Goal: Task Accomplishment & Management: Complete application form

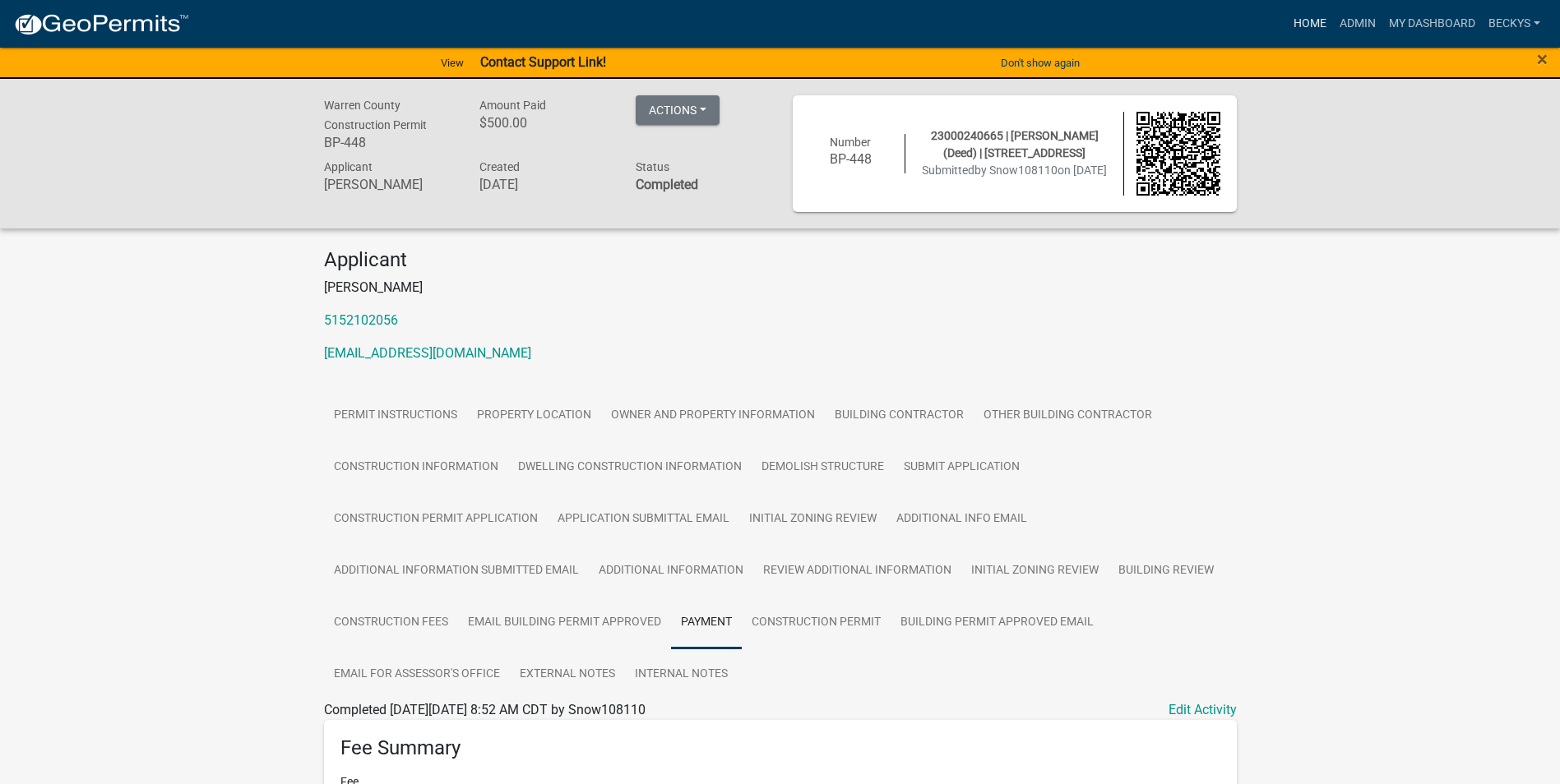
click at [1300, 19] on link "Home" at bounding box center [1310, 24] width 46 height 31
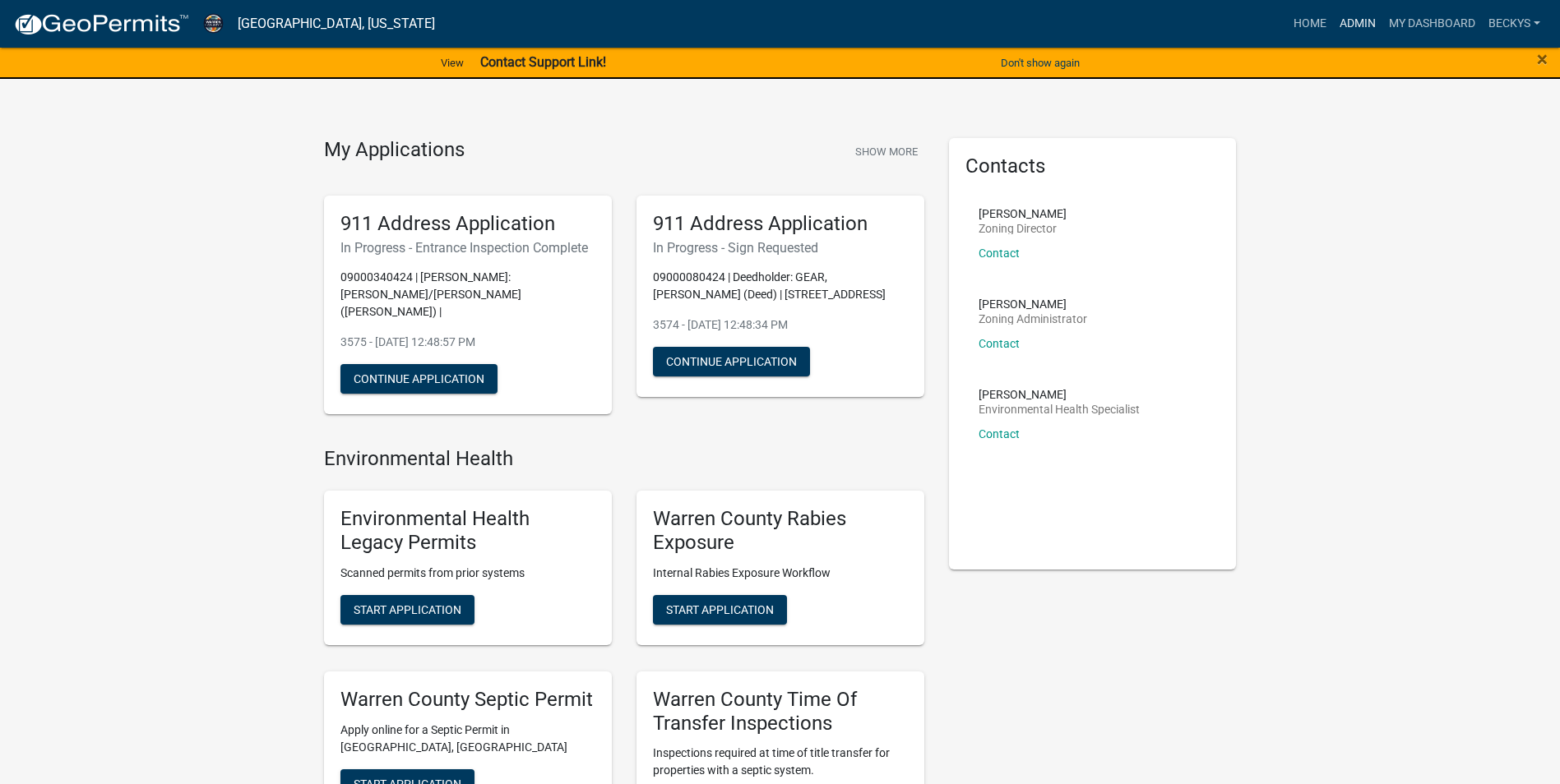
click at [1370, 19] on link "Admin" at bounding box center [1358, 24] width 49 height 31
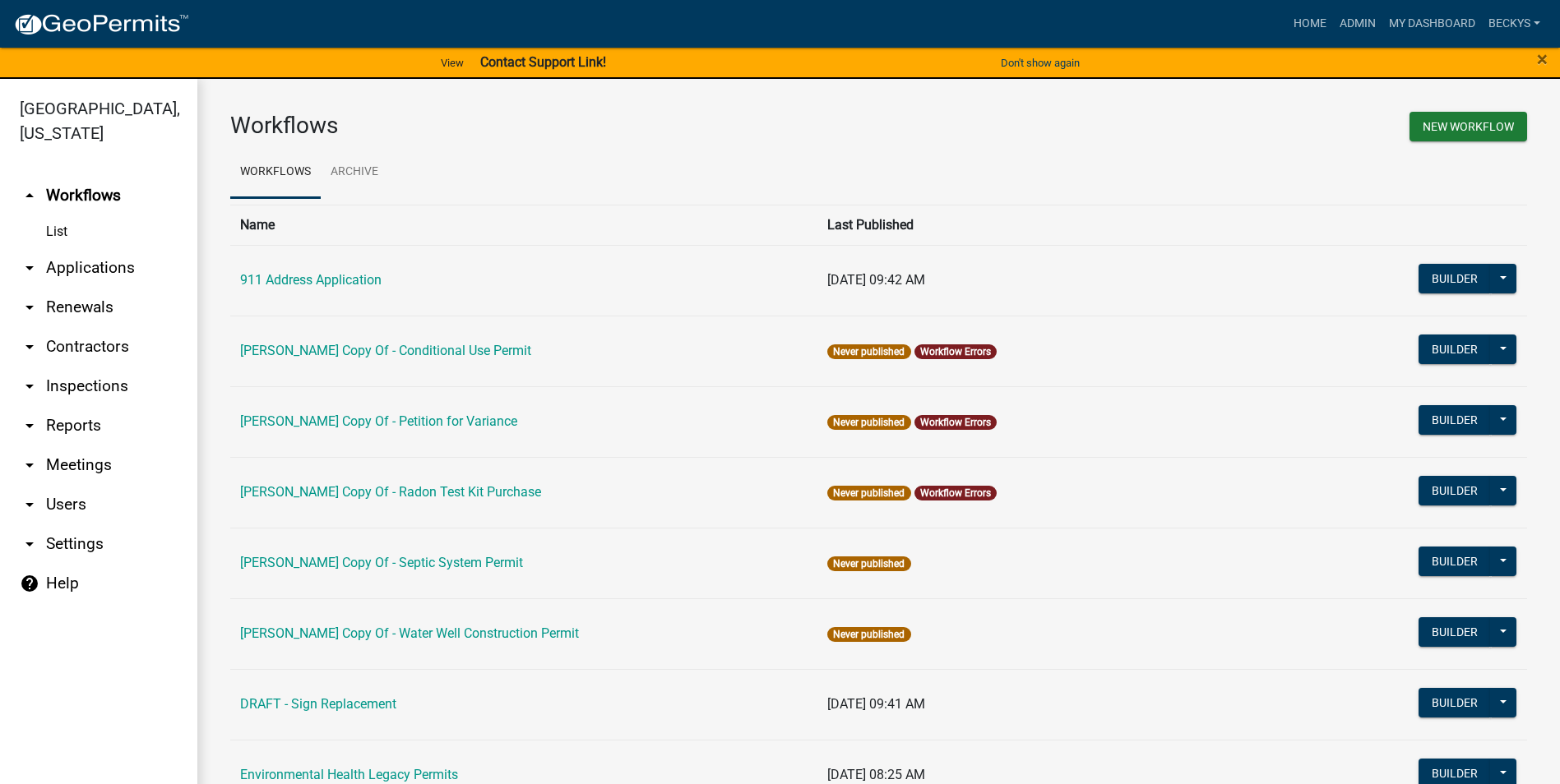
click at [118, 248] on link "arrow_drop_down Applications" at bounding box center [98, 267] width 197 height 39
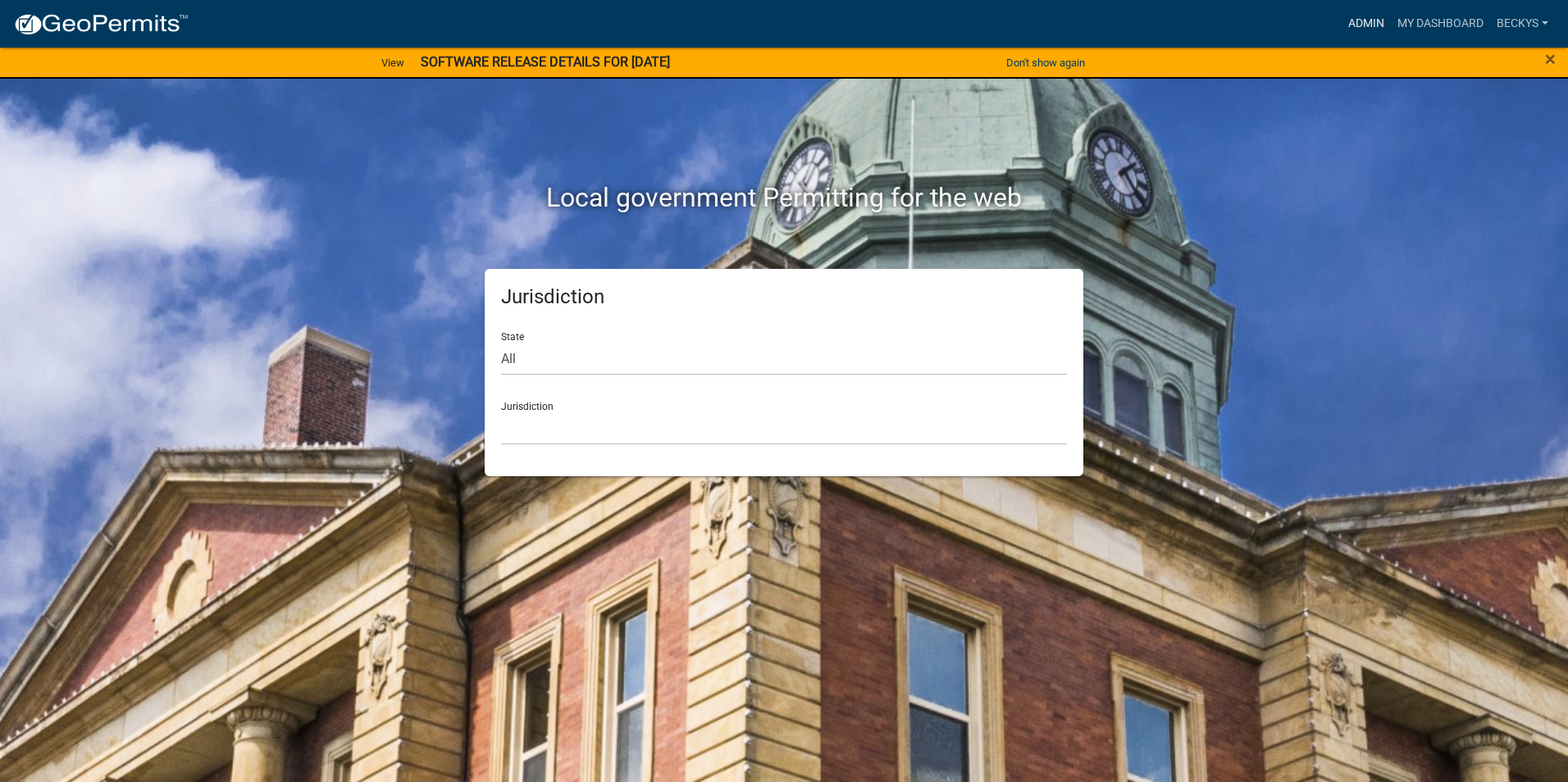
click at [1383, 22] on link "Admin" at bounding box center [1367, 24] width 49 height 31
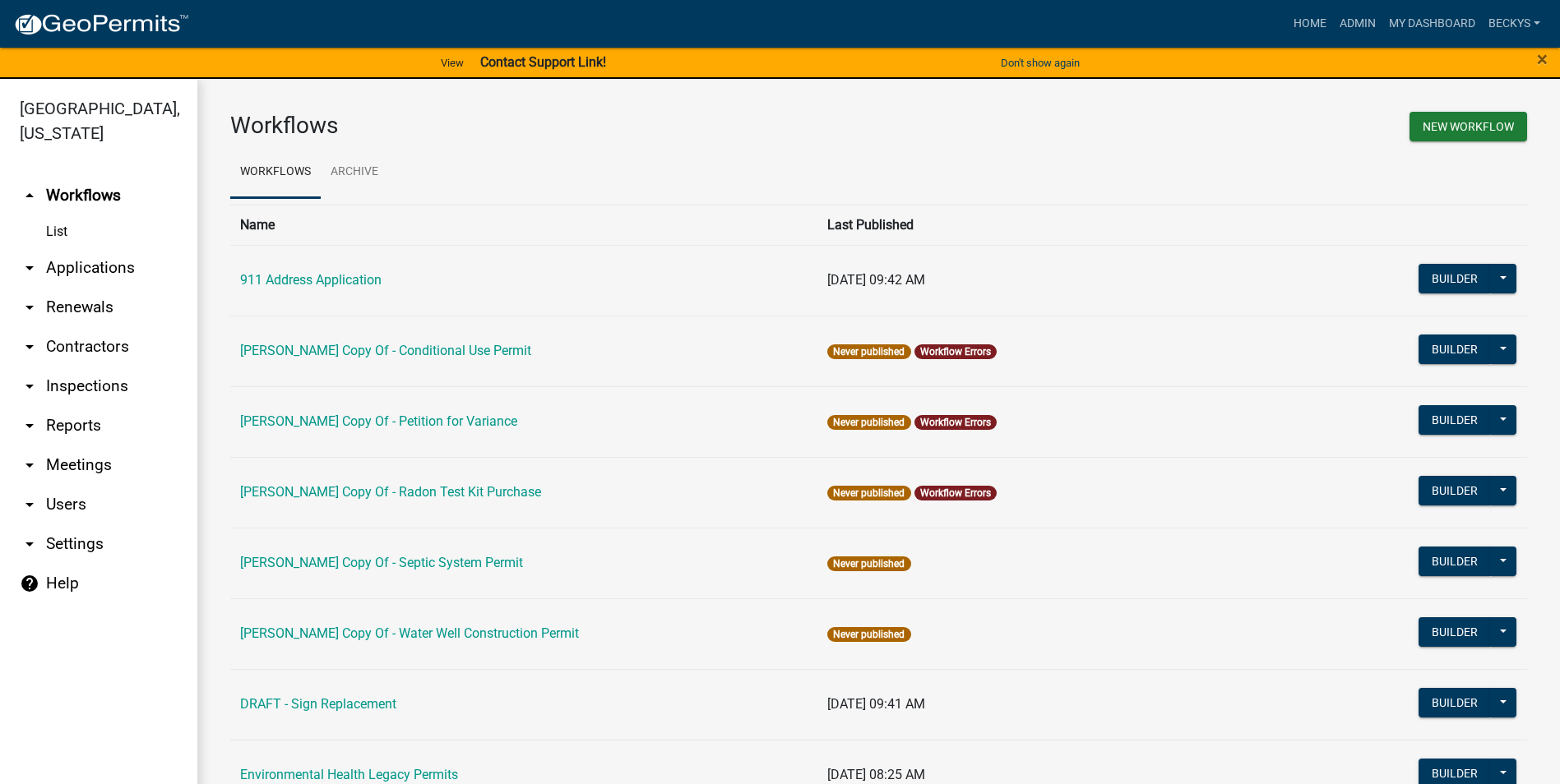
click at [71, 248] on link "arrow_drop_down Applications" at bounding box center [98, 267] width 197 height 39
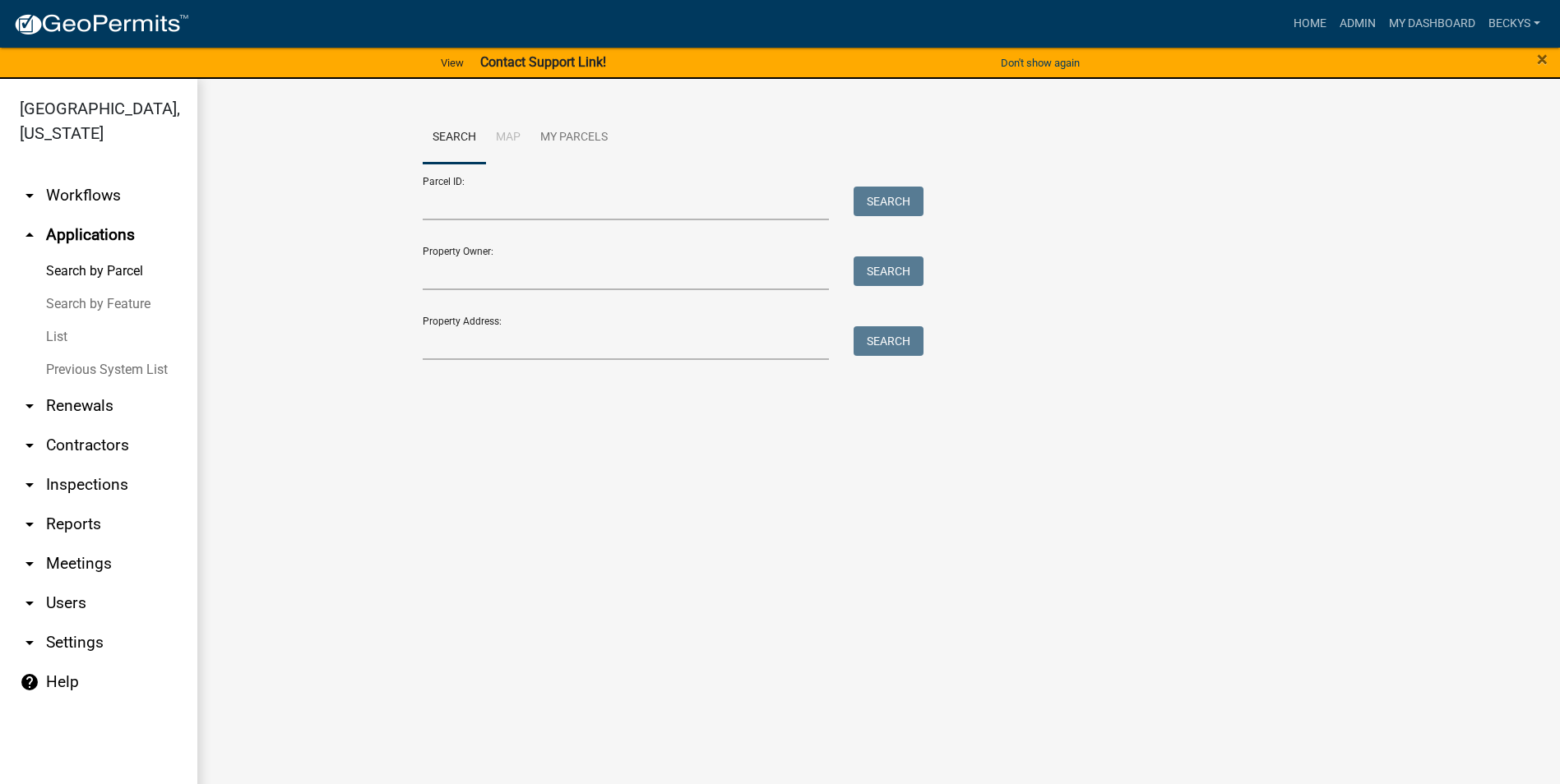
click at [53, 321] on link "List" at bounding box center [98, 337] width 197 height 33
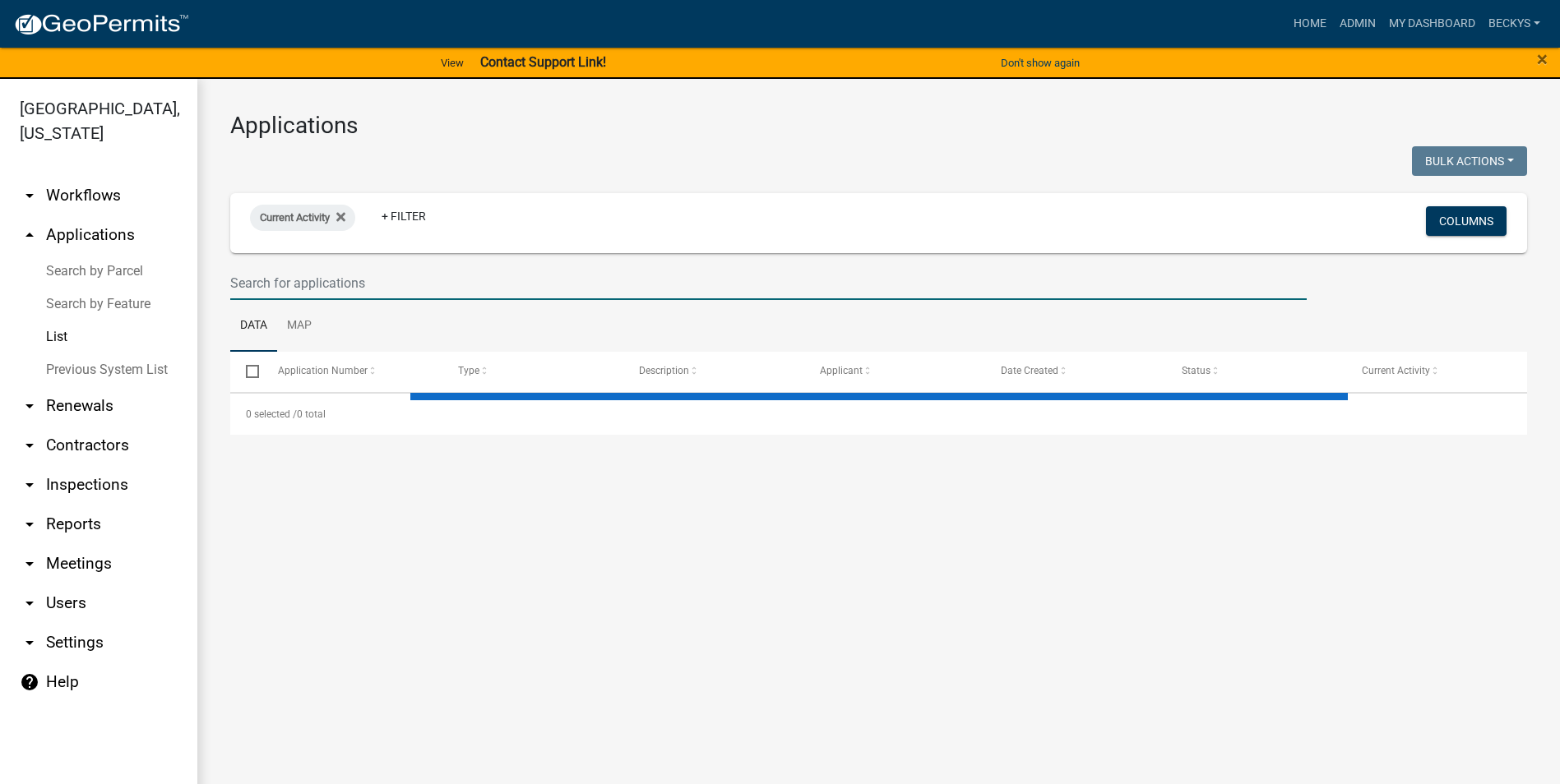
click at [259, 290] on input "text" at bounding box center [768, 283] width 1076 height 34
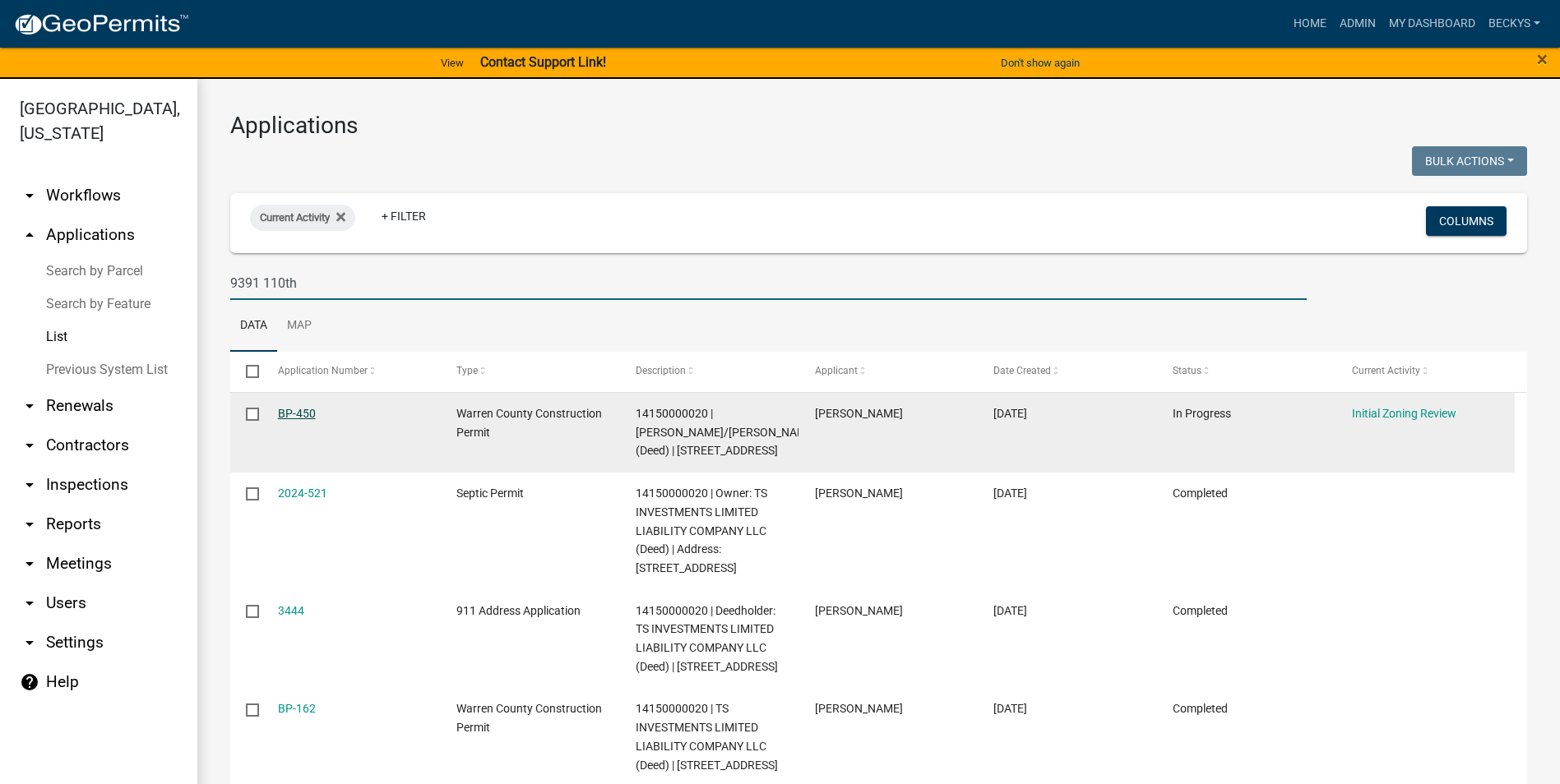
type input "9391 110th"
click at [285, 408] on link "BP-450" at bounding box center [296, 413] width 38 height 13
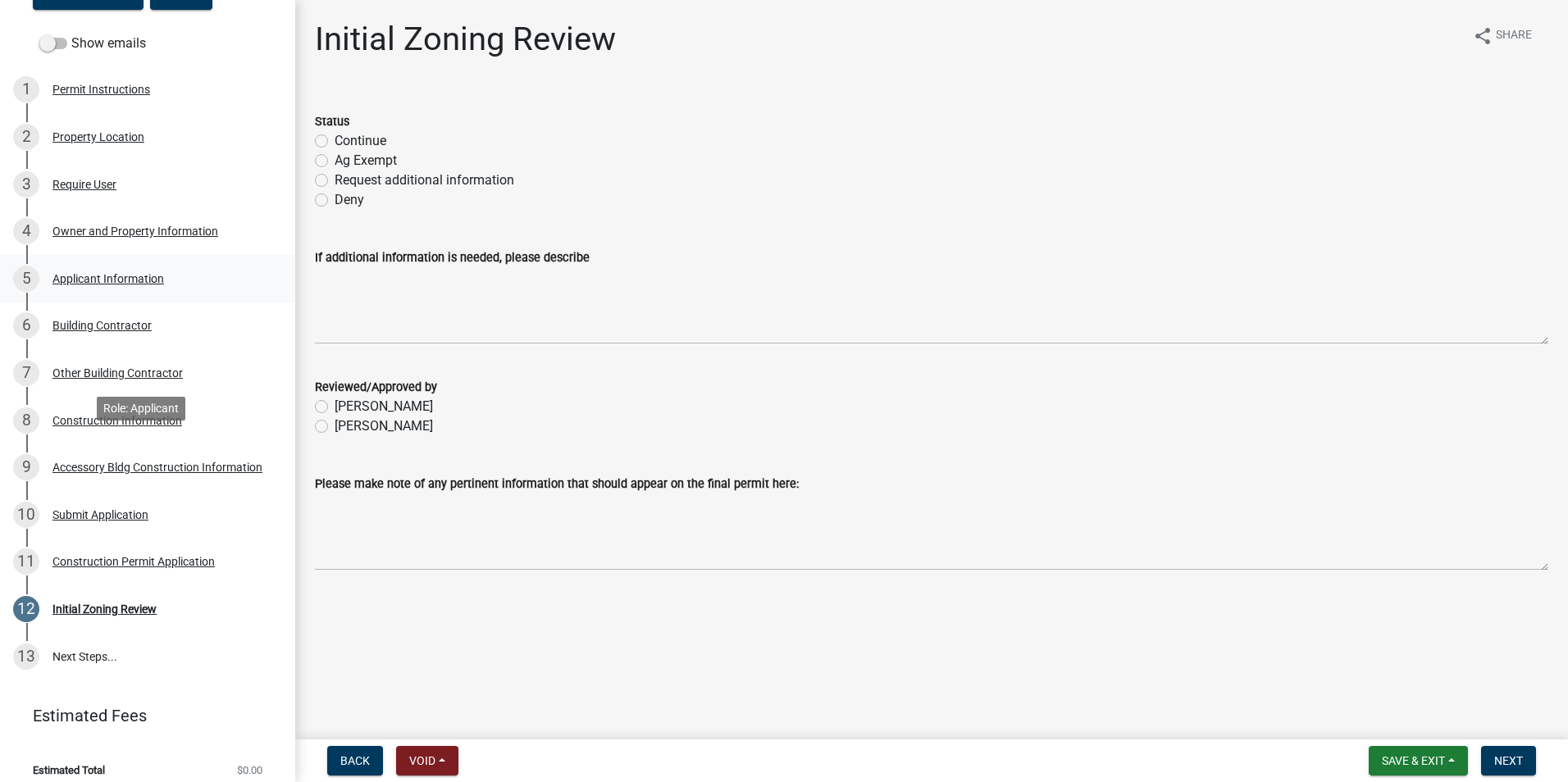
scroll to position [264, 0]
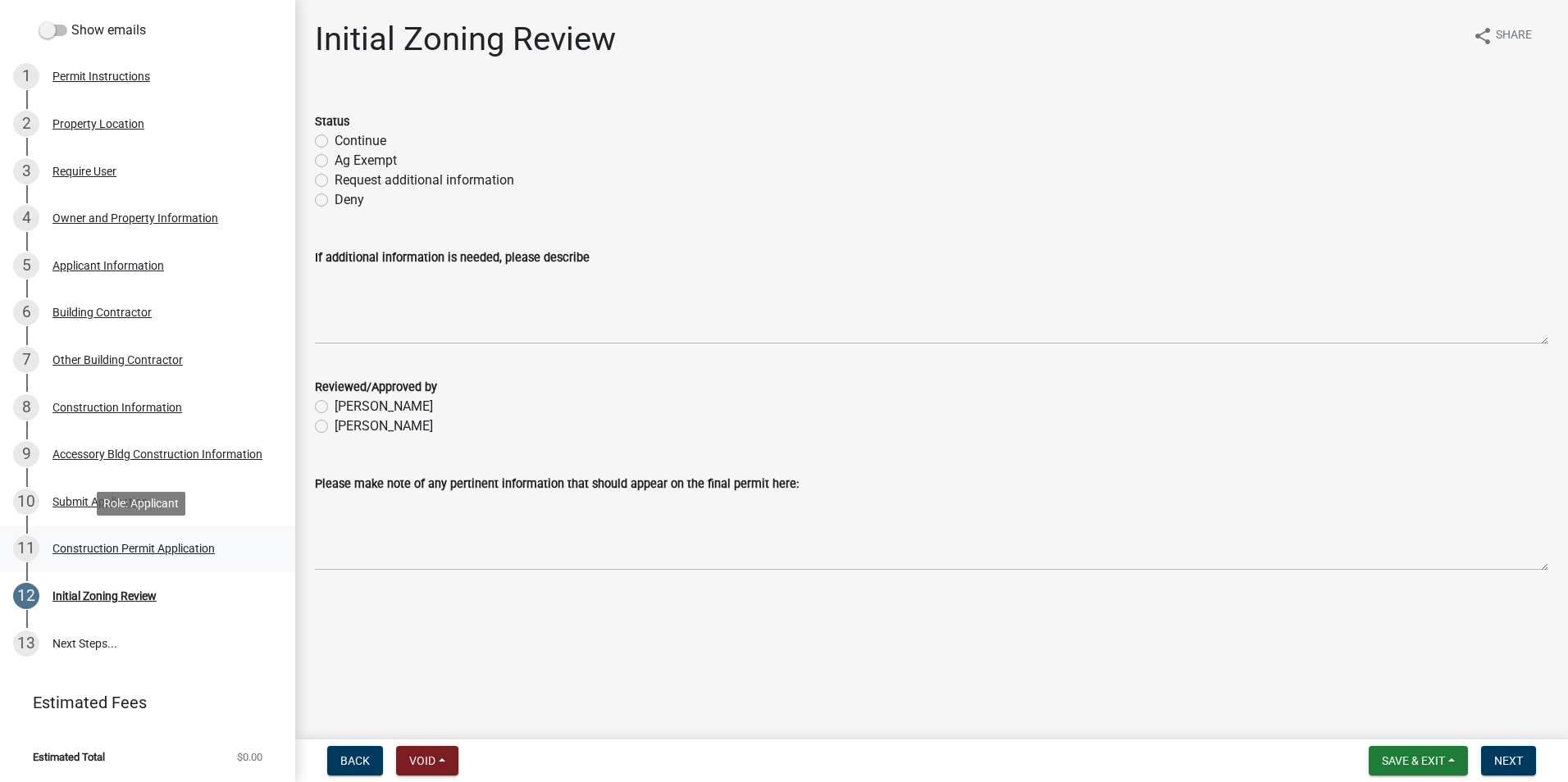
click at [85, 551] on div "Construction Permit Application" at bounding box center [133, 548] width 163 height 12
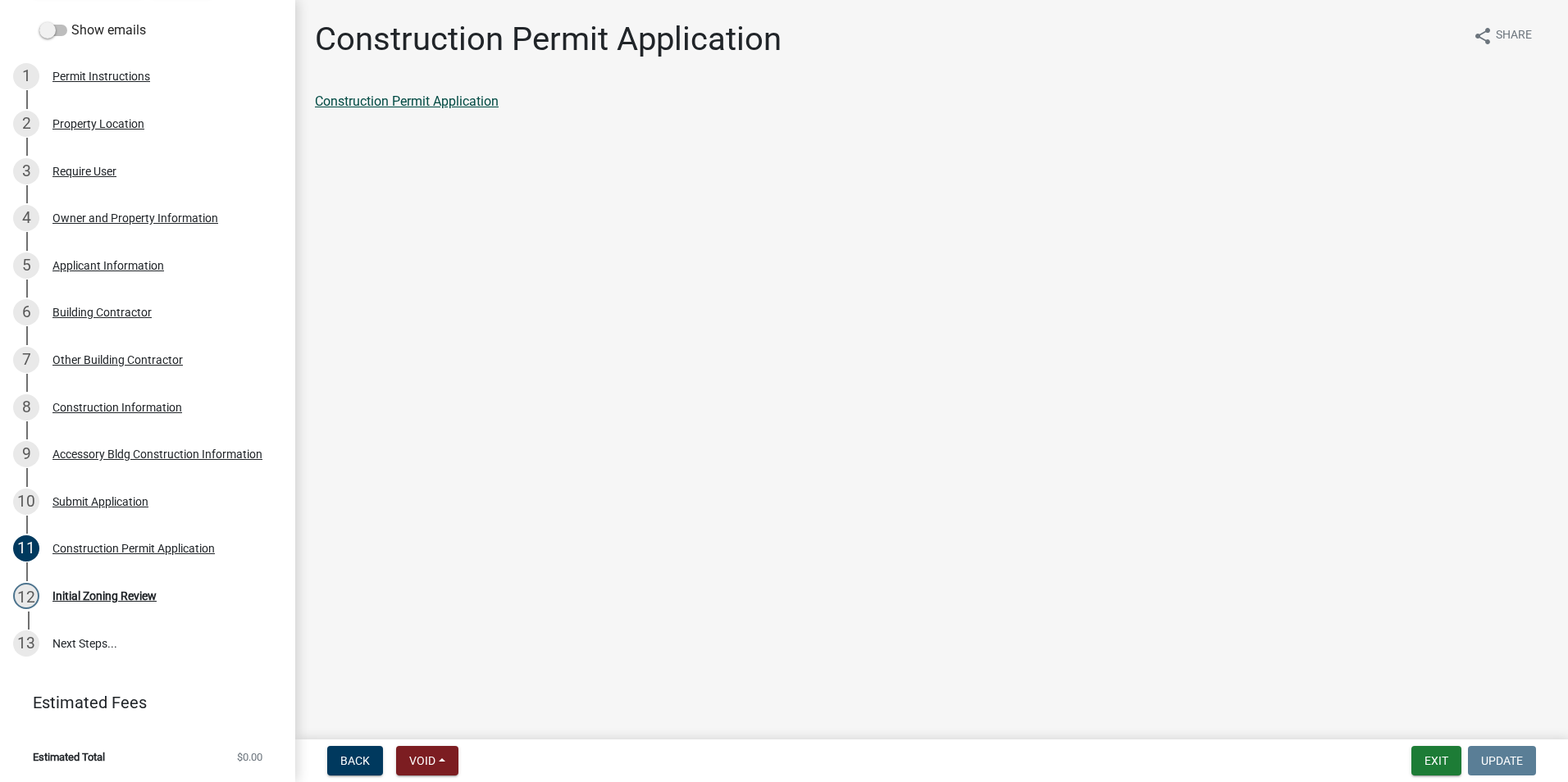
click at [442, 100] on link "Construction Permit Application" at bounding box center [407, 100] width 184 height 16
click at [89, 219] on div "Owner and Property Information" at bounding box center [134, 218] width 165 height 12
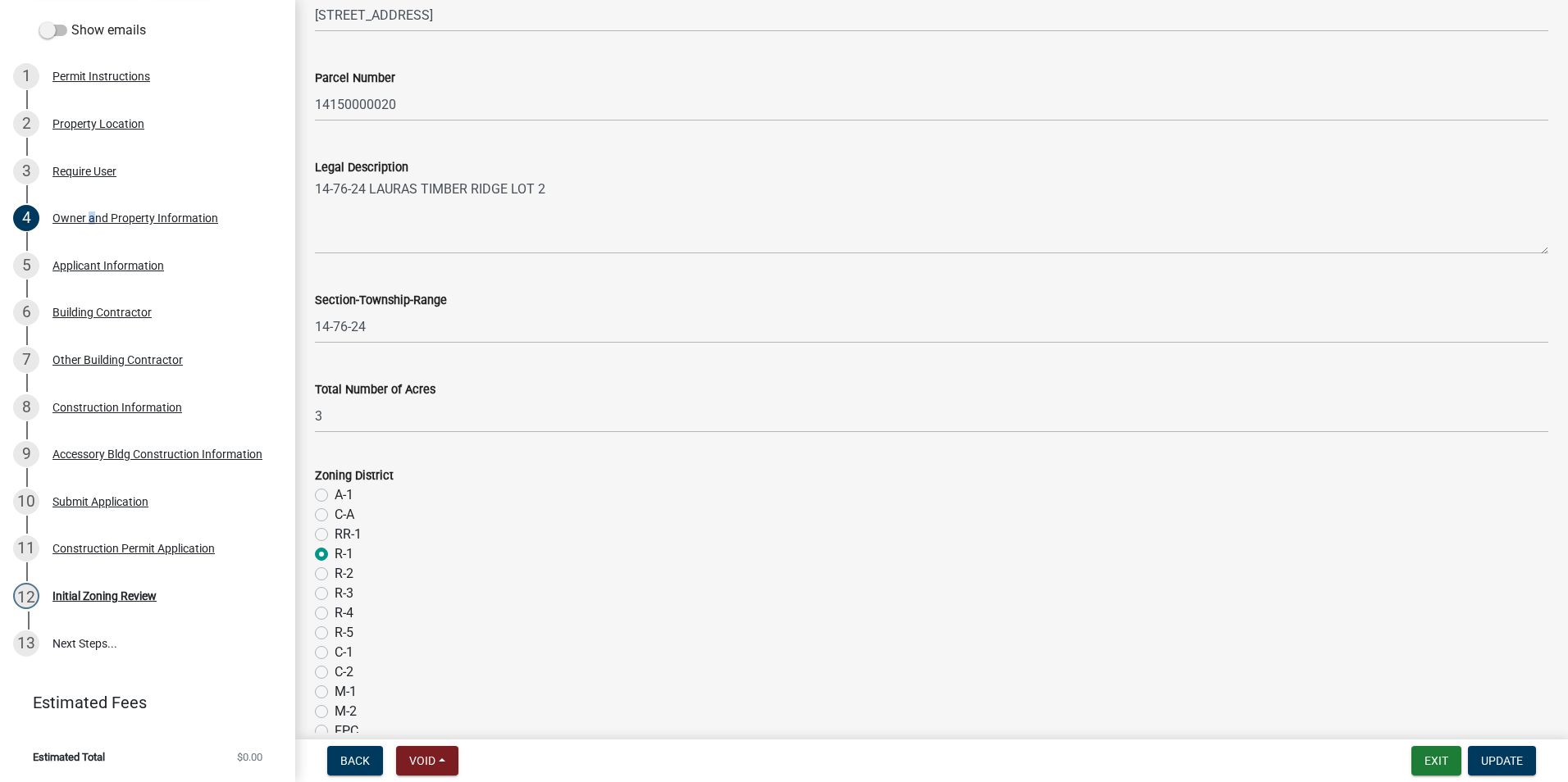
scroll to position [984, 0]
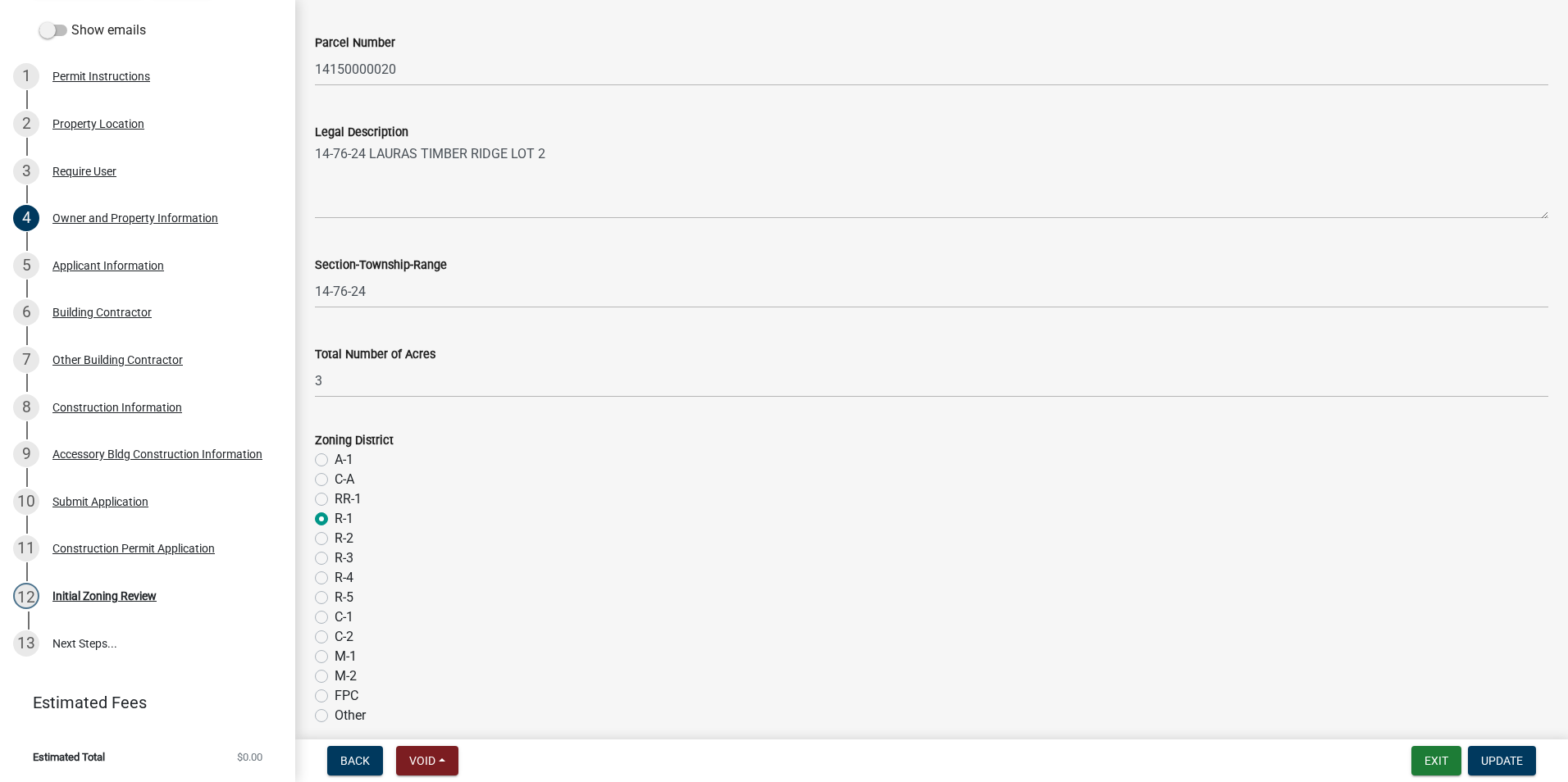
click at [334, 459] on label "A-1" at bounding box center [344, 460] width 19 height 20
click at [334, 459] on input "A-1" at bounding box center [340, 456] width 11 height 11
radio input "true"
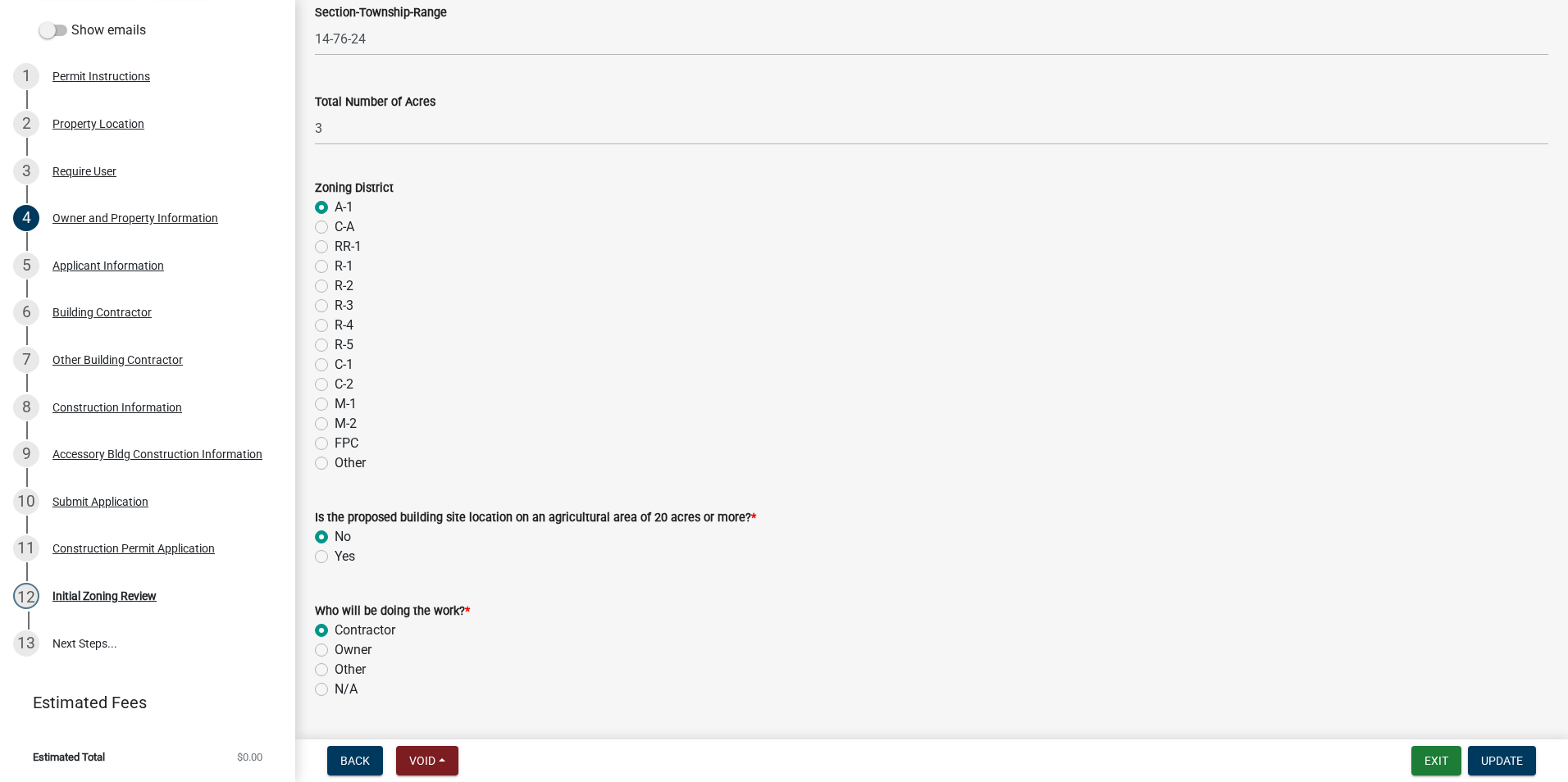
scroll to position [1282, 0]
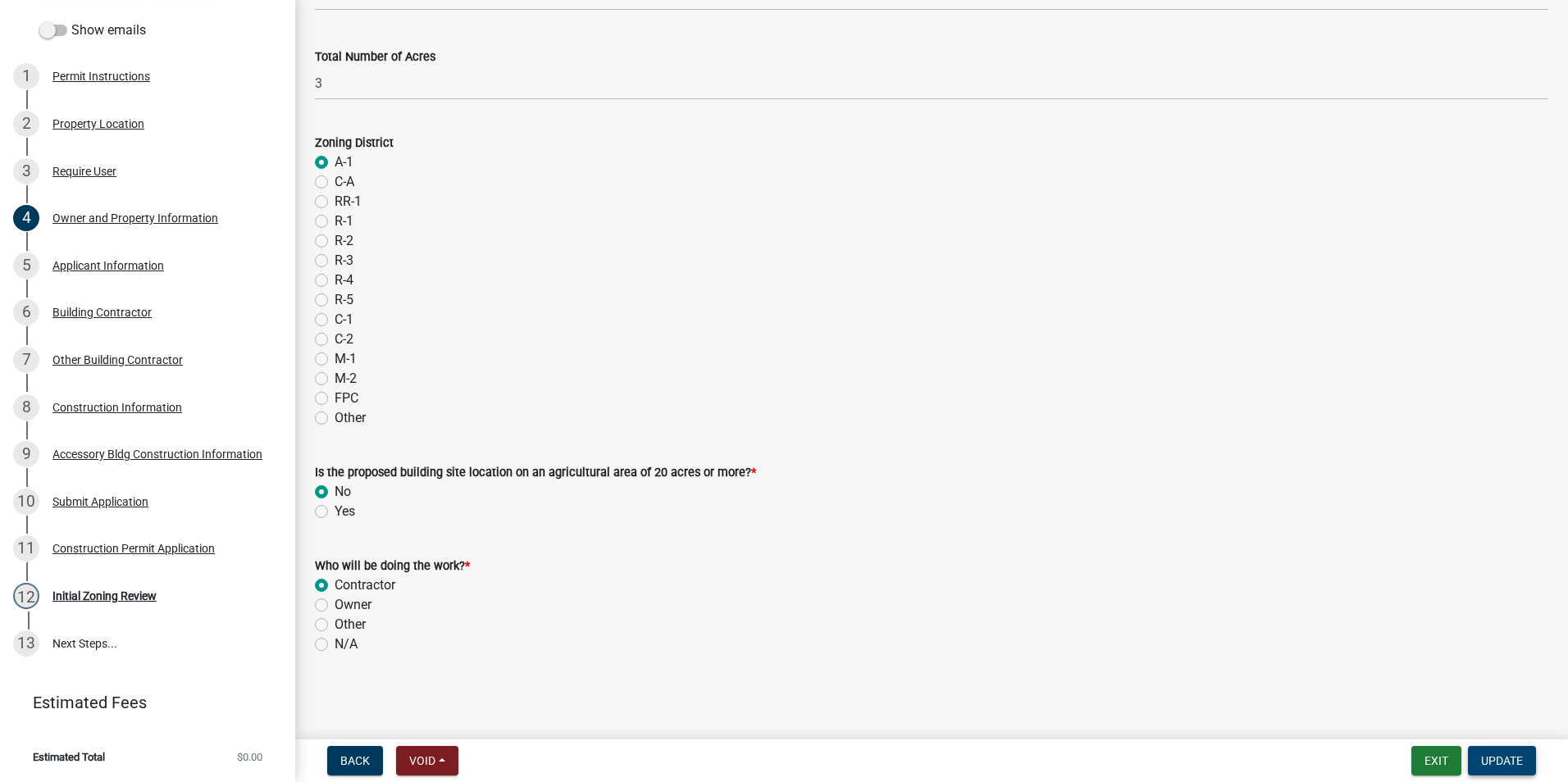
click at [1499, 760] on span "Update" at bounding box center [1502, 761] width 42 height 13
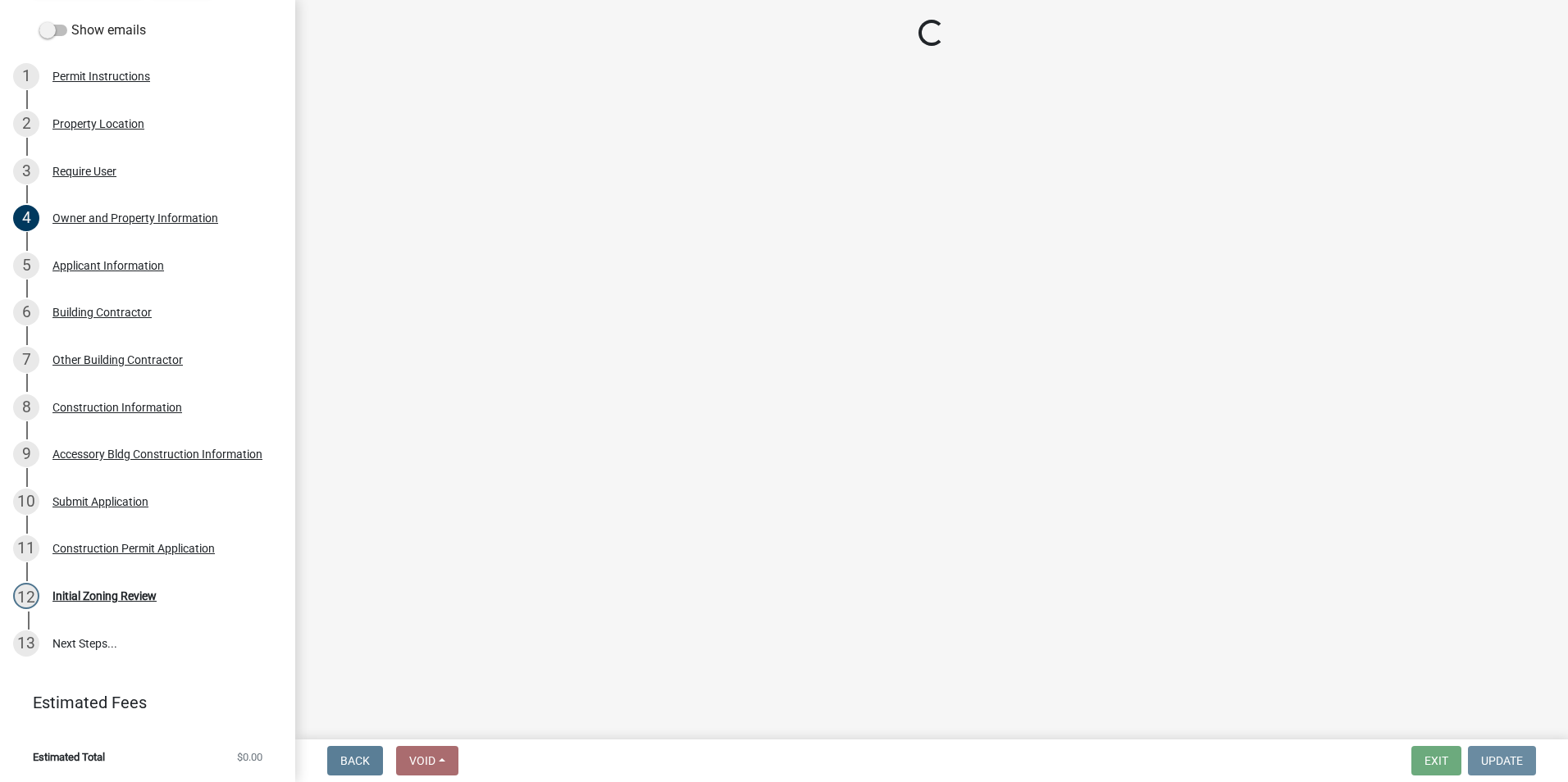
scroll to position [0, 0]
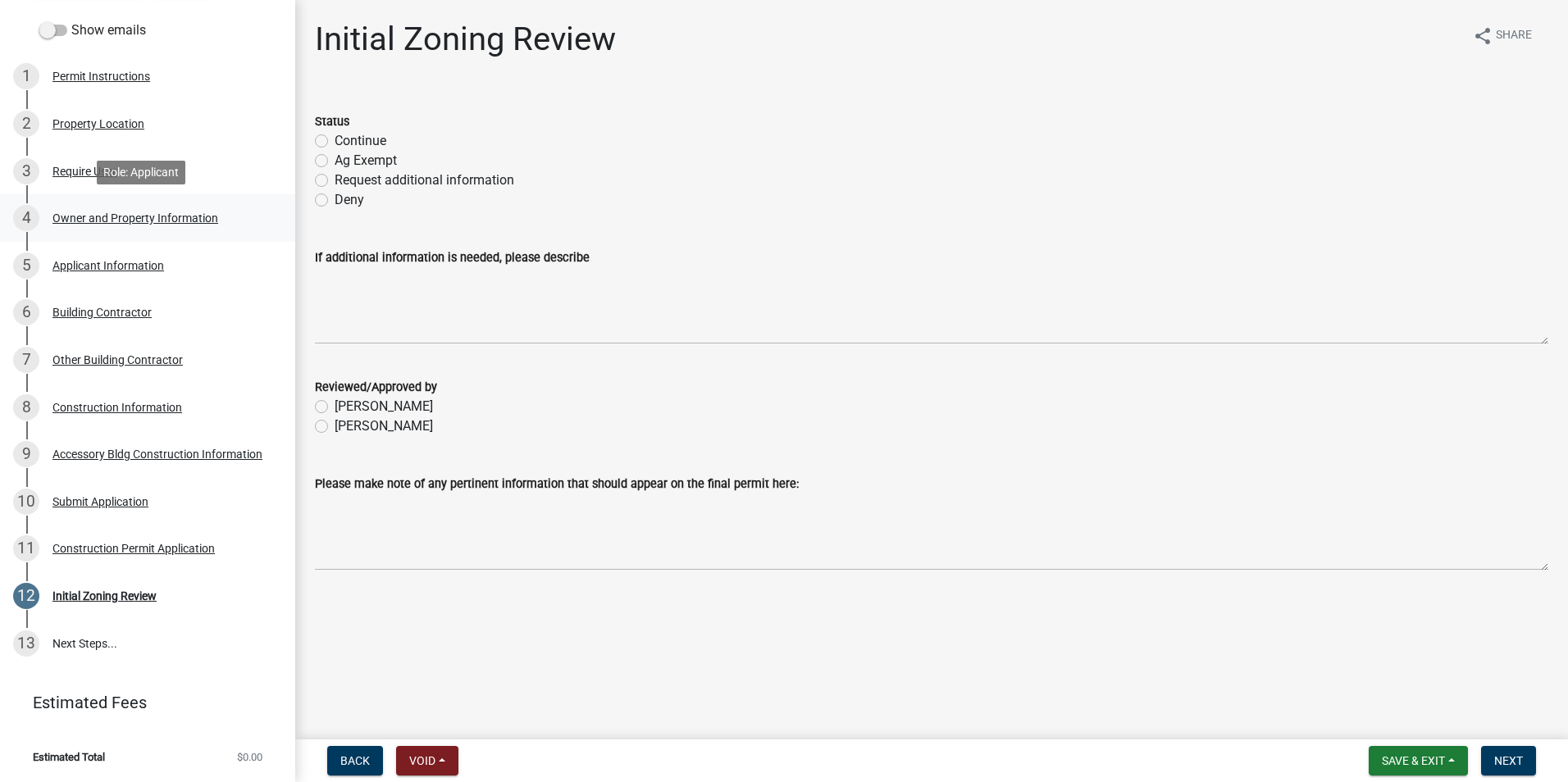
click at [117, 220] on div "Owner and Property Information" at bounding box center [134, 218] width 165 height 12
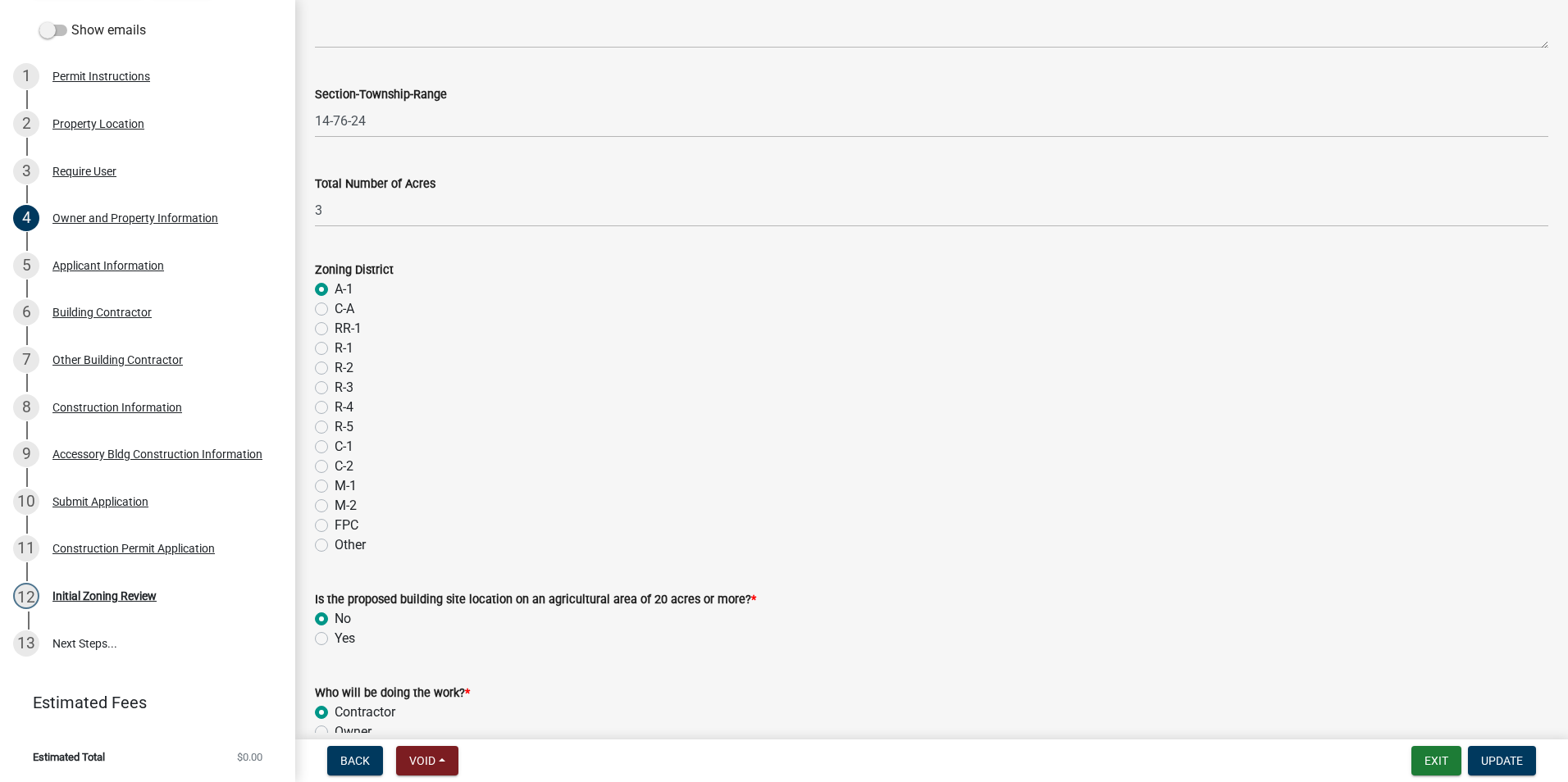
scroll to position [1282, 0]
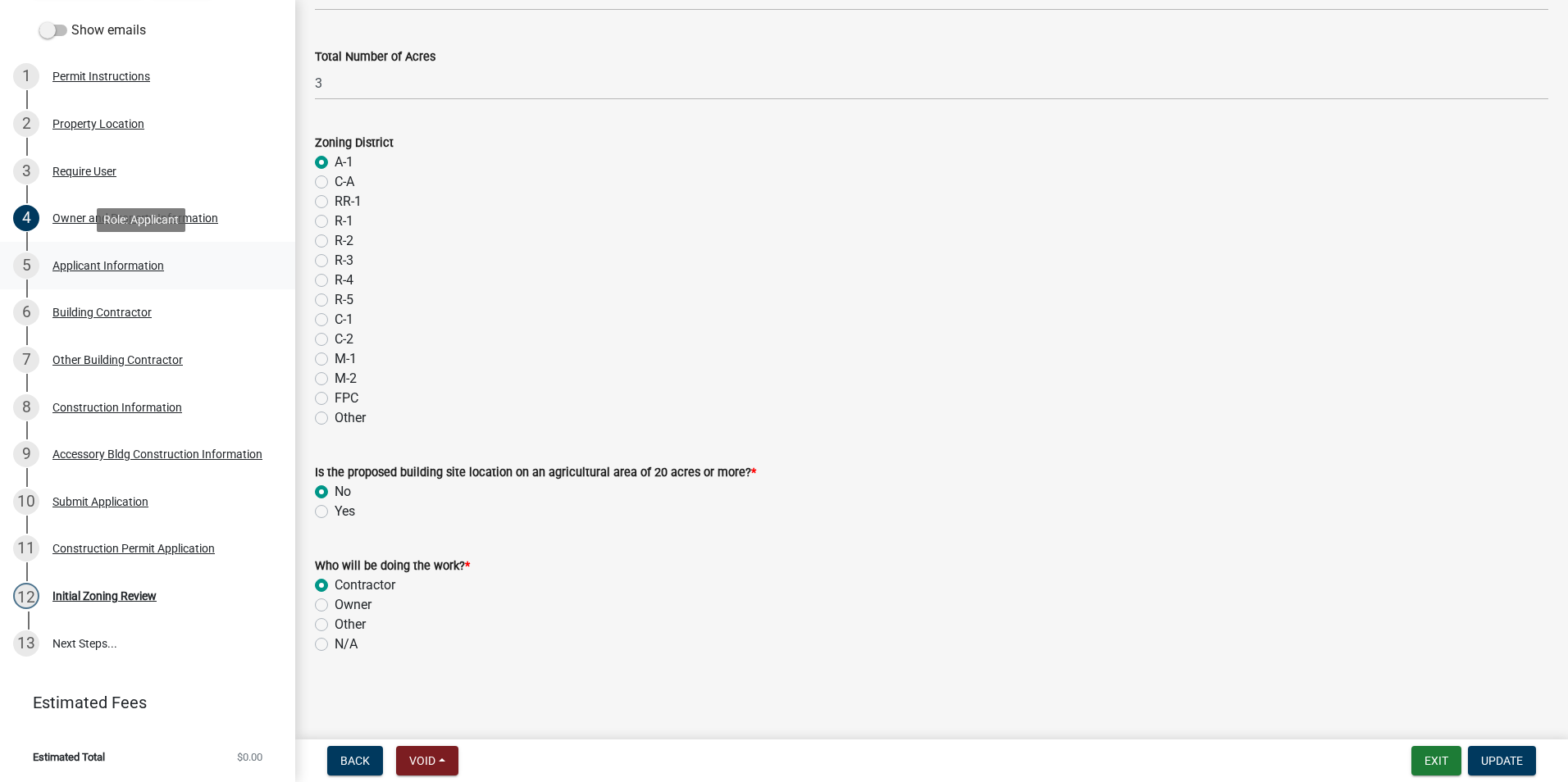
click at [89, 269] on div "Applicant Information" at bounding box center [108, 266] width 111 height 12
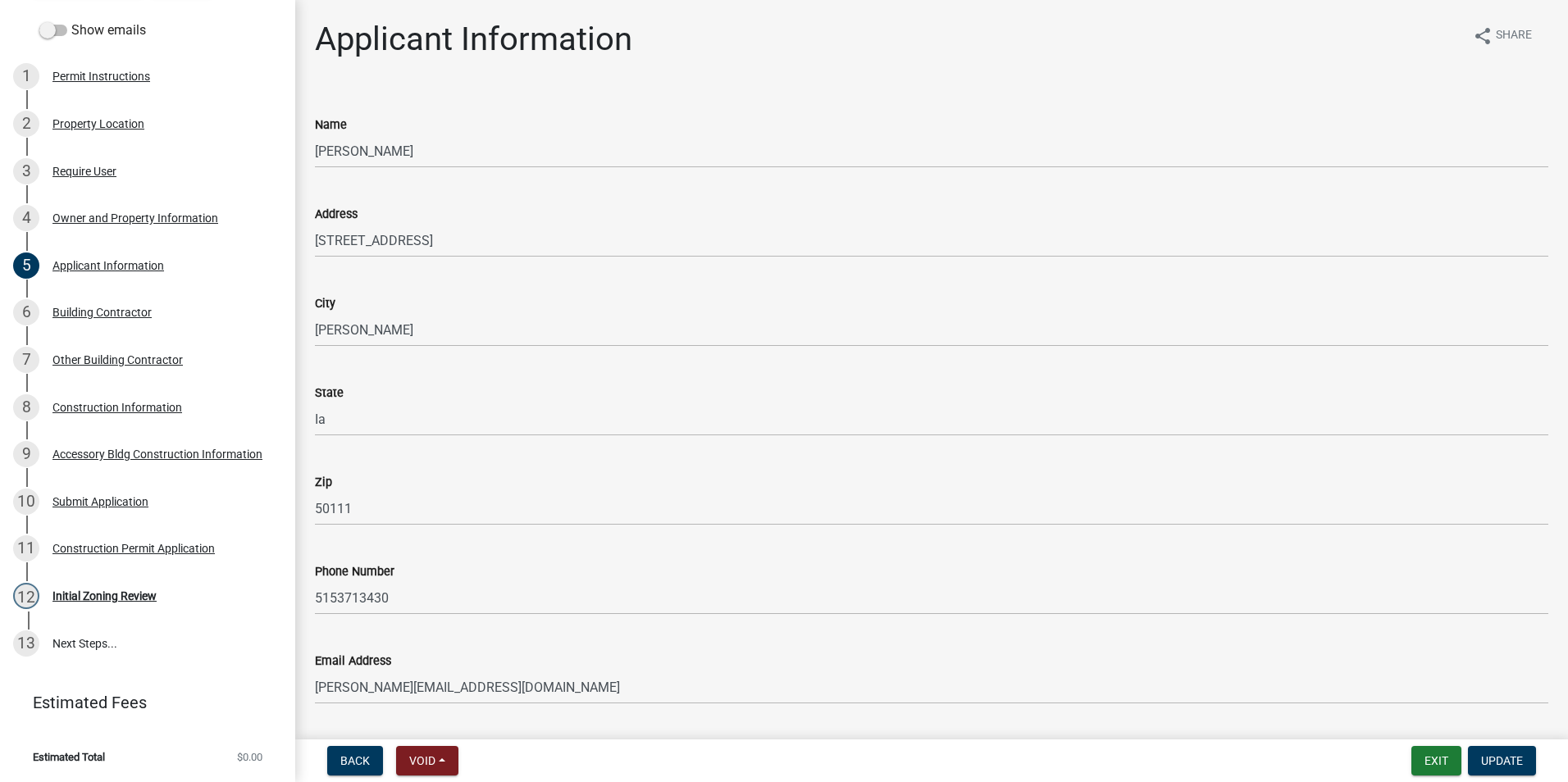
scroll to position [48, 0]
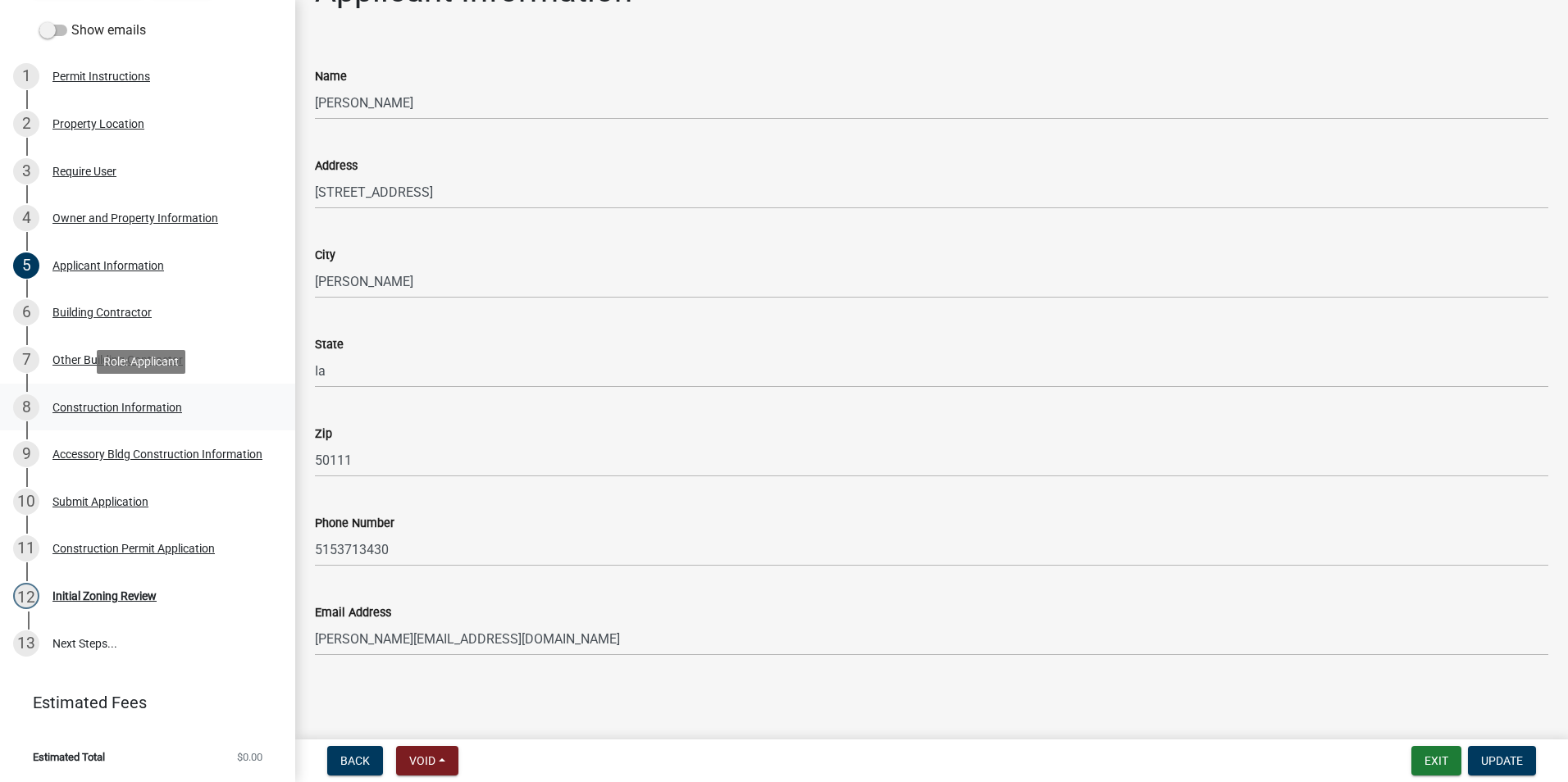
click at [96, 407] on div "Construction Information" at bounding box center [117, 407] width 130 height 12
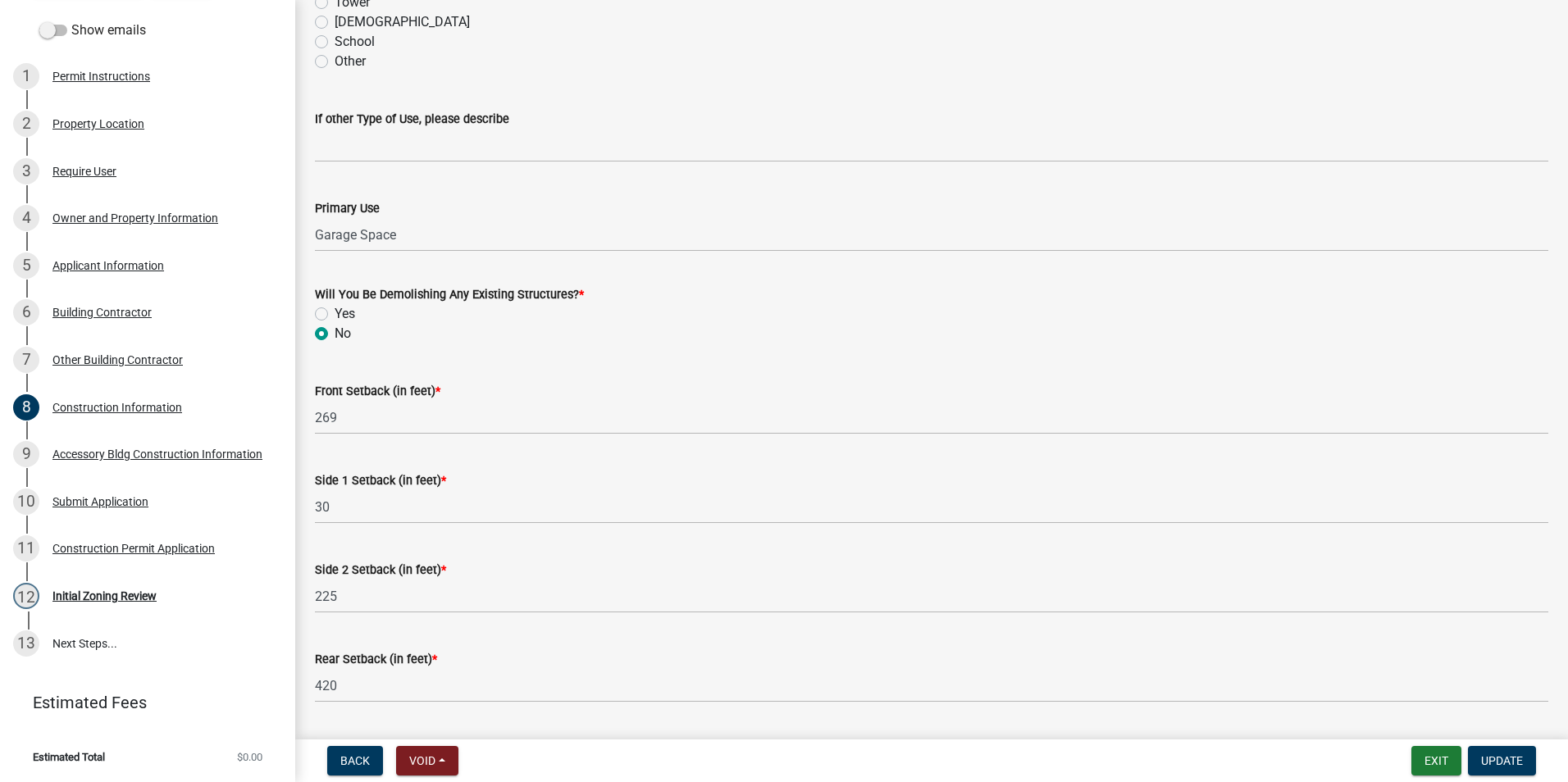
scroll to position [495, 0]
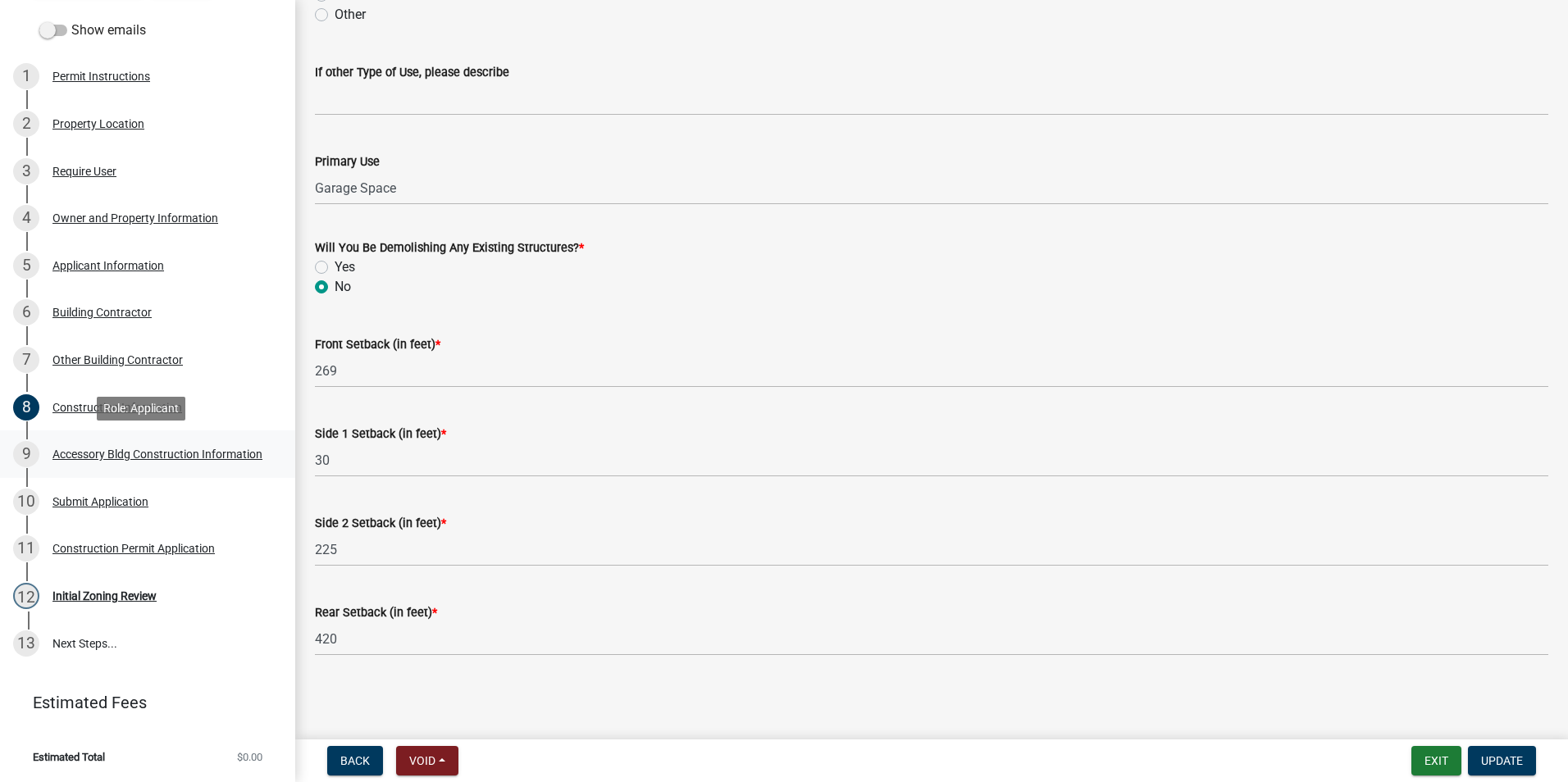
click at [132, 453] on div "Accessory Bldg Construction Information" at bounding box center [157, 454] width 210 height 12
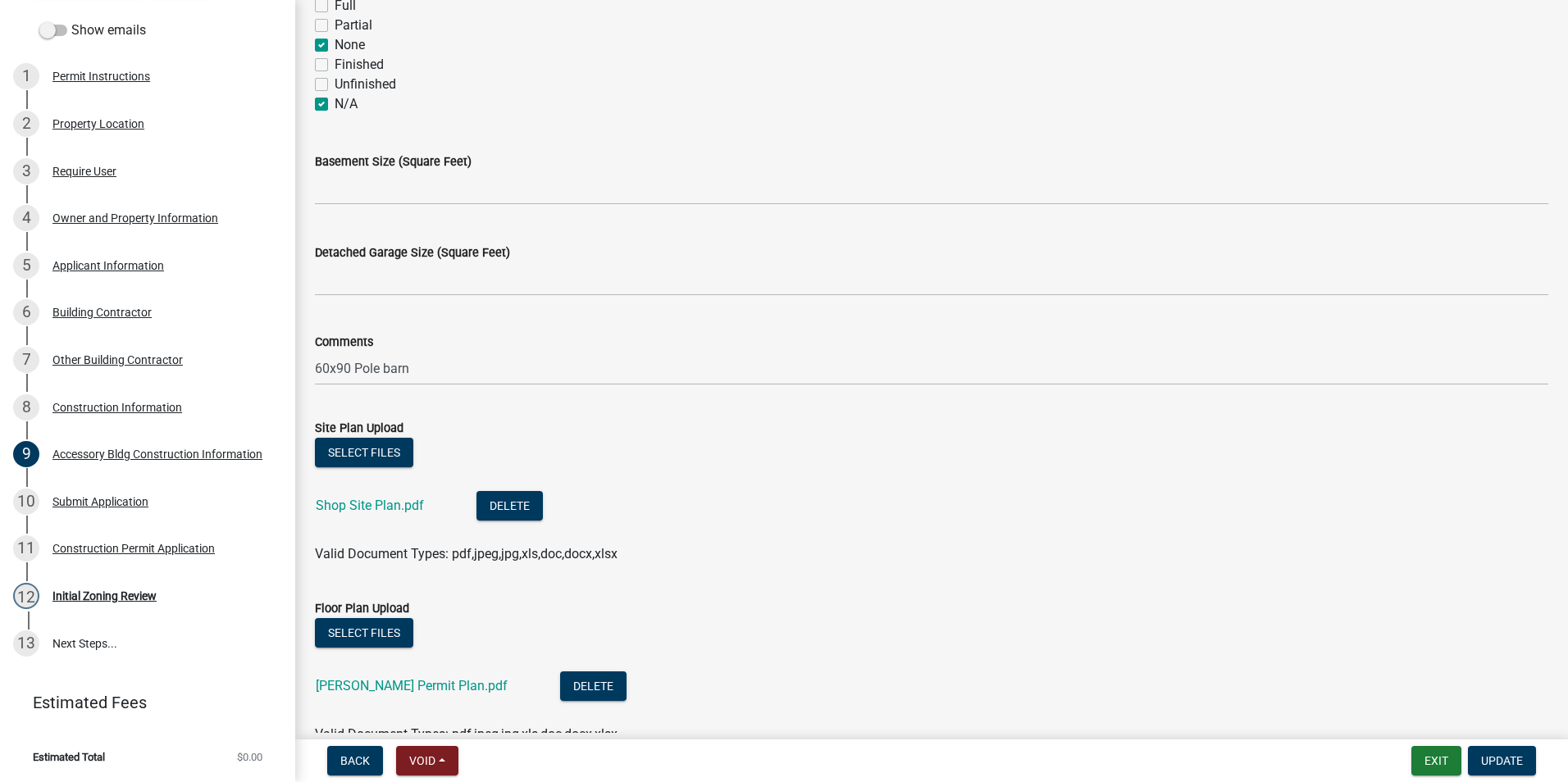
scroll to position [737, 0]
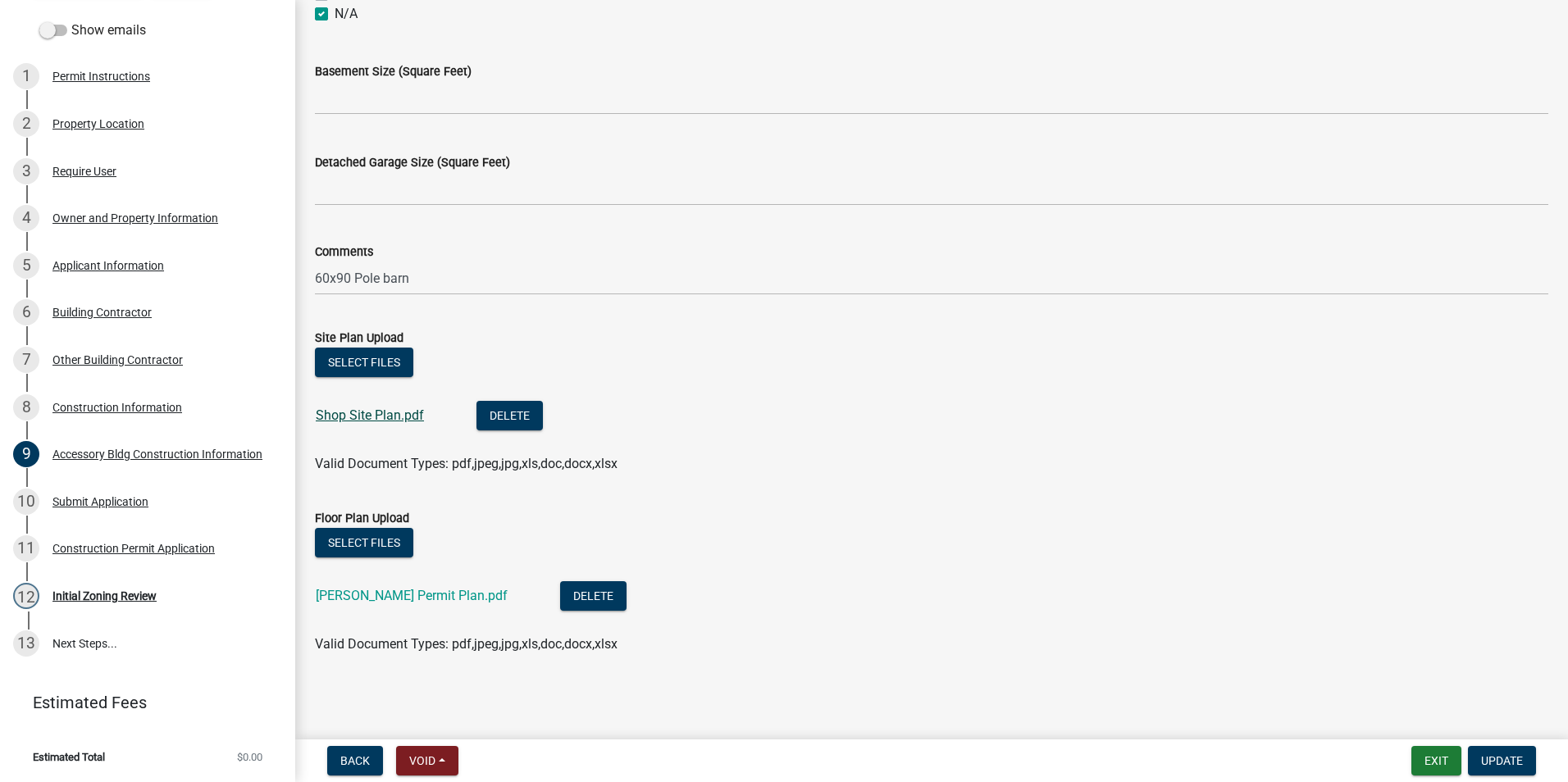
click at [357, 418] on link "Shop Site Plan.pdf" at bounding box center [370, 415] width 108 height 16
click at [391, 599] on link "Thornton Permit Plan.pdf" at bounding box center [412, 596] width 192 height 16
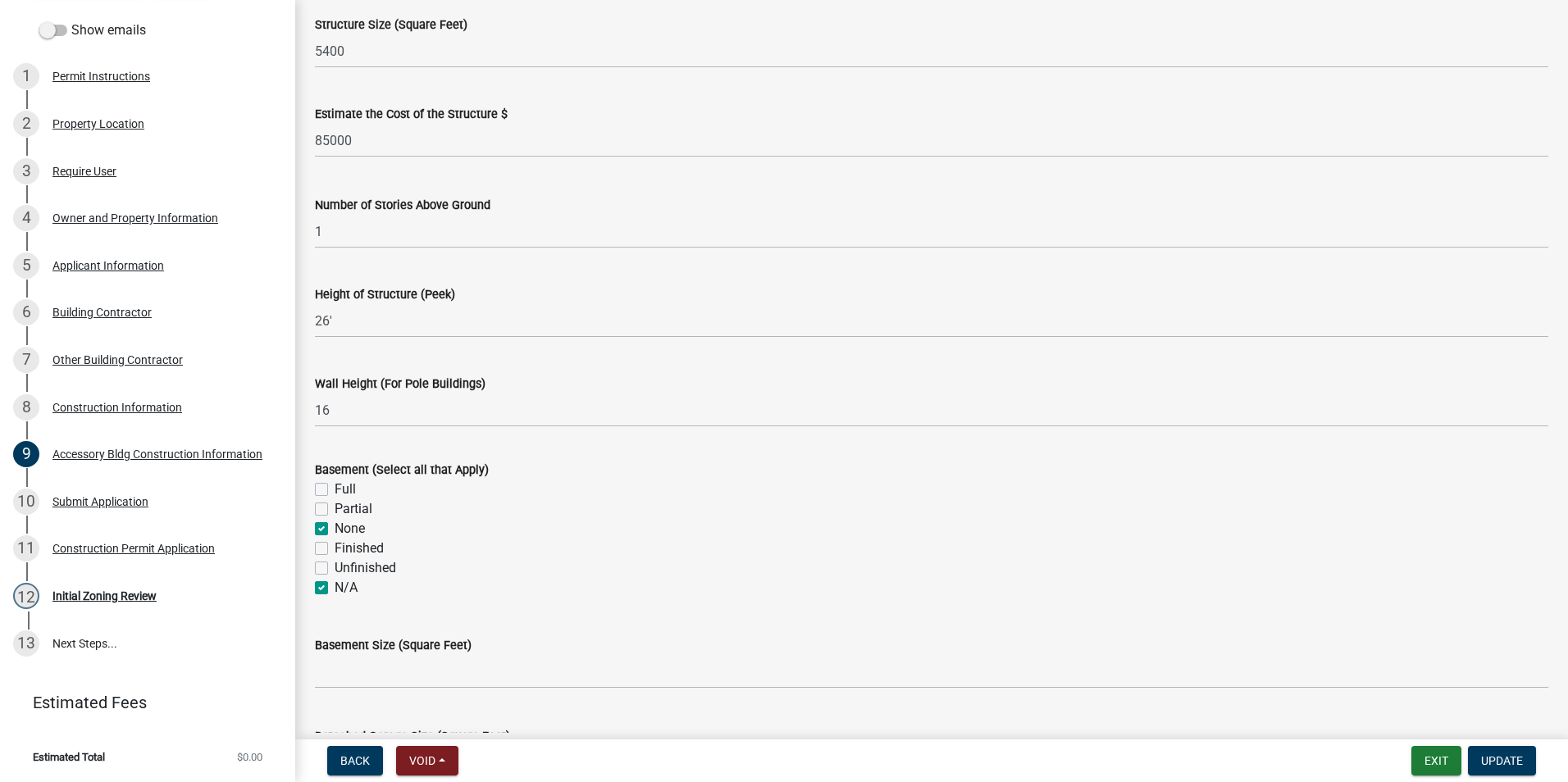
scroll to position [0, 0]
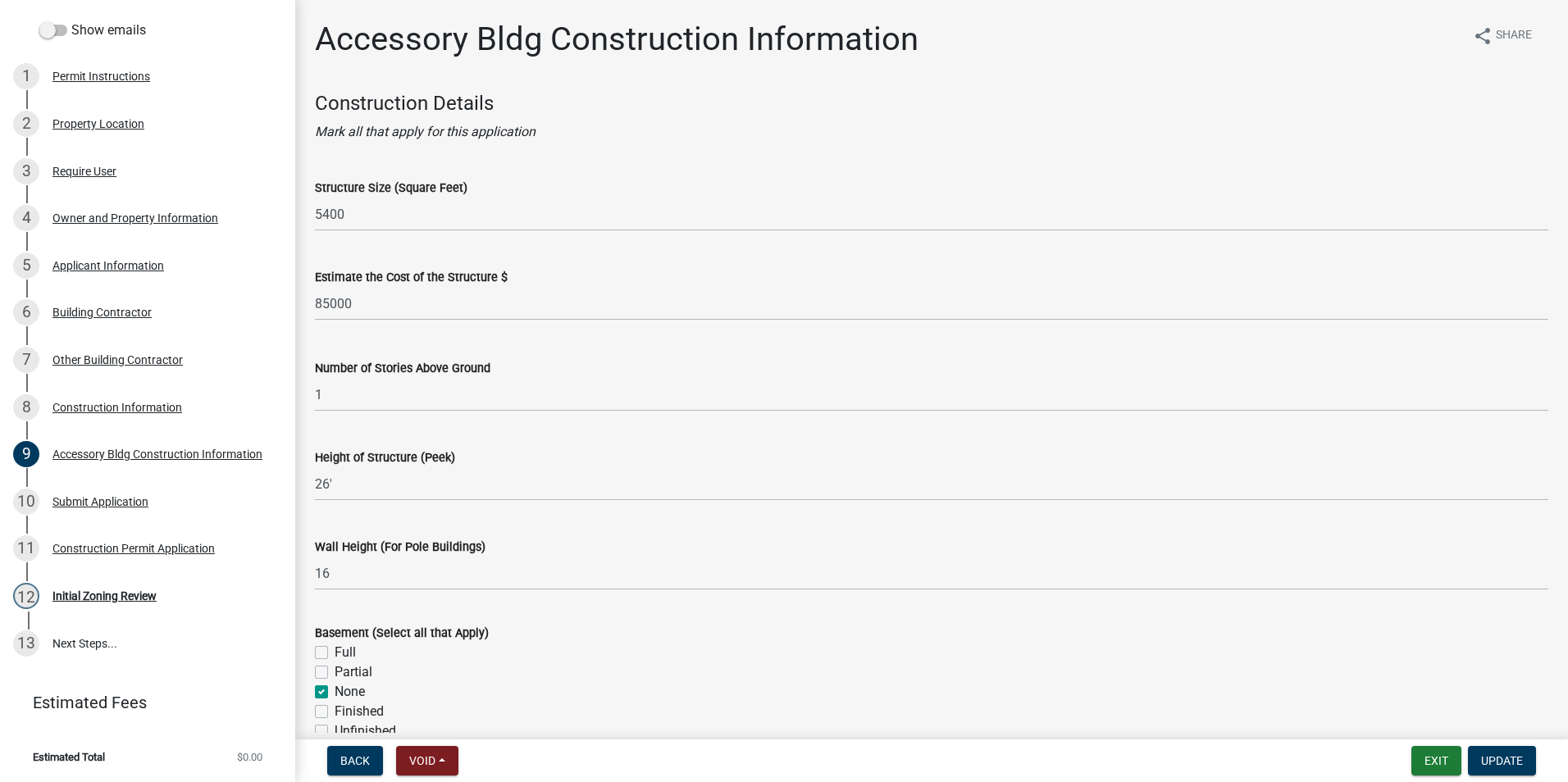
click at [1446, 745] on nav "Back Void Withdraw Lock Expire Void Exit Update" at bounding box center [931, 761] width 1273 height 43
click at [1499, 758] on span "Update" at bounding box center [1502, 761] width 42 height 13
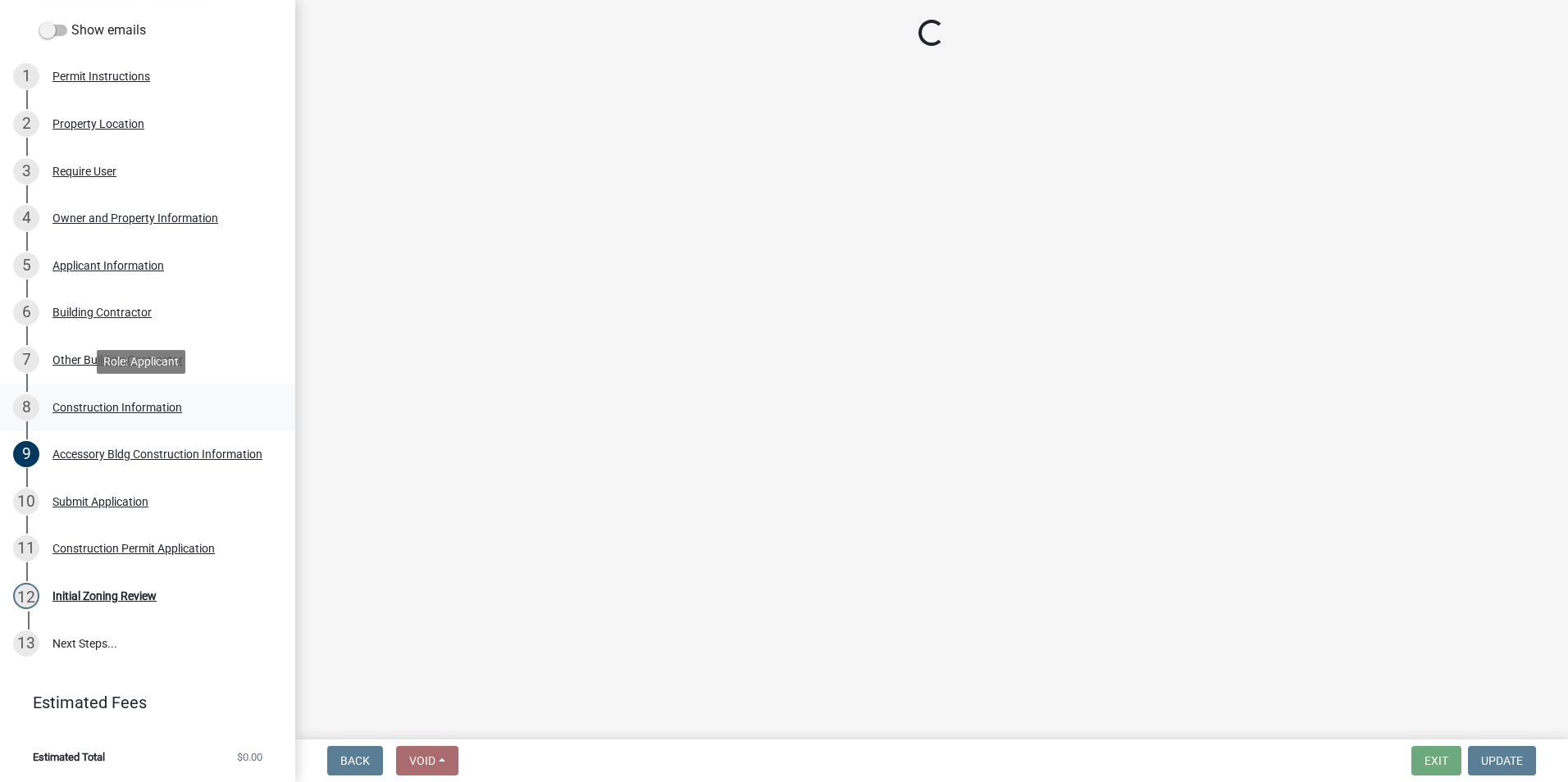
click at [110, 403] on div "Construction Information" at bounding box center [117, 407] width 130 height 12
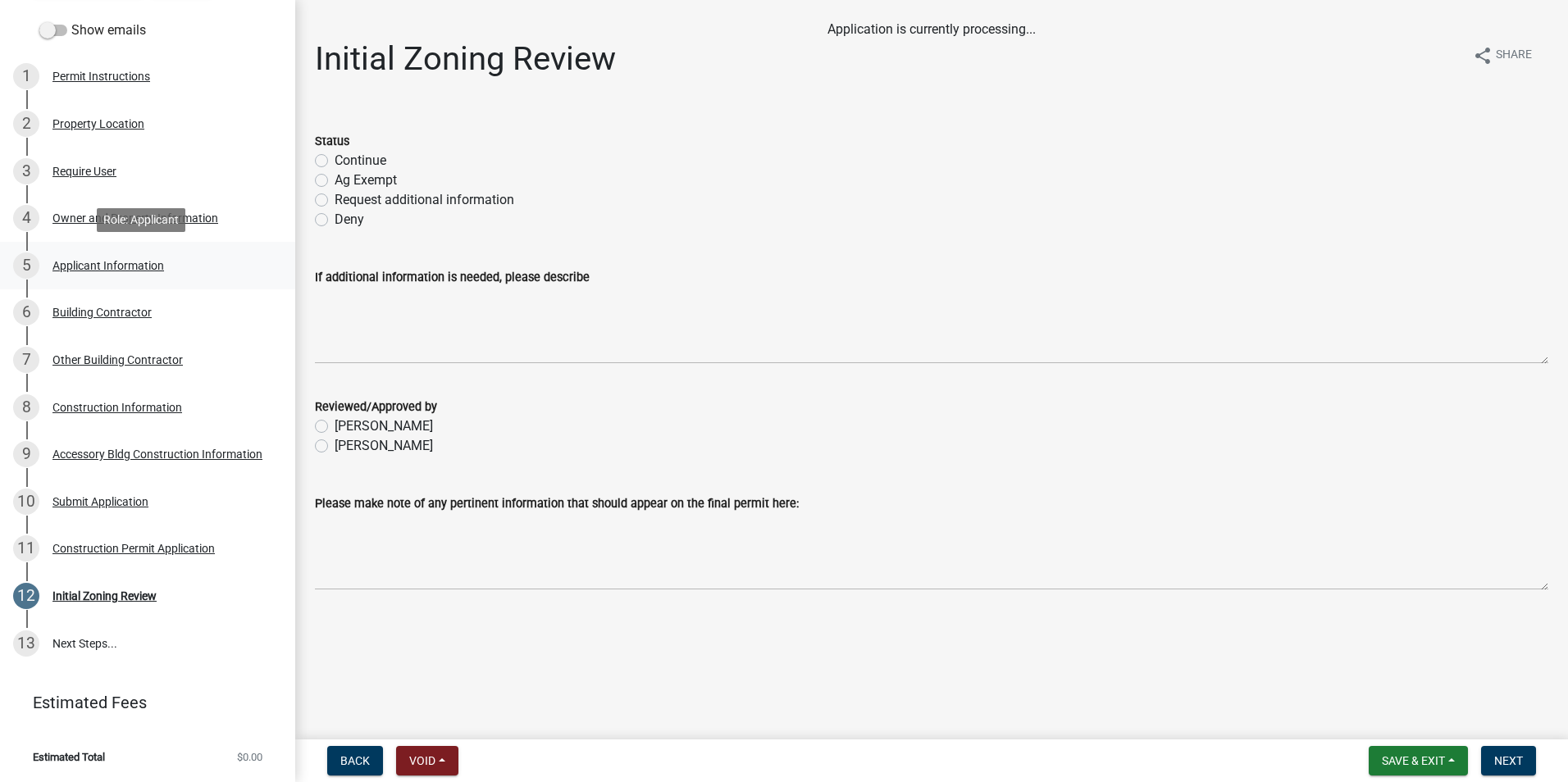
click at [92, 268] on div "Applicant Information" at bounding box center [108, 266] width 111 height 12
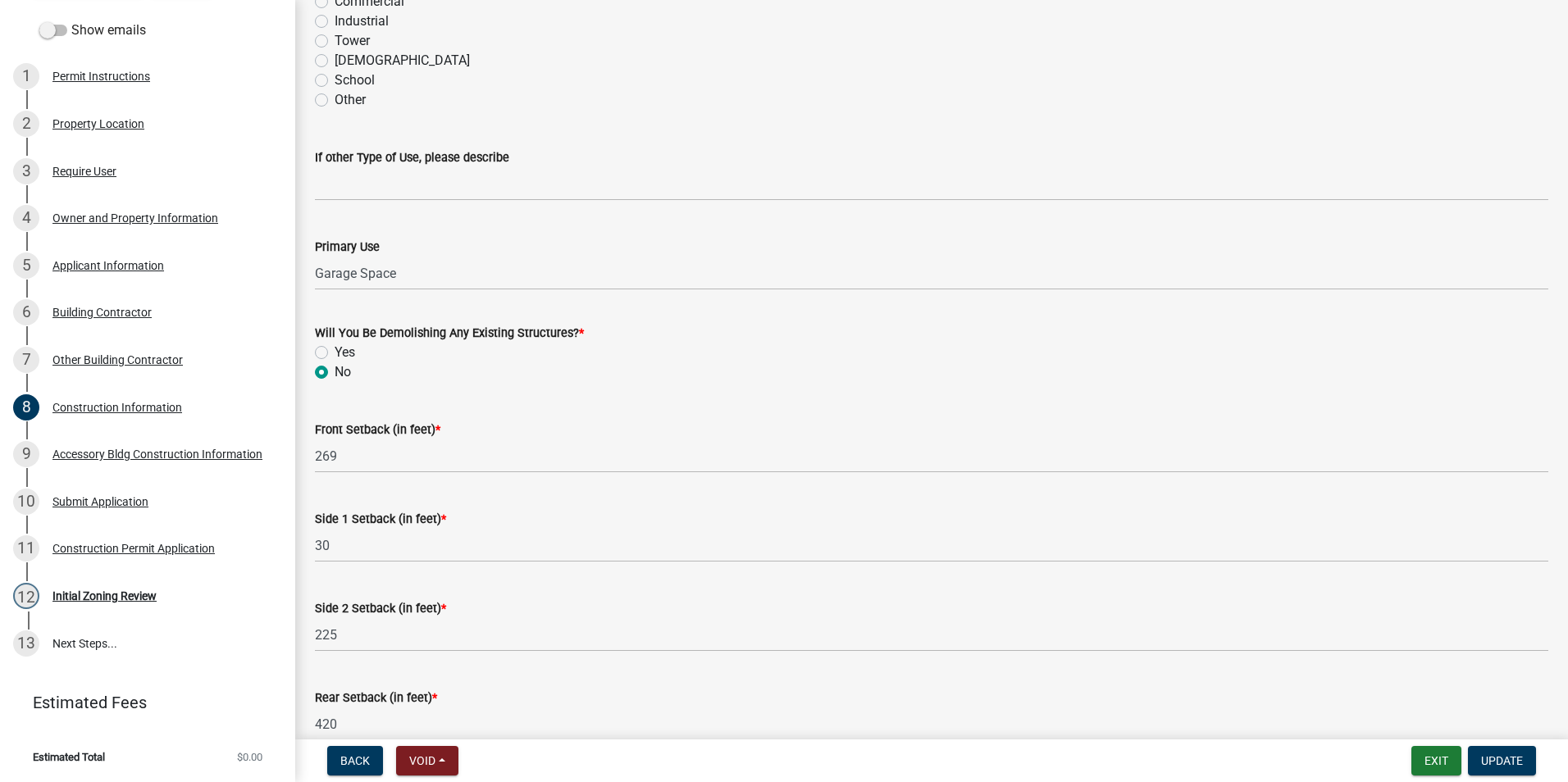
scroll to position [495, 0]
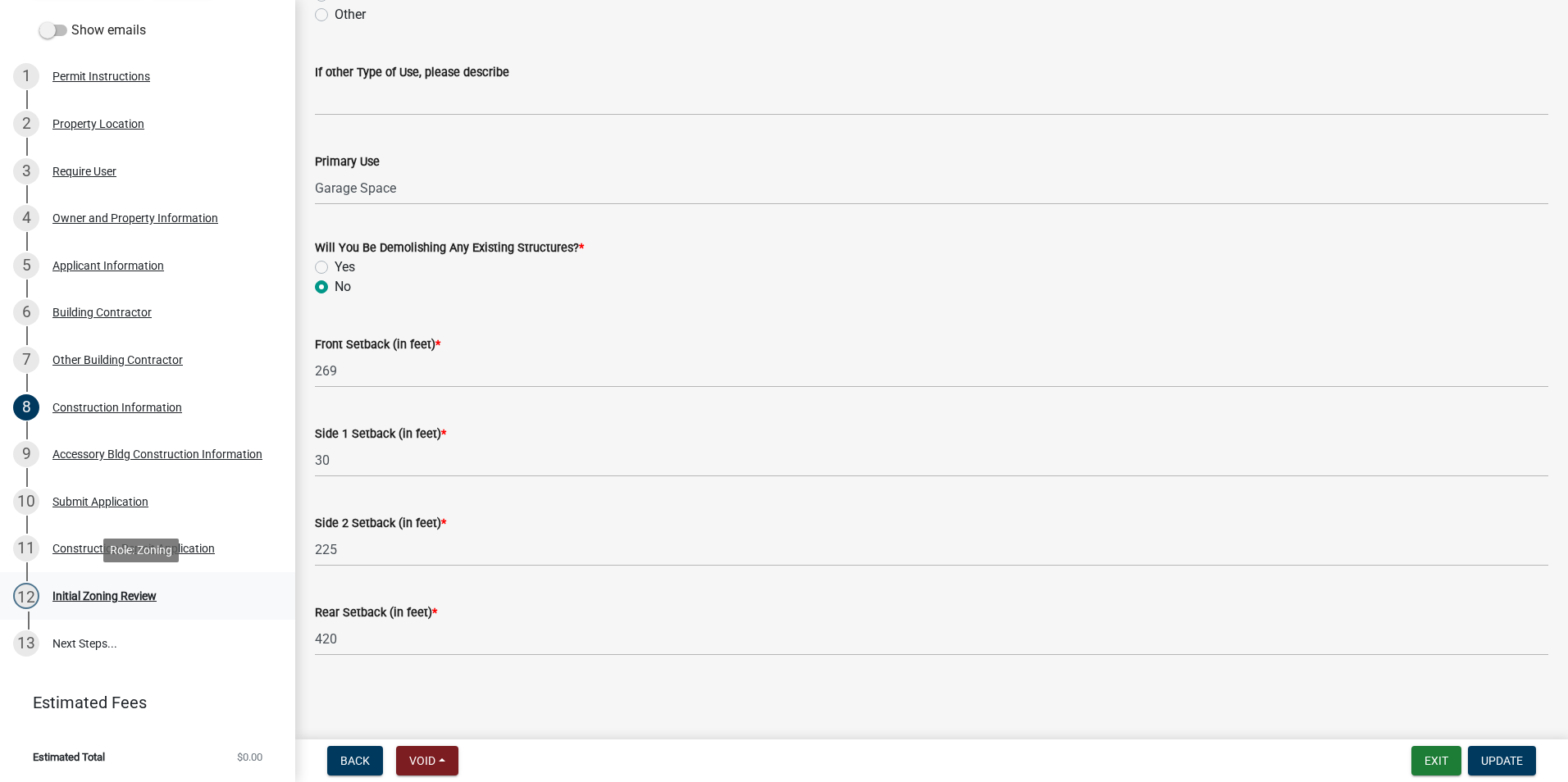
click at [122, 598] on div "Initial Zoning Review" at bounding box center [104, 596] width 104 height 12
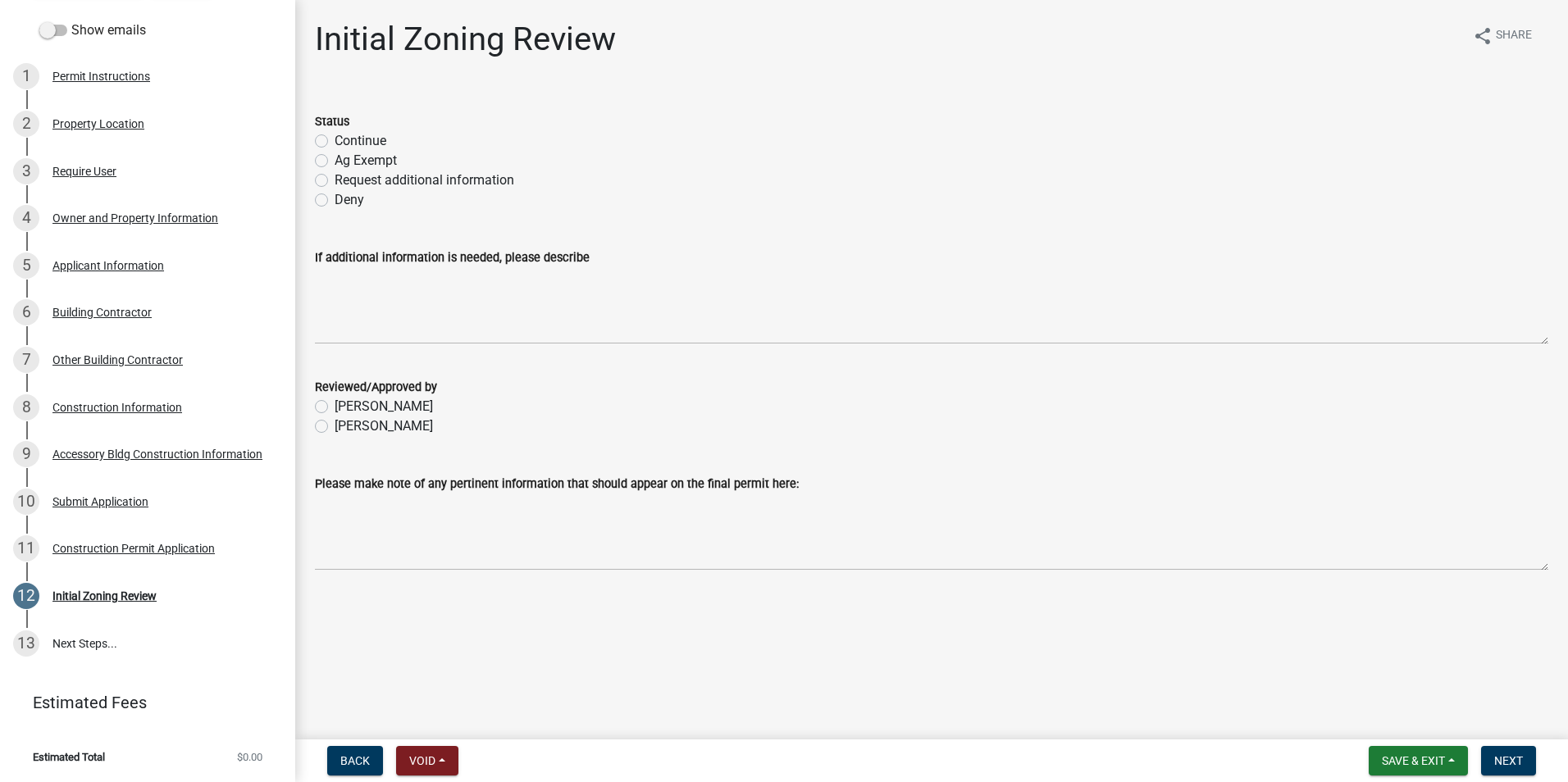
click at [334, 137] on label "Continue" at bounding box center [360, 142] width 52 height 20
click at [334, 137] on input "Continue" at bounding box center [340, 137] width 11 height 11
radio input "true"
click at [334, 431] on label "[PERSON_NAME]" at bounding box center [384, 427] width 99 height 20
click at [334, 428] on input "[PERSON_NAME]" at bounding box center [340, 422] width 11 height 11
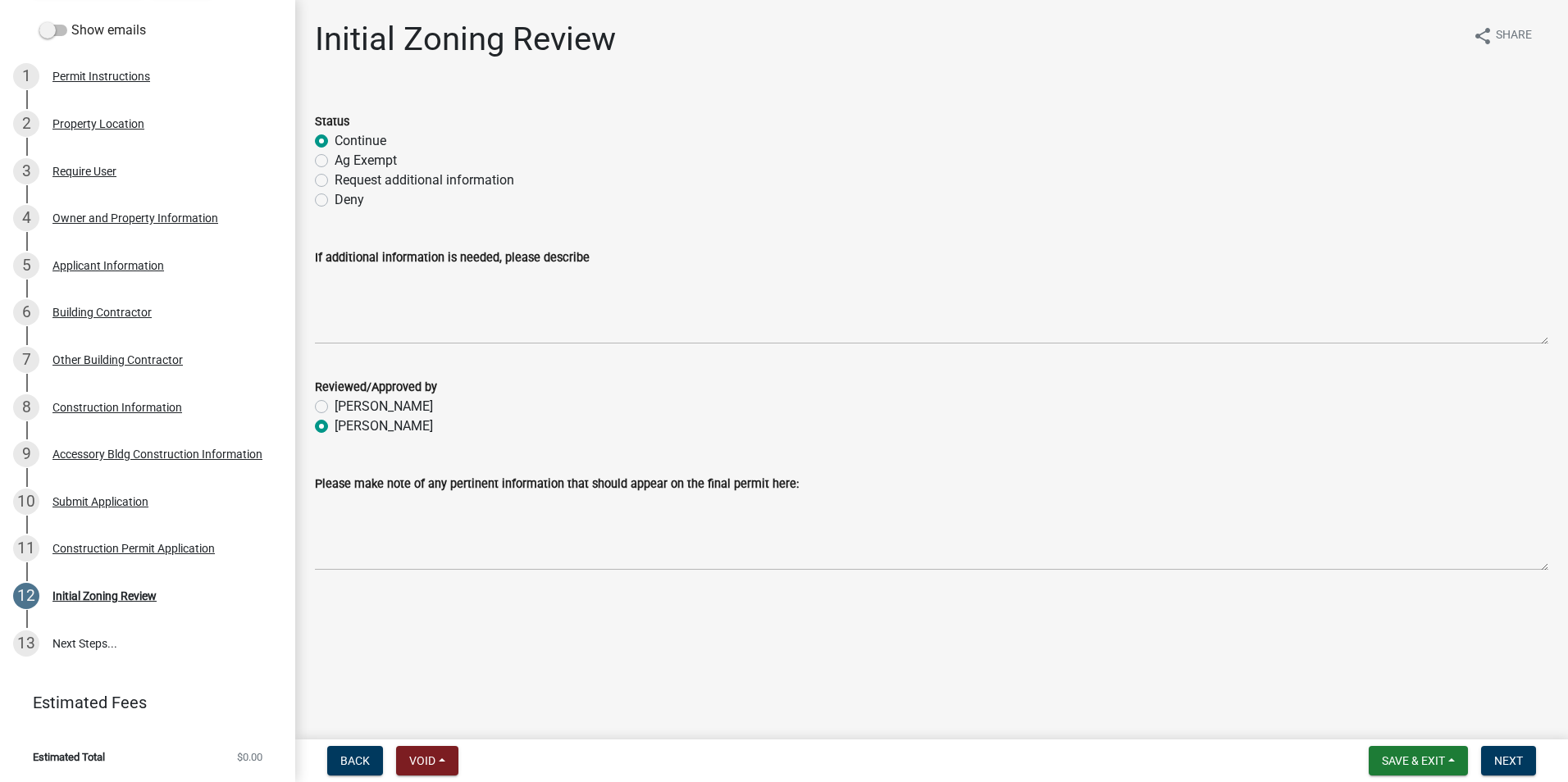
radio input "true"
click at [1495, 769] on button "Next" at bounding box center [1509, 761] width 55 height 29
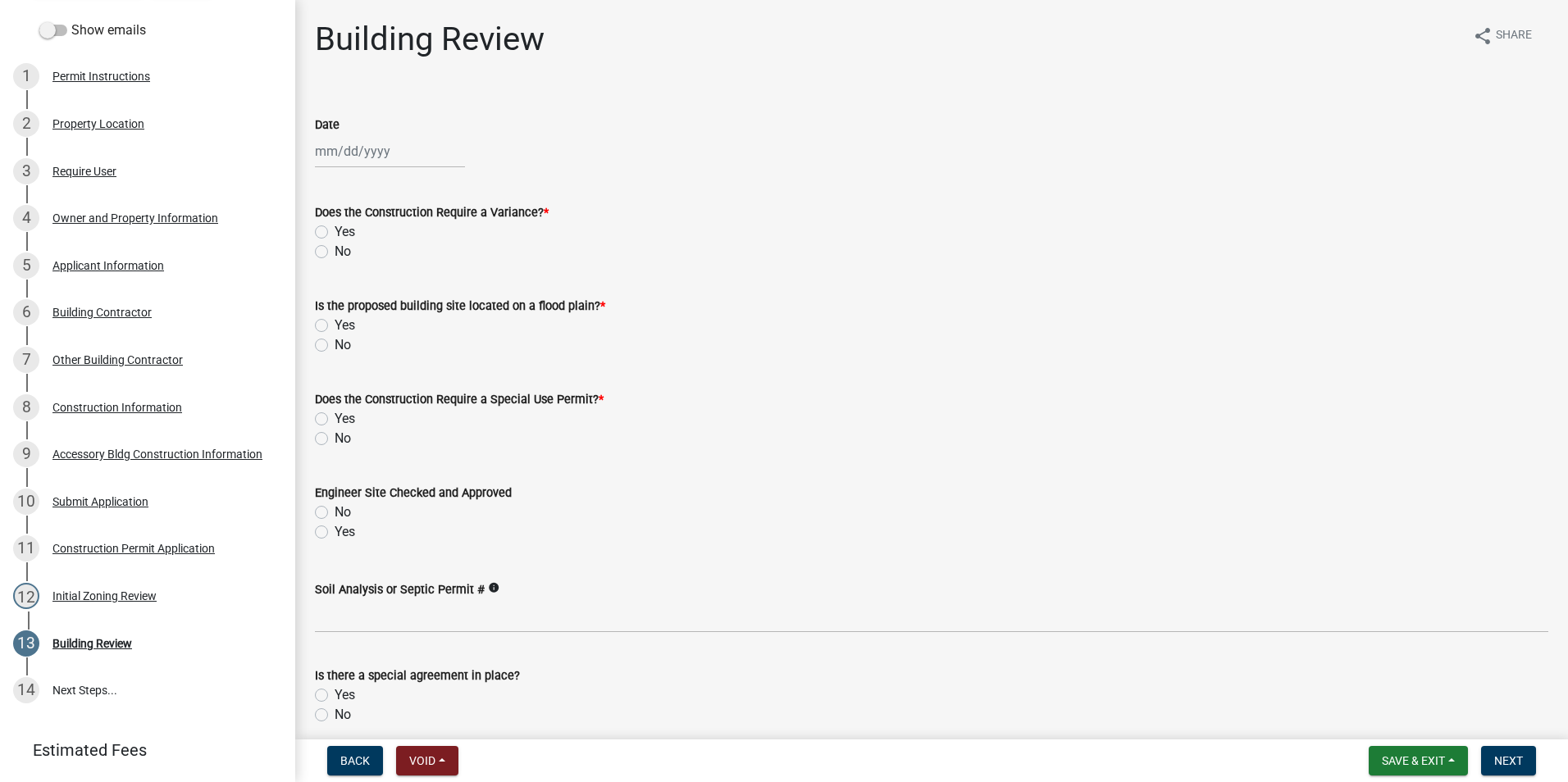
click at [334, 131] on label "Date" at bounding box center [327, 125] width 25 height 12
click at [334, 134] on input "Date" at bounding box center [390, 151] width 150 height 34
select select "9"
select select "2025"
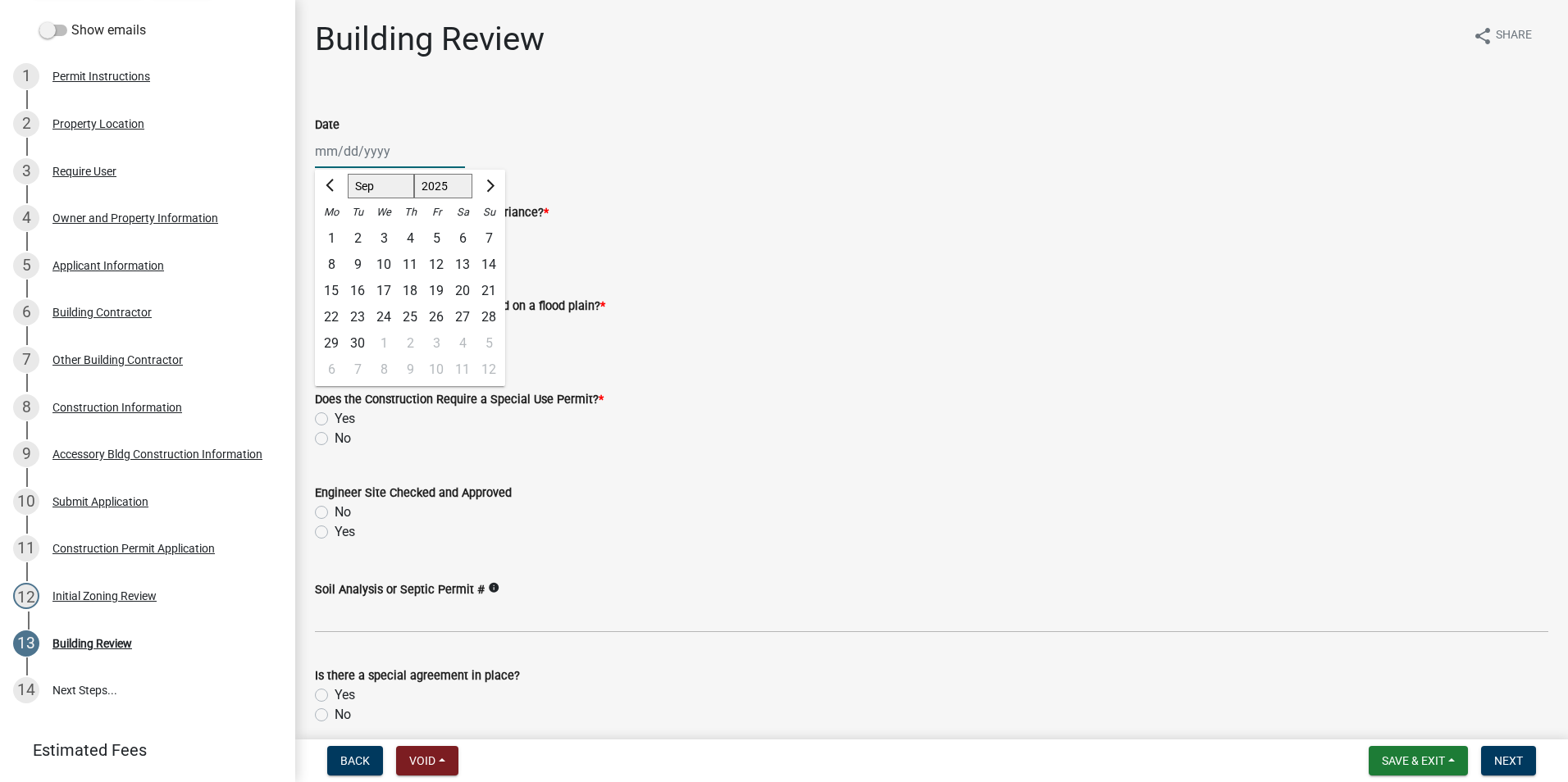
drag, startPoint x: 334, startPoint y: 131, endPoint x: 324, endPoint y: 147, distance: 18.9
click at [324, 147] on input "Date" at bounding box center [390, 151] width 150 height 34
click at [766, 136] on div "Jan Feb Mar Apr May Jun Jul Aug Sep Oct Nov Dec 1525 1526 1527 1528 1529 1530 1…" at bounding box center [932, 151] width 1234 height 34
click at [315, 149] on div at bounding box center [390, 151] width 150 height 34
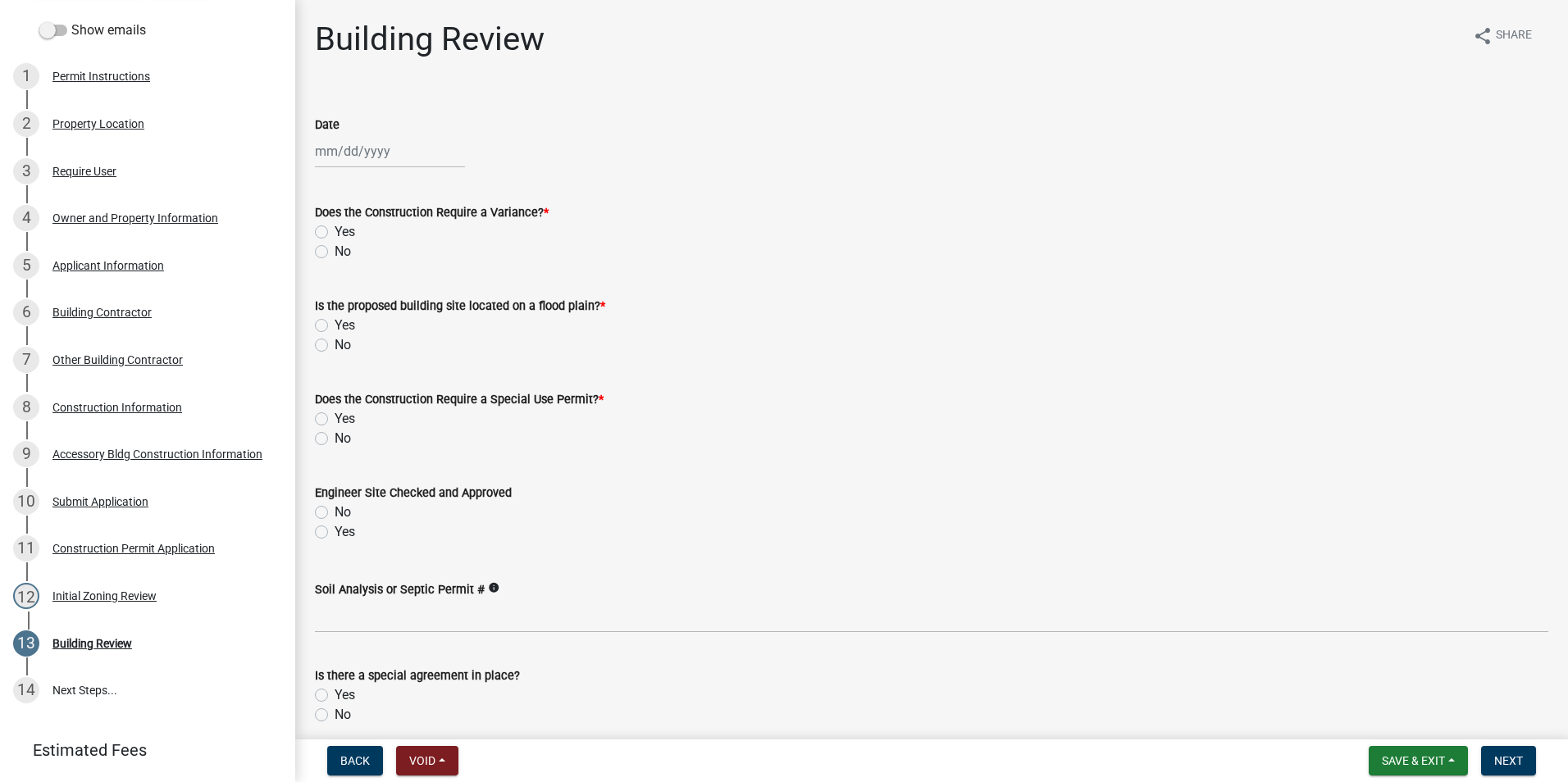
select select "9"
select select "2025"
click at [355, 284] on div "16" at bounding box center [357, 291] width 26 height 26
type input "09/16/2025"
click at [334, 251] on label "No" at bounding box center [343, 252] width 16 height 20
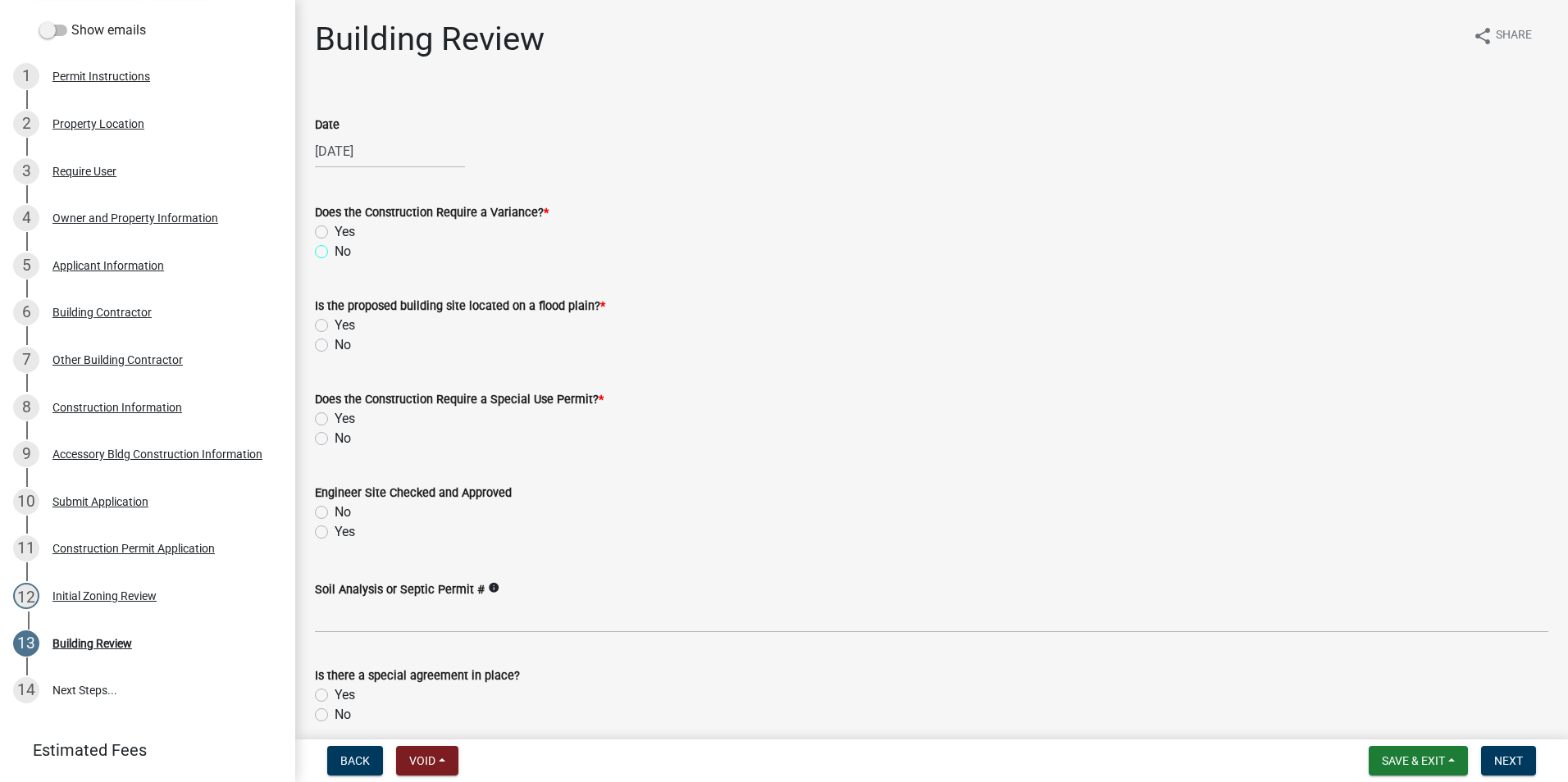
click at [334, 251] on input "No" at bounding box center [340, 248] width 11 height 11
radio input "true"
click at [334, 343] on label "No" at bounding box center [343, 345] width 16 height 20
click at [334, 343] on input "No" at bounding box center [340, 341] width 11 height 11
radio input "true"
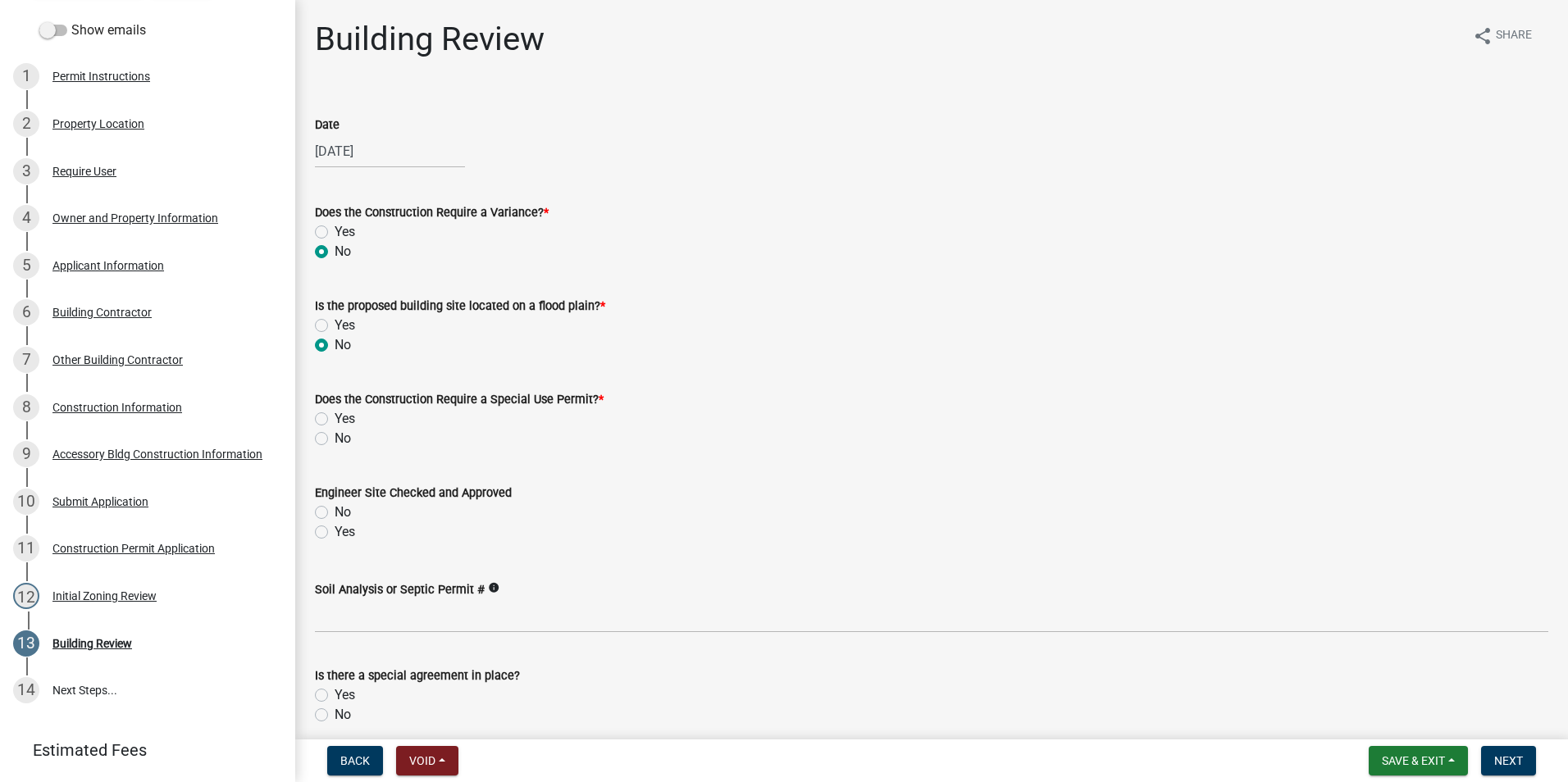
click at [334, 437] on label "No" at bounding box center [343, 439] width 16 height 20
click at [334, 437] on input "No" at bounding box center [340, 434] width 11 height 11
radio input "true"
click at [334, 528] on label "Yes" at bounding box center [344, 533] width 20 height 20
click at [334, 528] on input "Yes" at bounding box center [340, 528] width 11 height 11
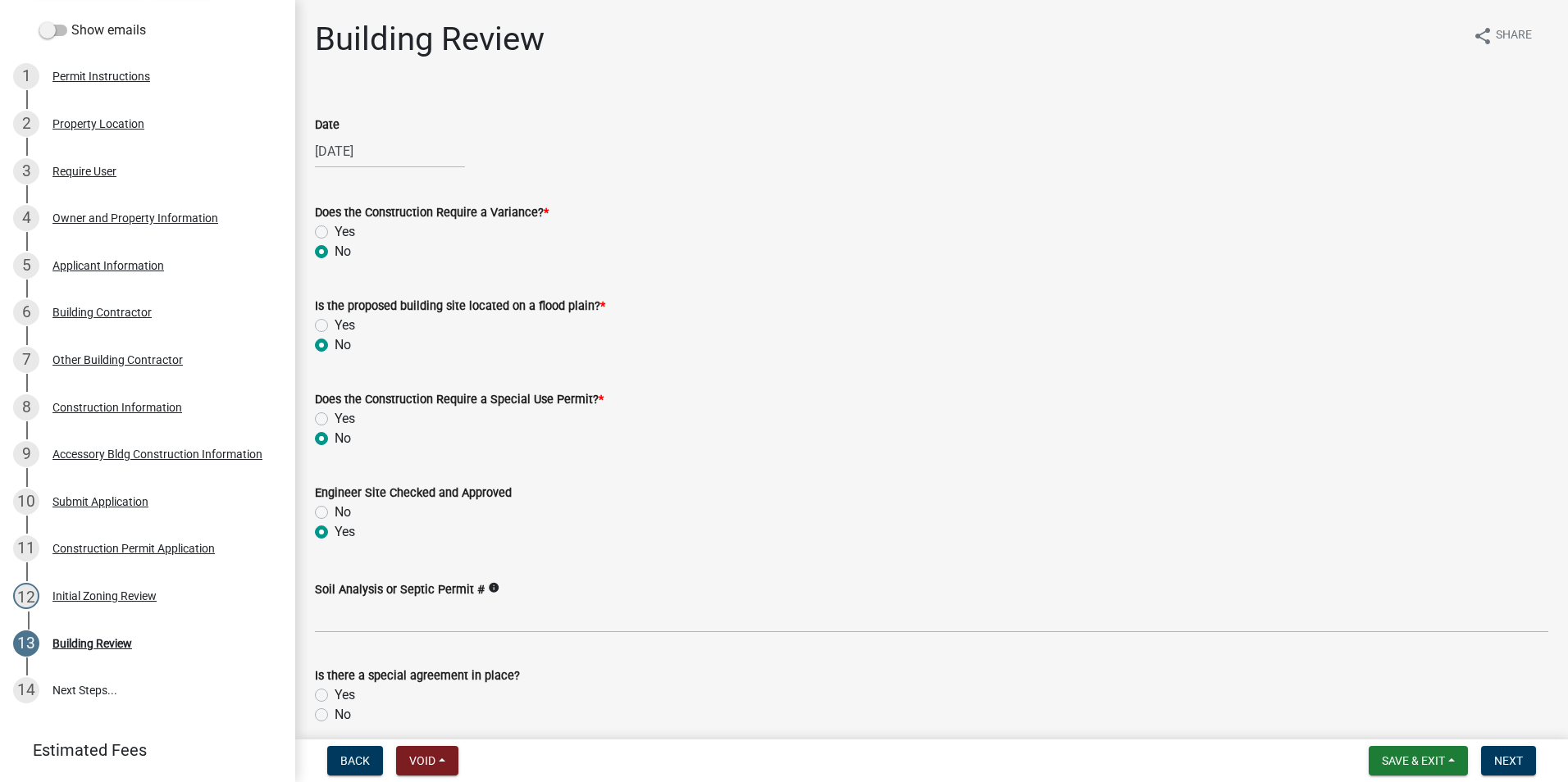
radio input "true"
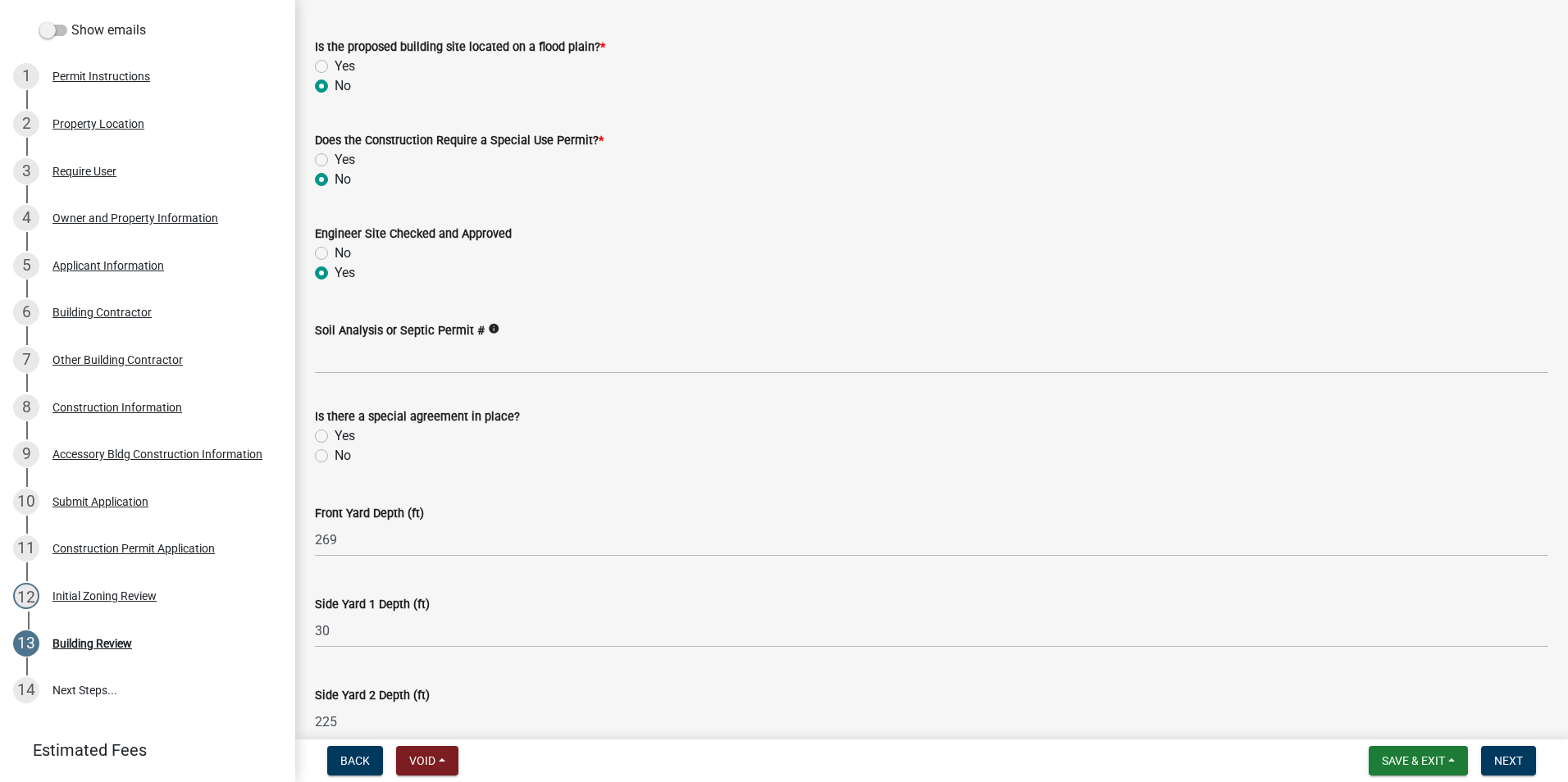
scroll to position [328, 0]
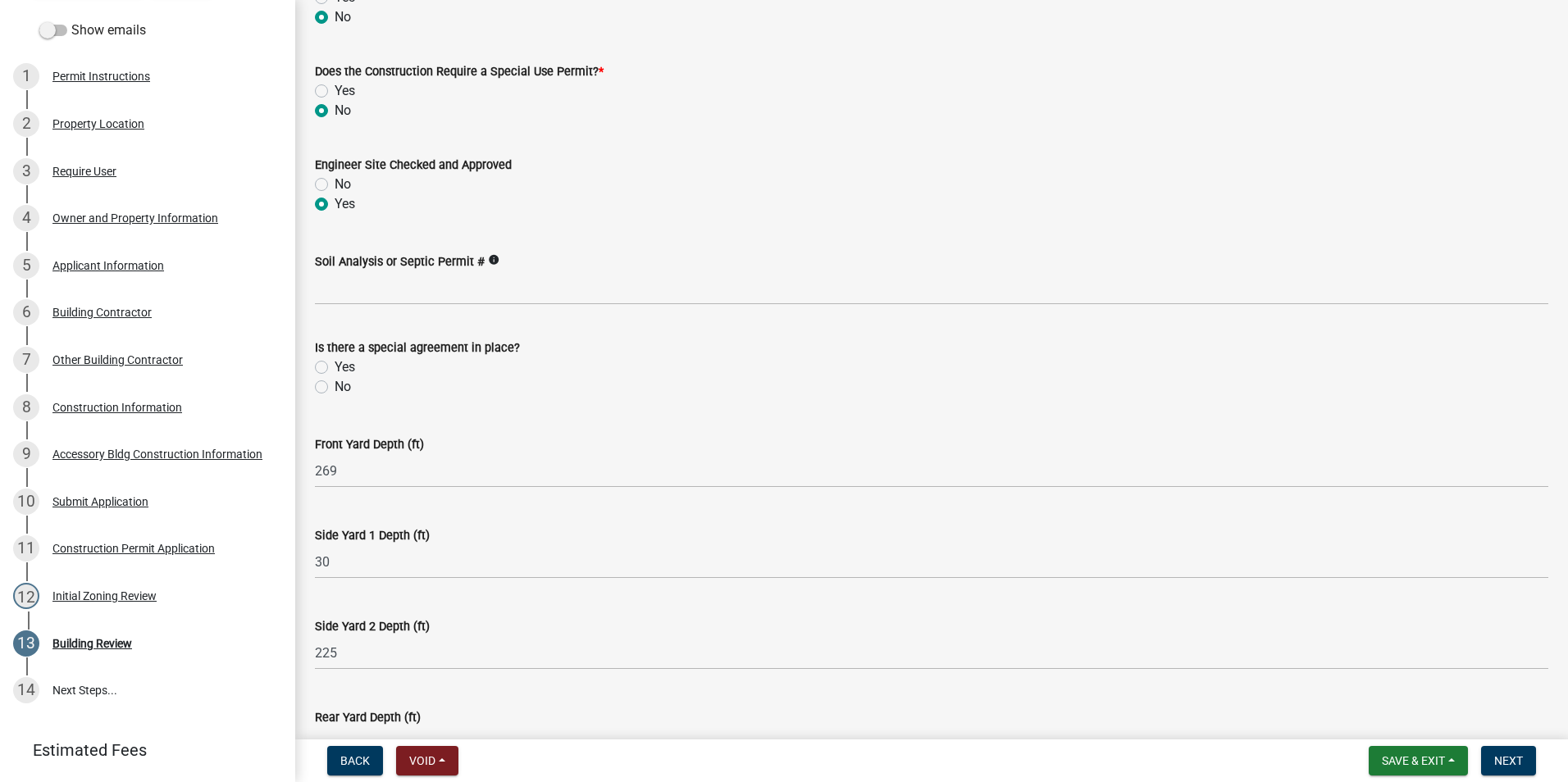
click at [334, 385] on label "No" at bounding box center [343, 387] width 16 height 20
click at [334, 385] on input "No" at bounding box center [340, 383] width 11 height 11
radio input "true"
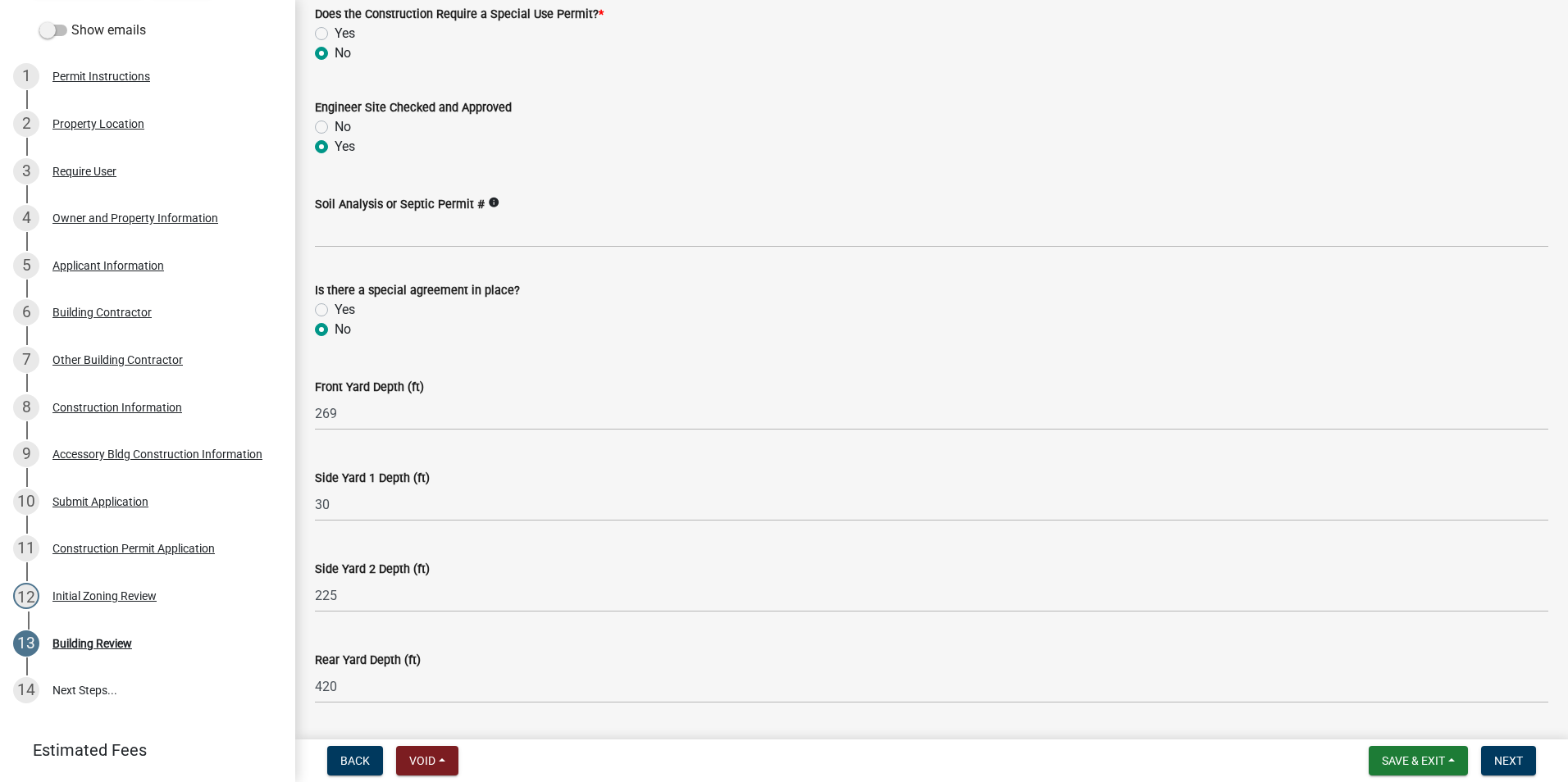
scroll to position [574, 0]
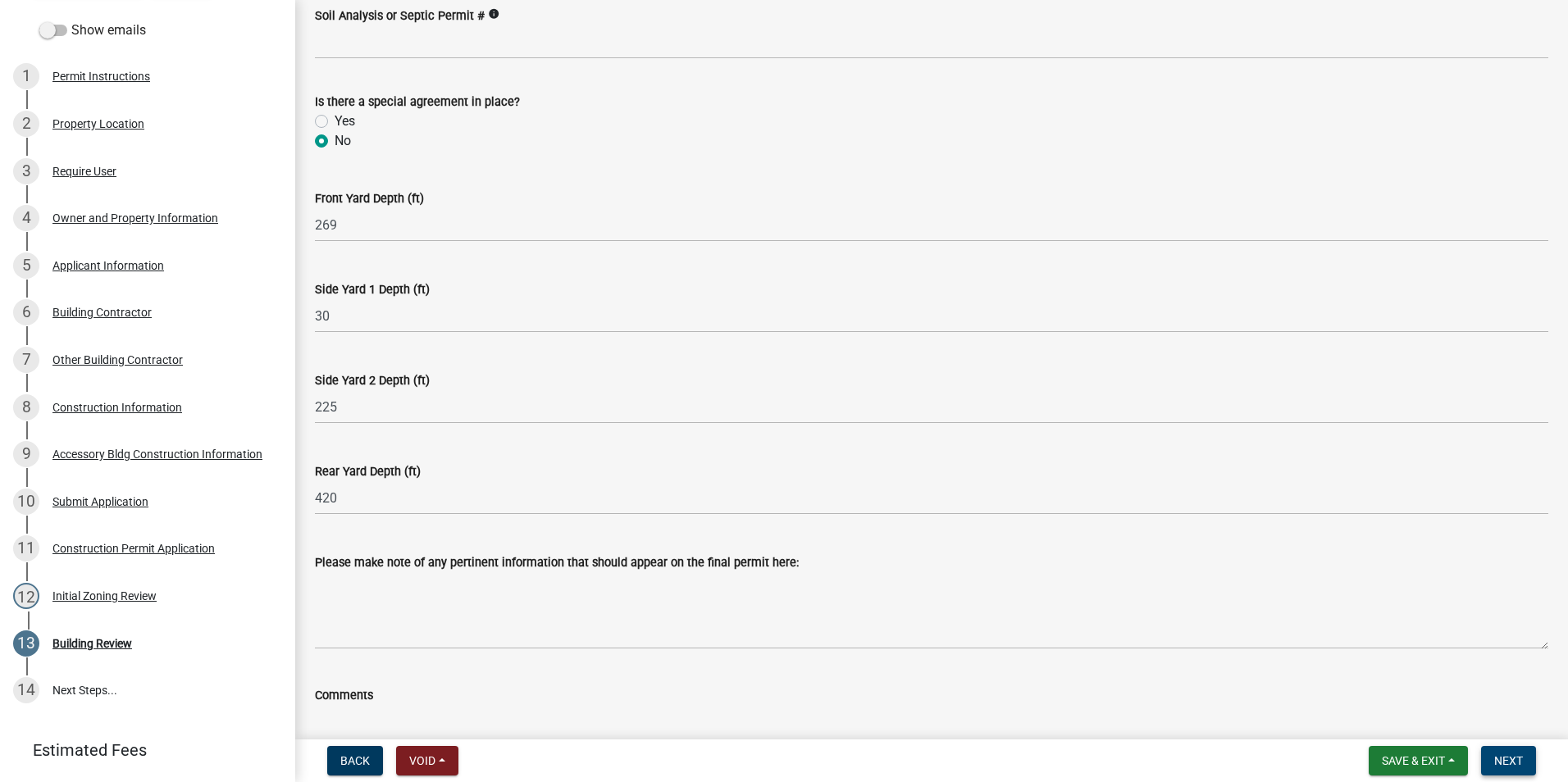
click at [1507, 758] on span "Next" at bounding box center [1509, 761] width 28 height 13
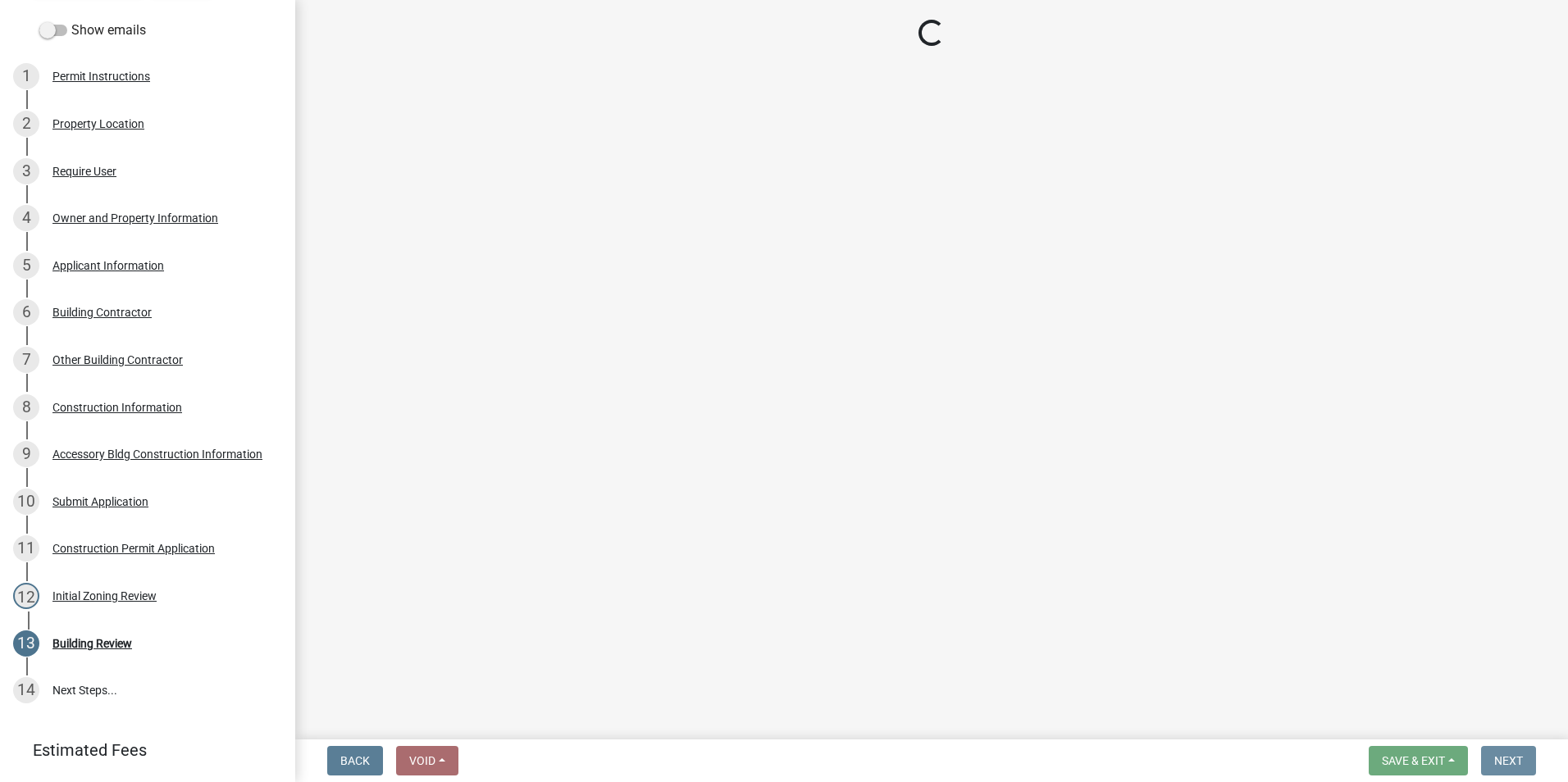
scroll to position [0, 0]
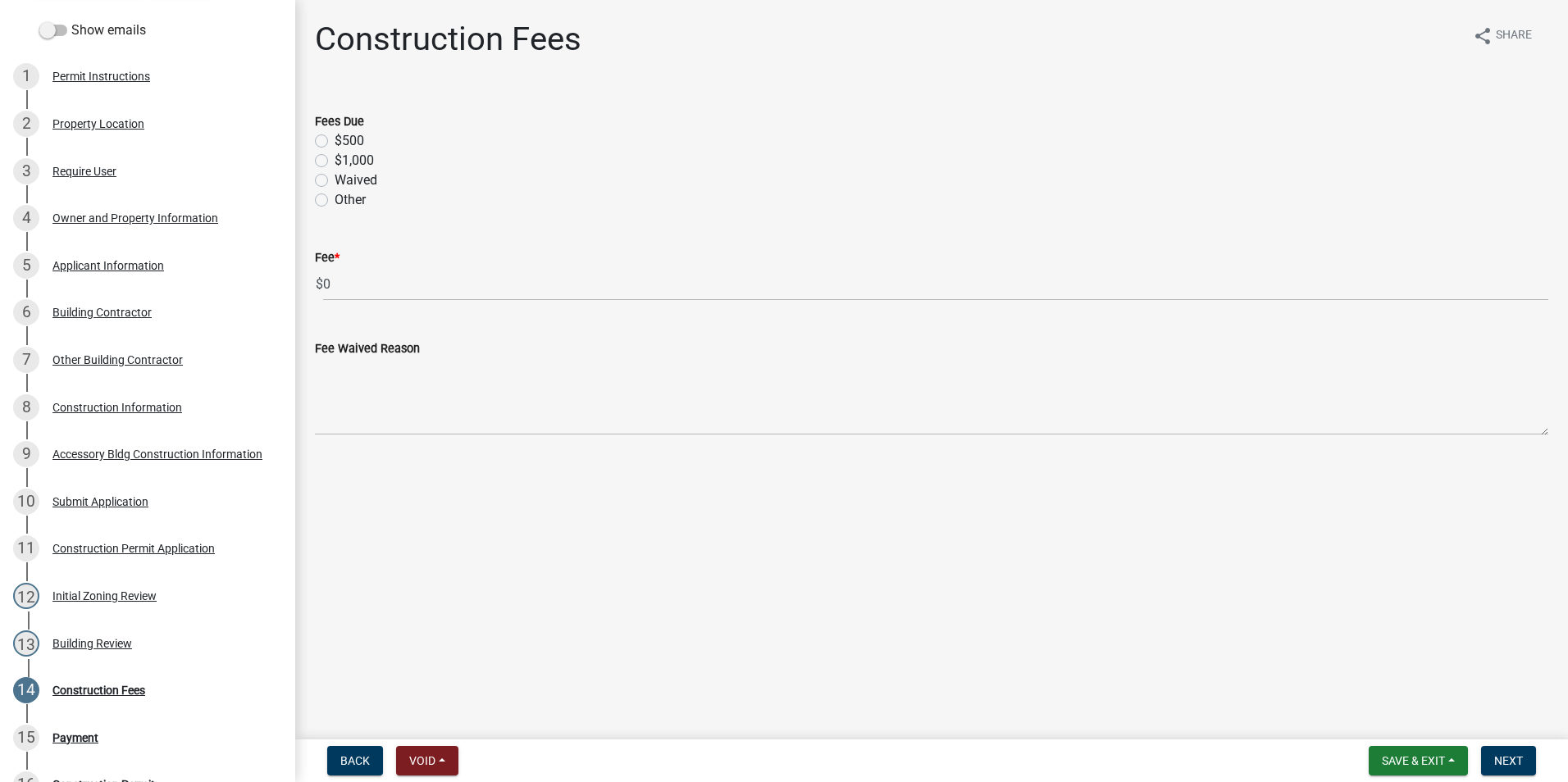
click at [334, 142] on label "$500" at bounding box center [349, 142] width 29 height 20
click at [334, 142] on input "$500" at bounding box center [340, 137] width 11 height 11
radio input "true"
click at [1495, 757] on span "Next" at bounding box center [1509, 761] width 28 height 13
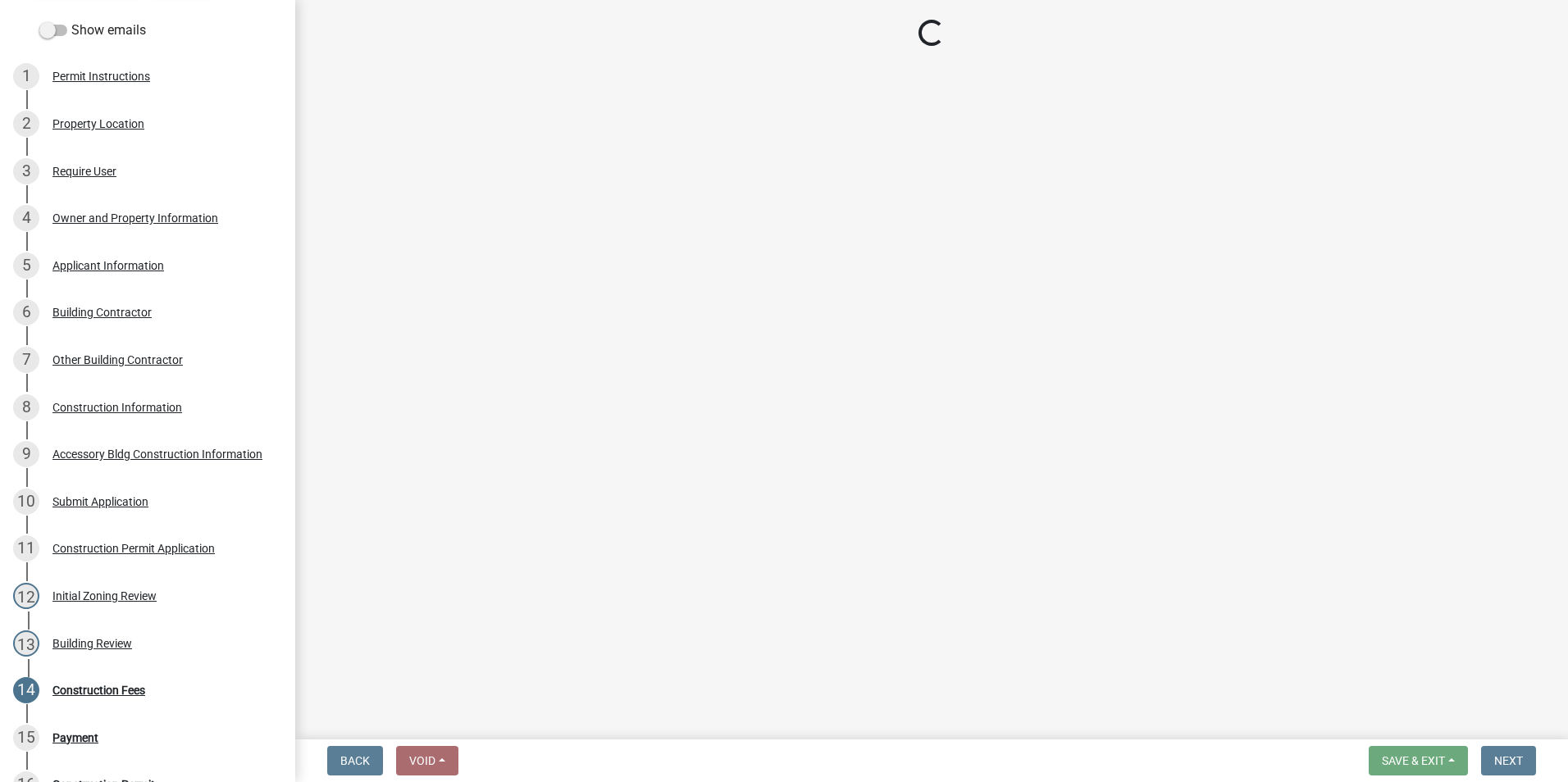
select select "3: 3"
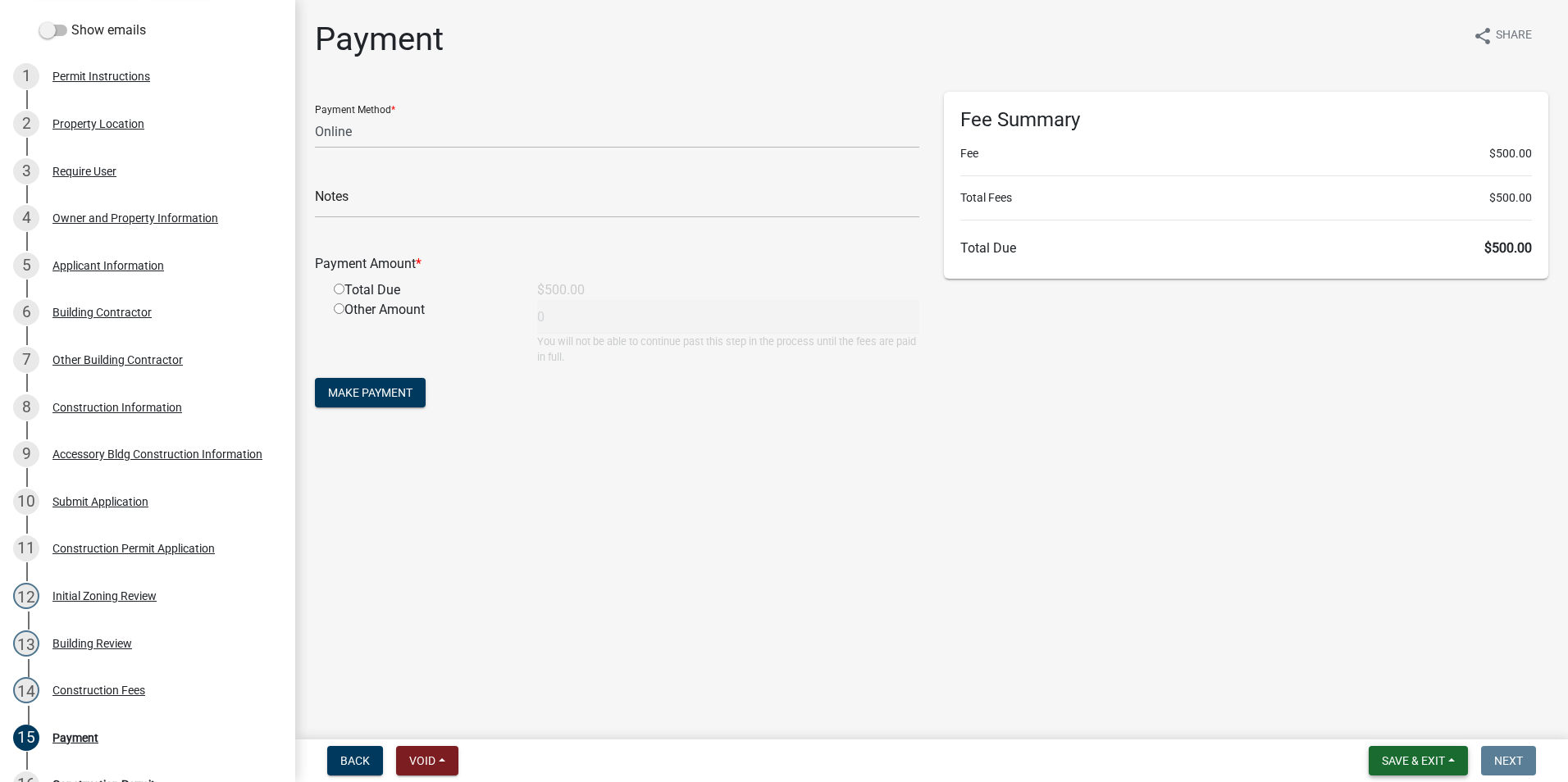
click at [1445, 764] on span "Save & Exit" at bounding box center [1414, 761] width 63 height 13
click at [1415, 710] on button "Save & Exit" at bounding box center [1403, 718] width 132 height 39
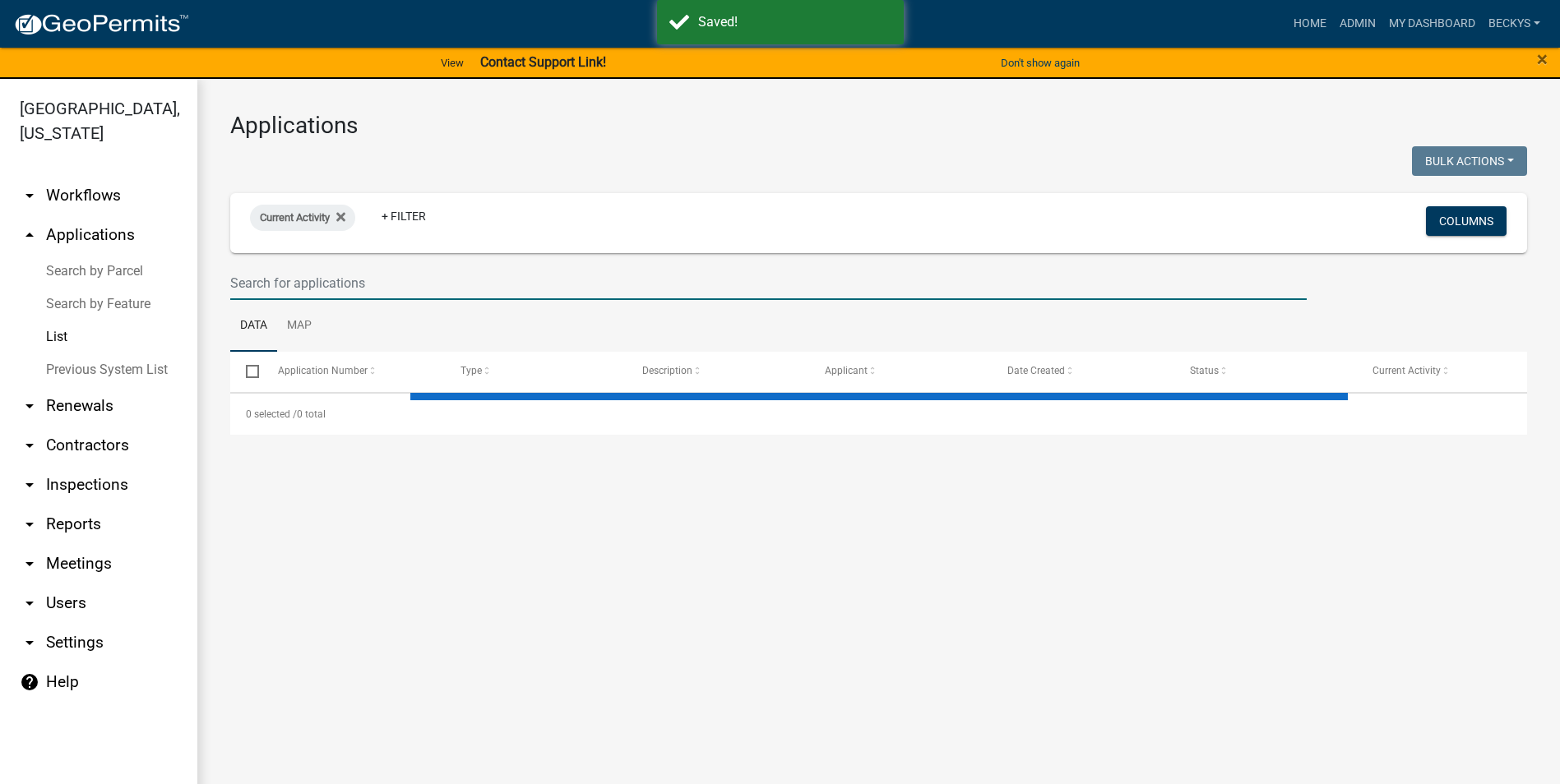
click at [234, 284] on input "text" at bounding box center [768, 283] width 1076 height 34
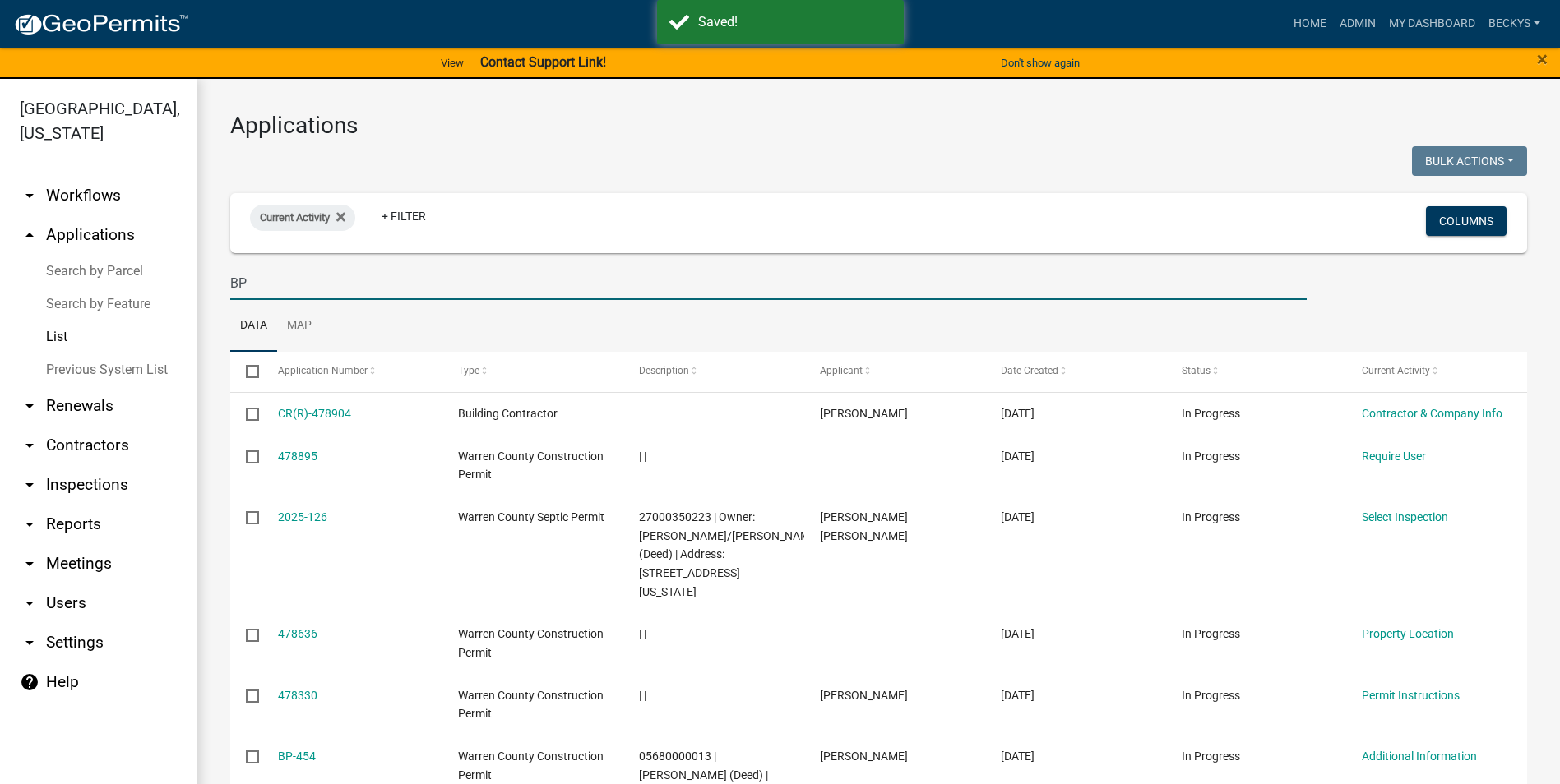
type input "BP"
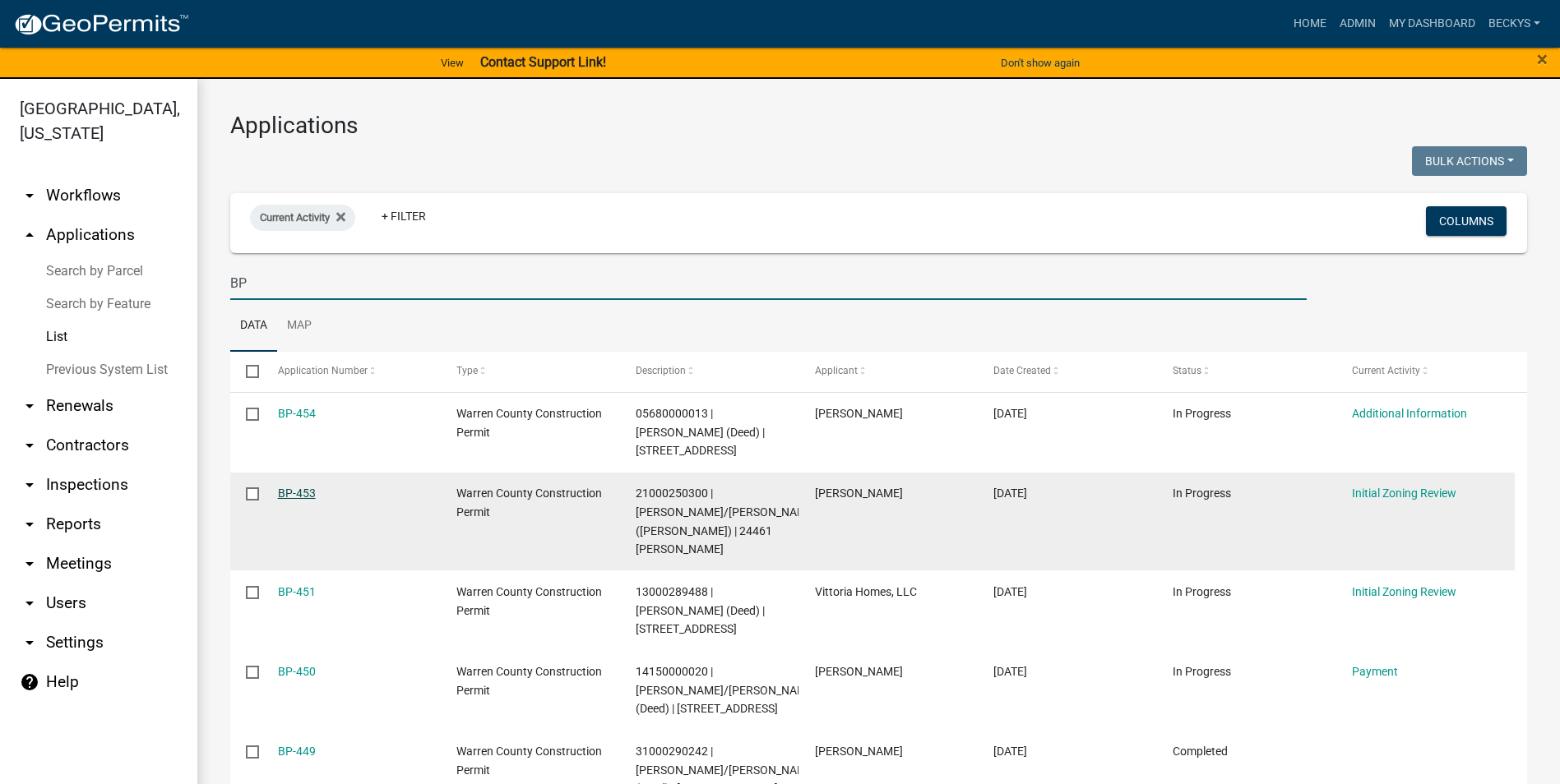
click at [298, 486] on link "BP-453" at bounding box center [296, 493] width 38 height 13
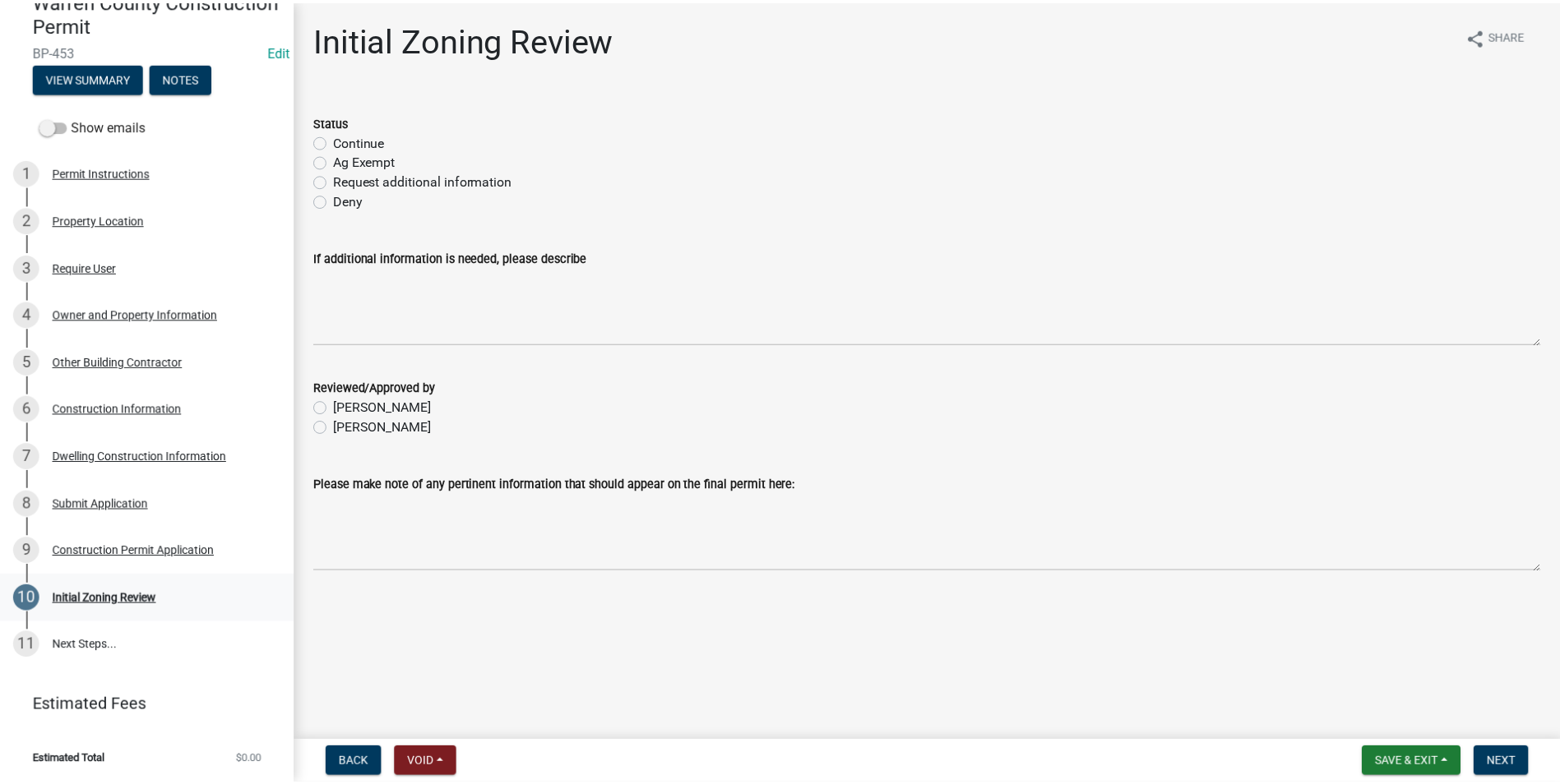
scroll to position [170, 0]
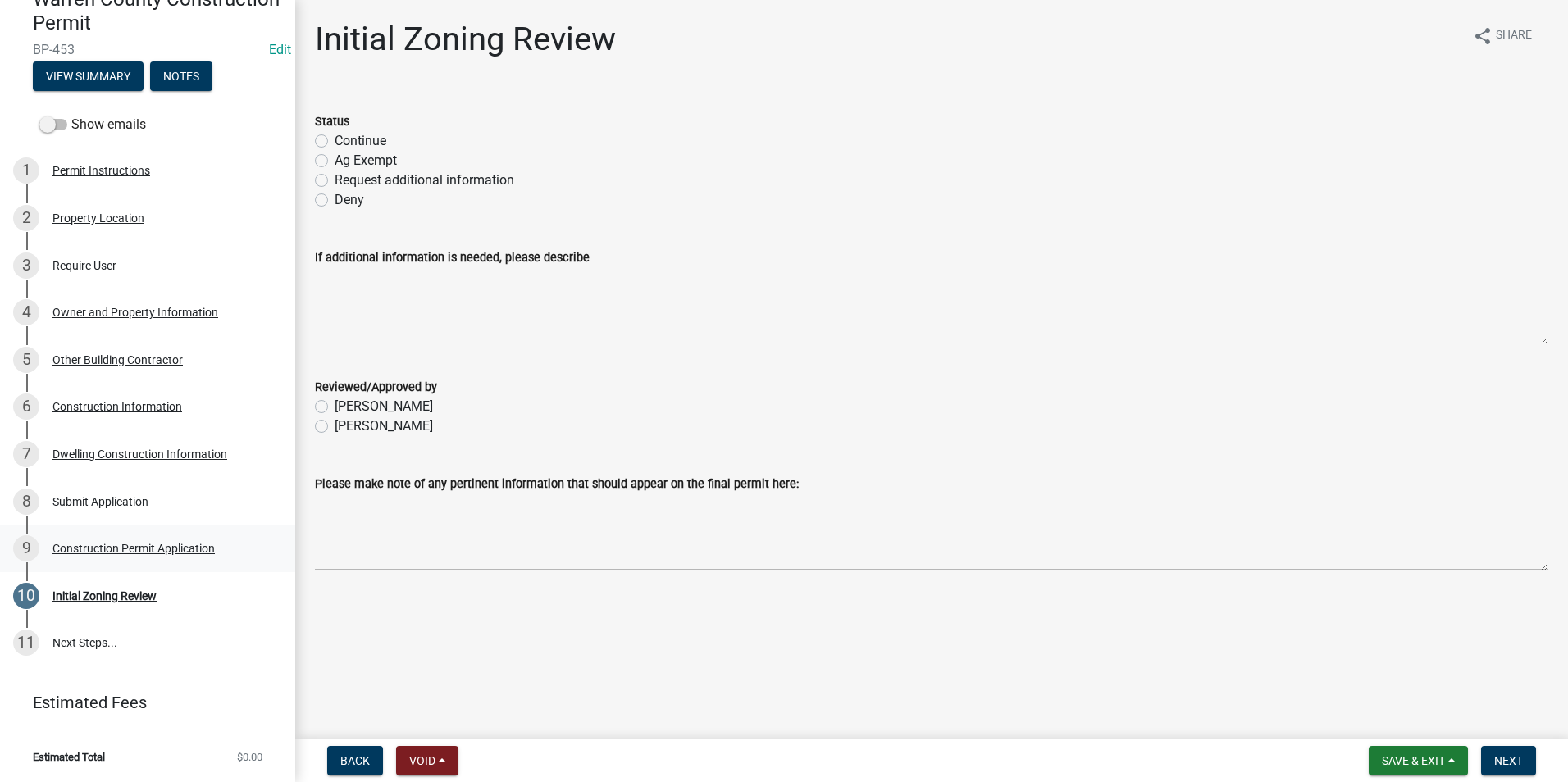
click at [119, 553] on div "Construction Permit Application" at bounding box center [133, 548] width 163 height 12
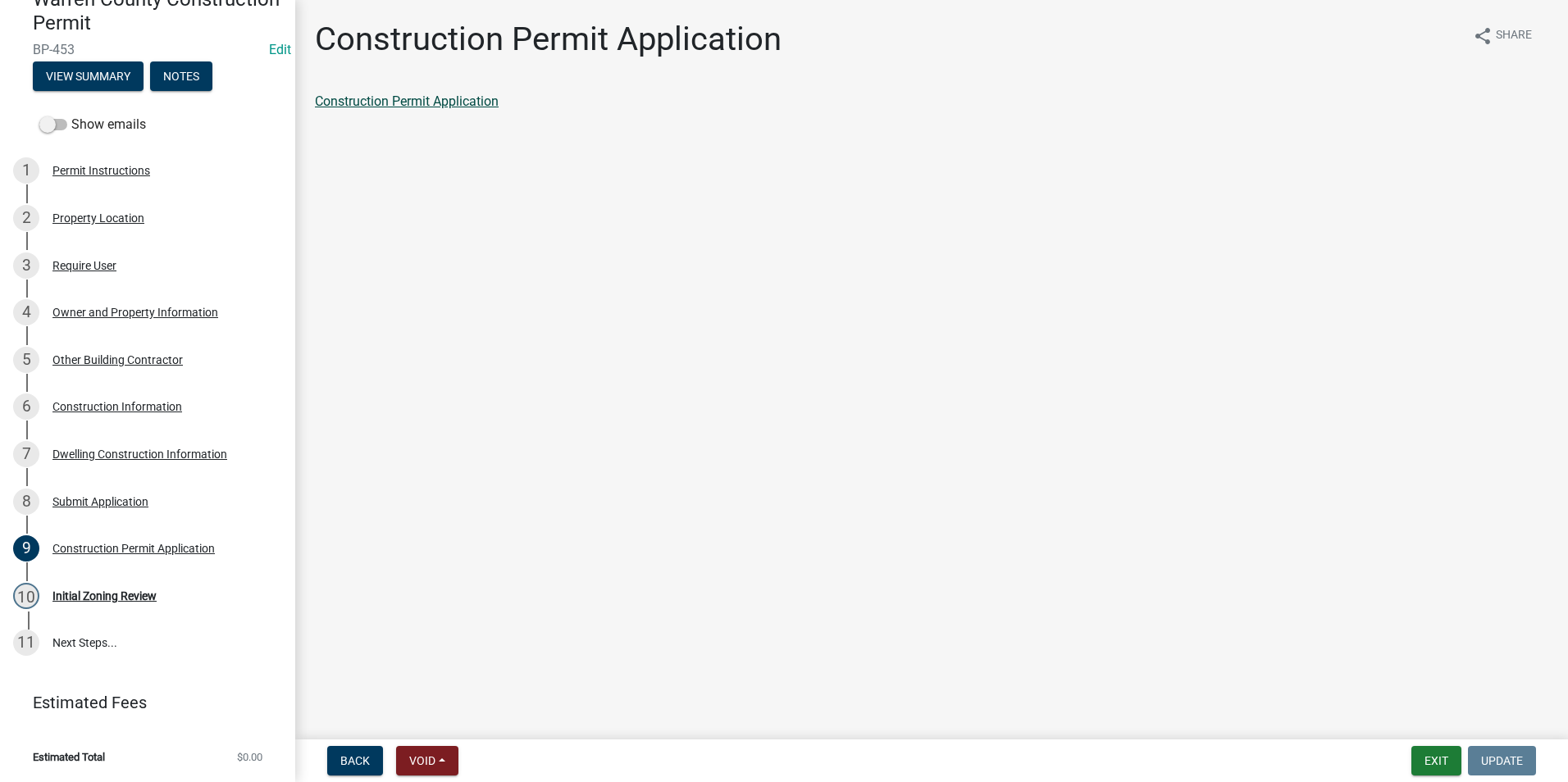
click at [372, 99] on link "Construction Permit Application" at bounding box center [407, 100] width 184 height 16
click at [378, 100] on link "Construction Permit Application" at bounding box center [407, 100] width 184 height 16
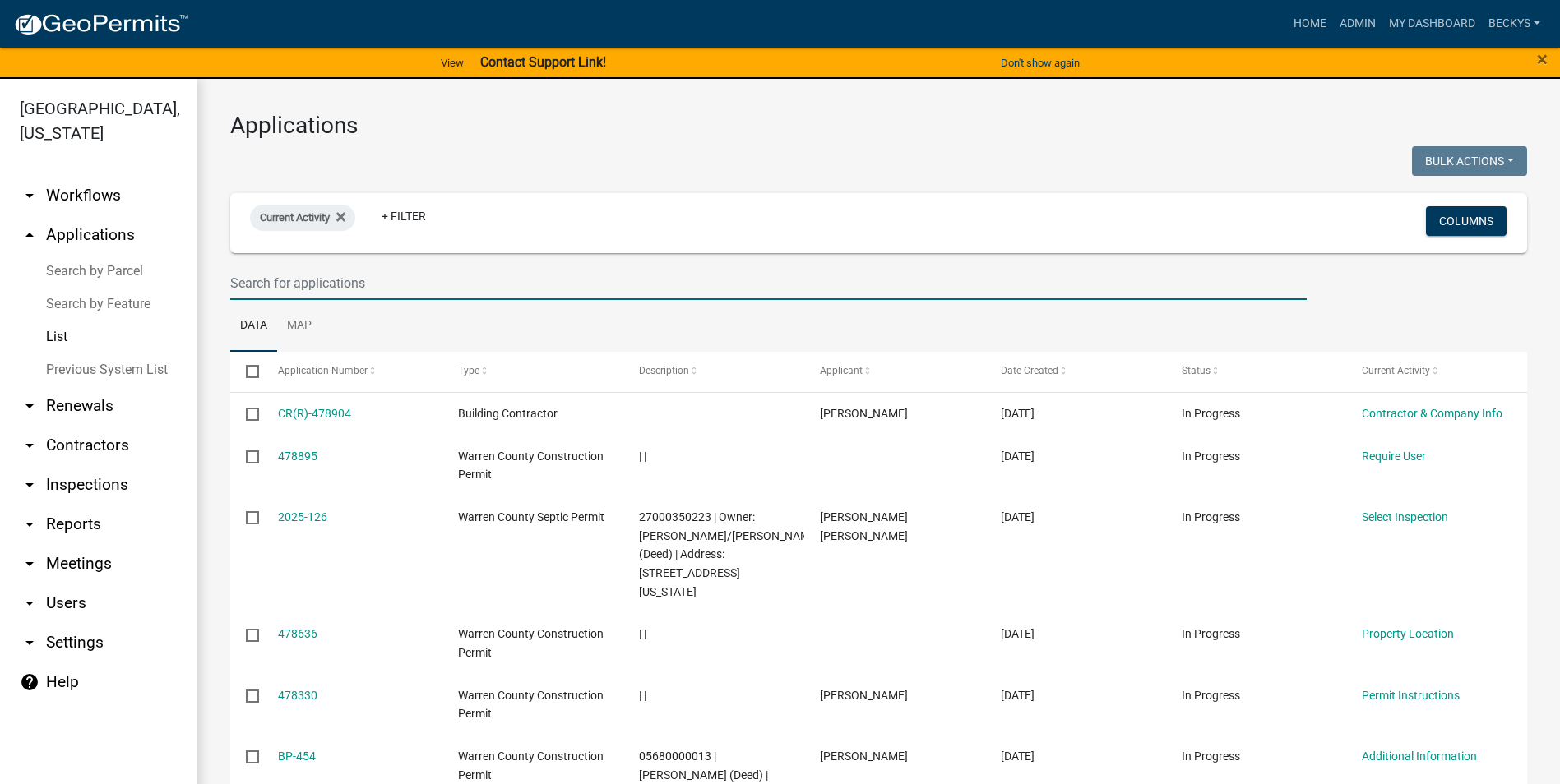
click at [245, 282] on input "text" at bounding box center [768, 283] width 1076 height 34
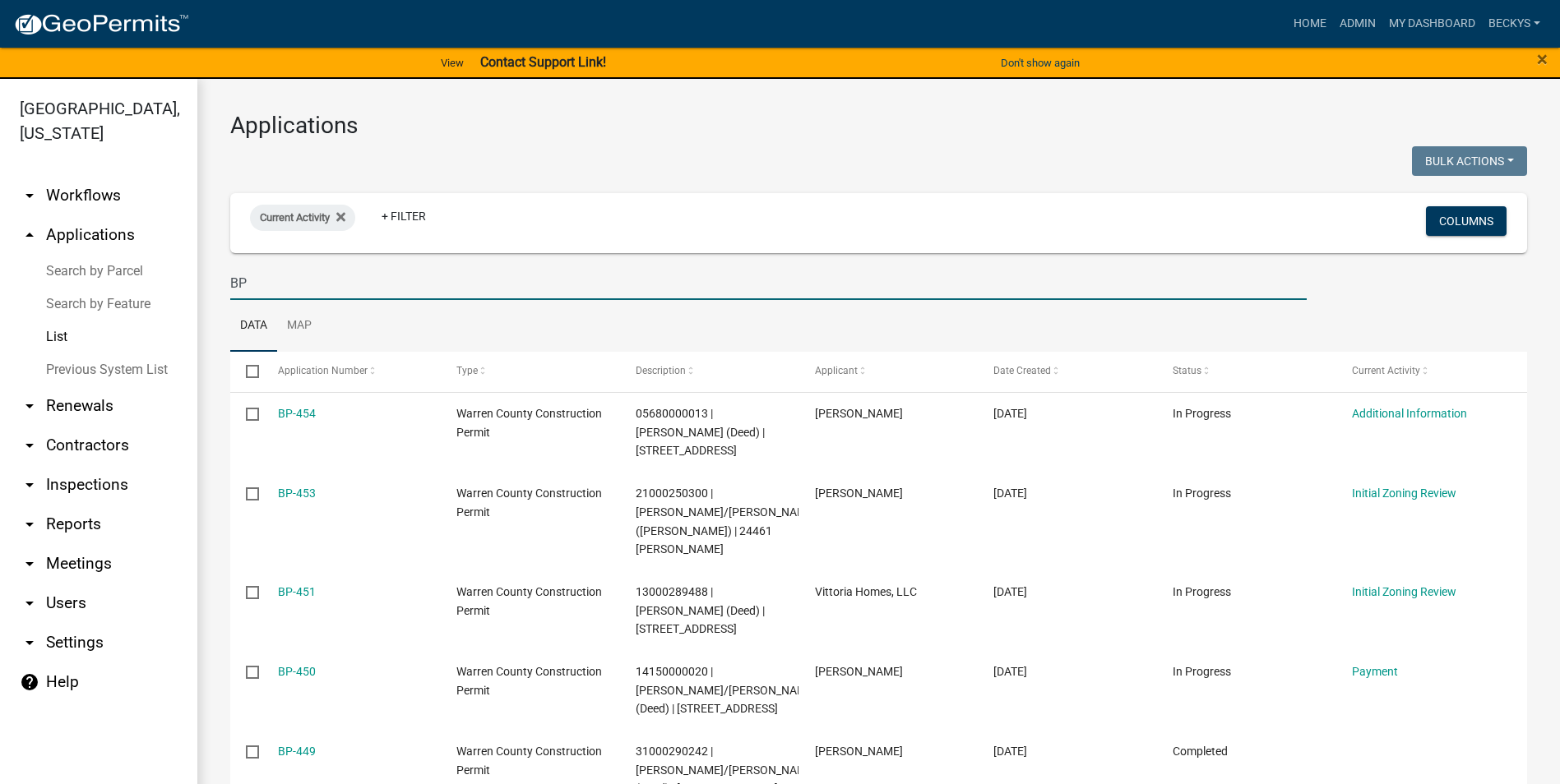
type input "BP"
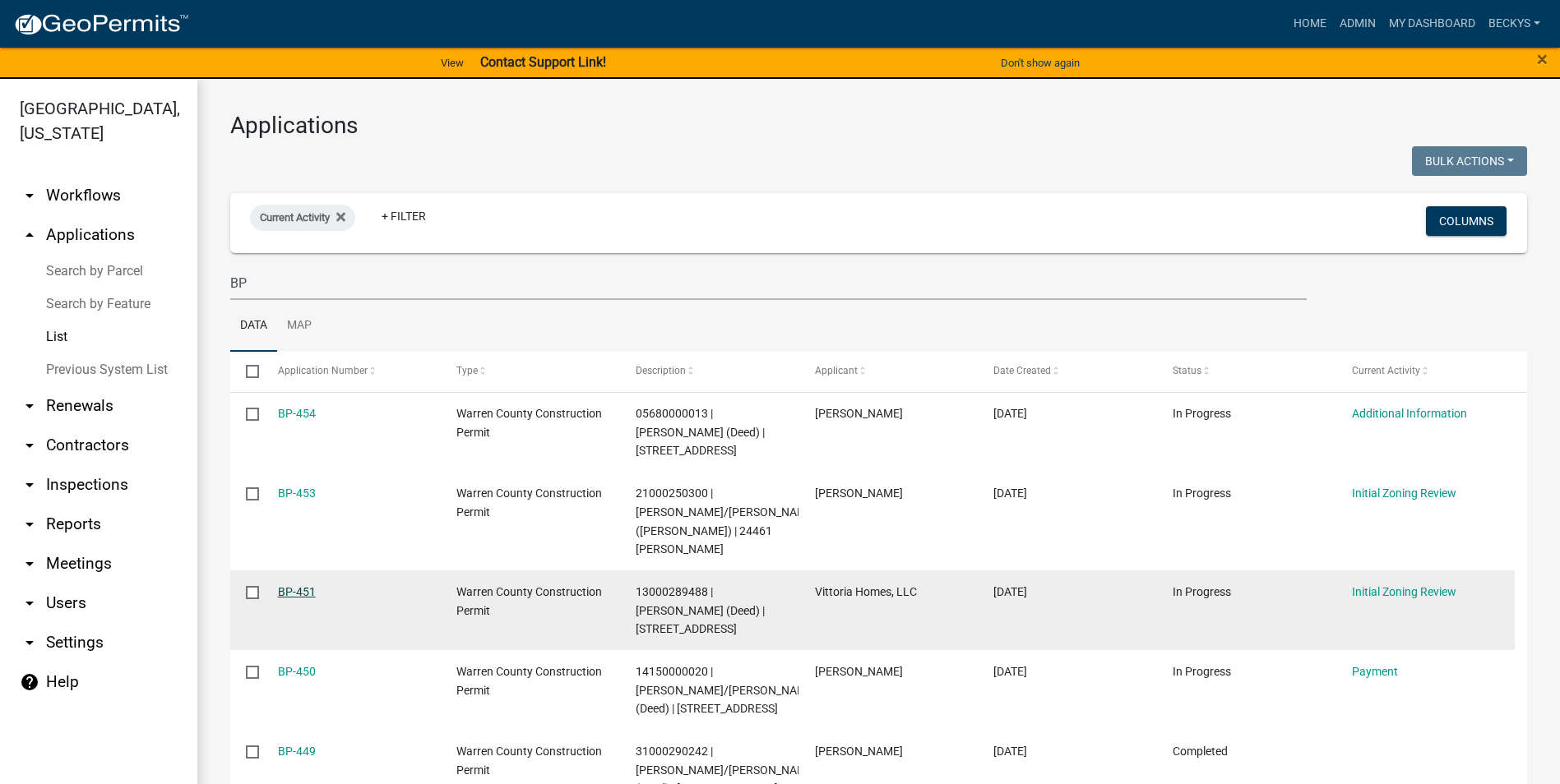
click at [296, 585] on link "BP-451" at bounding box center [296, 592] width 38 height 13
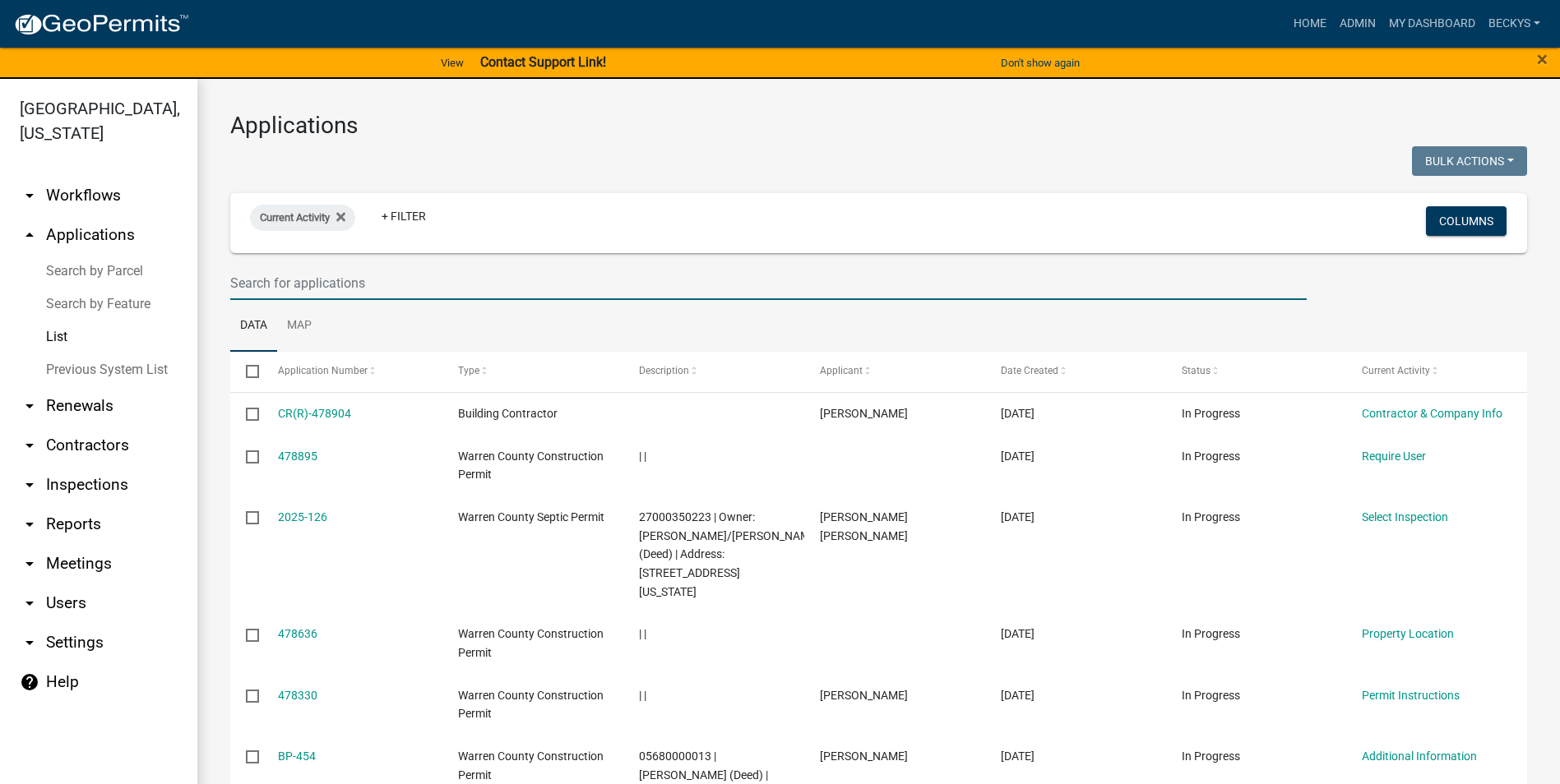
click at [243, 283] on input "text" at bounding box center [768, 283] width 1076 height 34
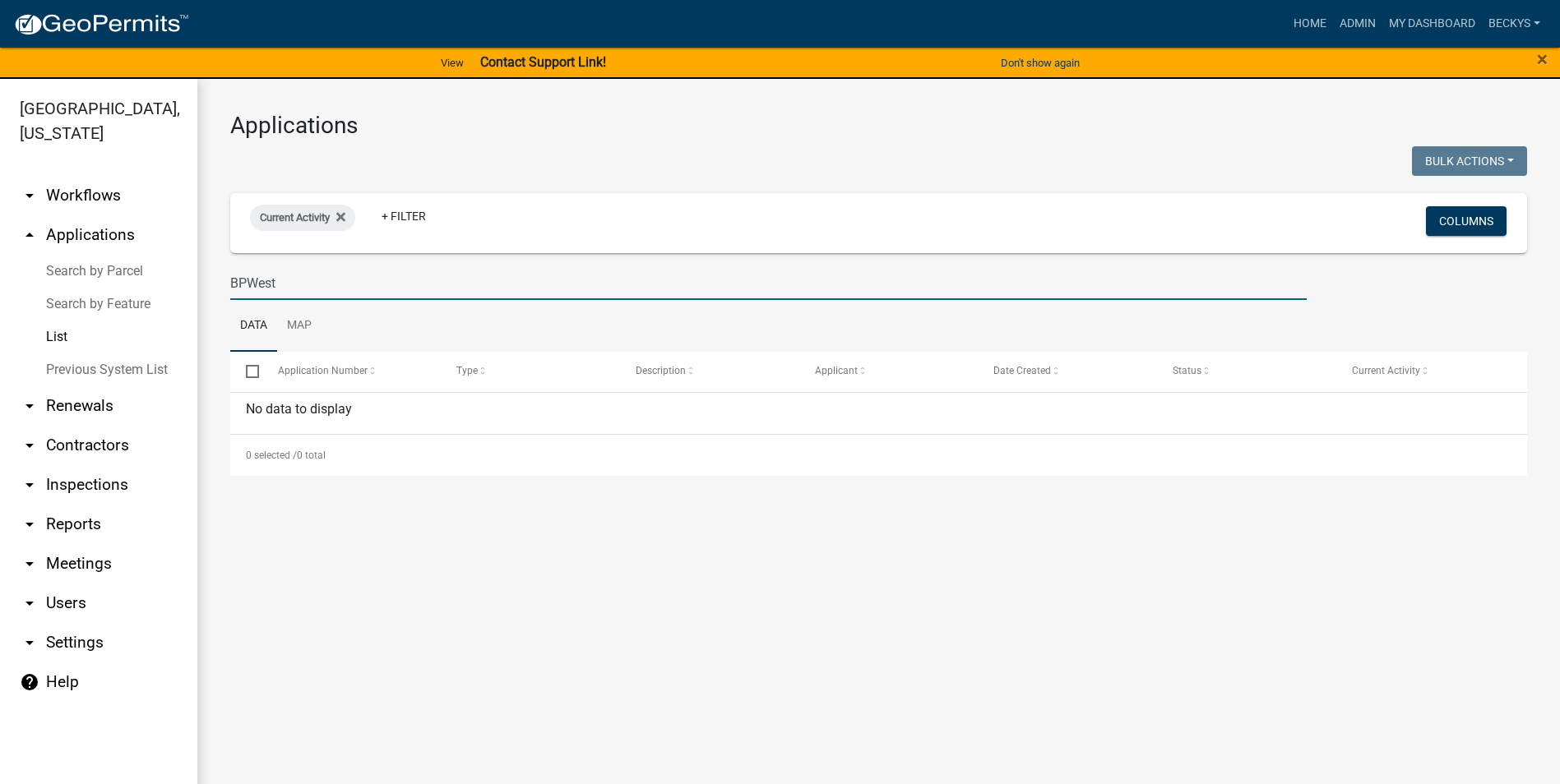
drag, startPoint x: 287, startPoint y: 278, endPoint x: 203, endPoint y: 280, distance: 84.0
click at [203, 280] on div "Applications Bulk Actions Void Expire Lock Withdraw Current Activity + Filter C…" at bounding box center [878, 293] width 1362 height 430
type input "BP"
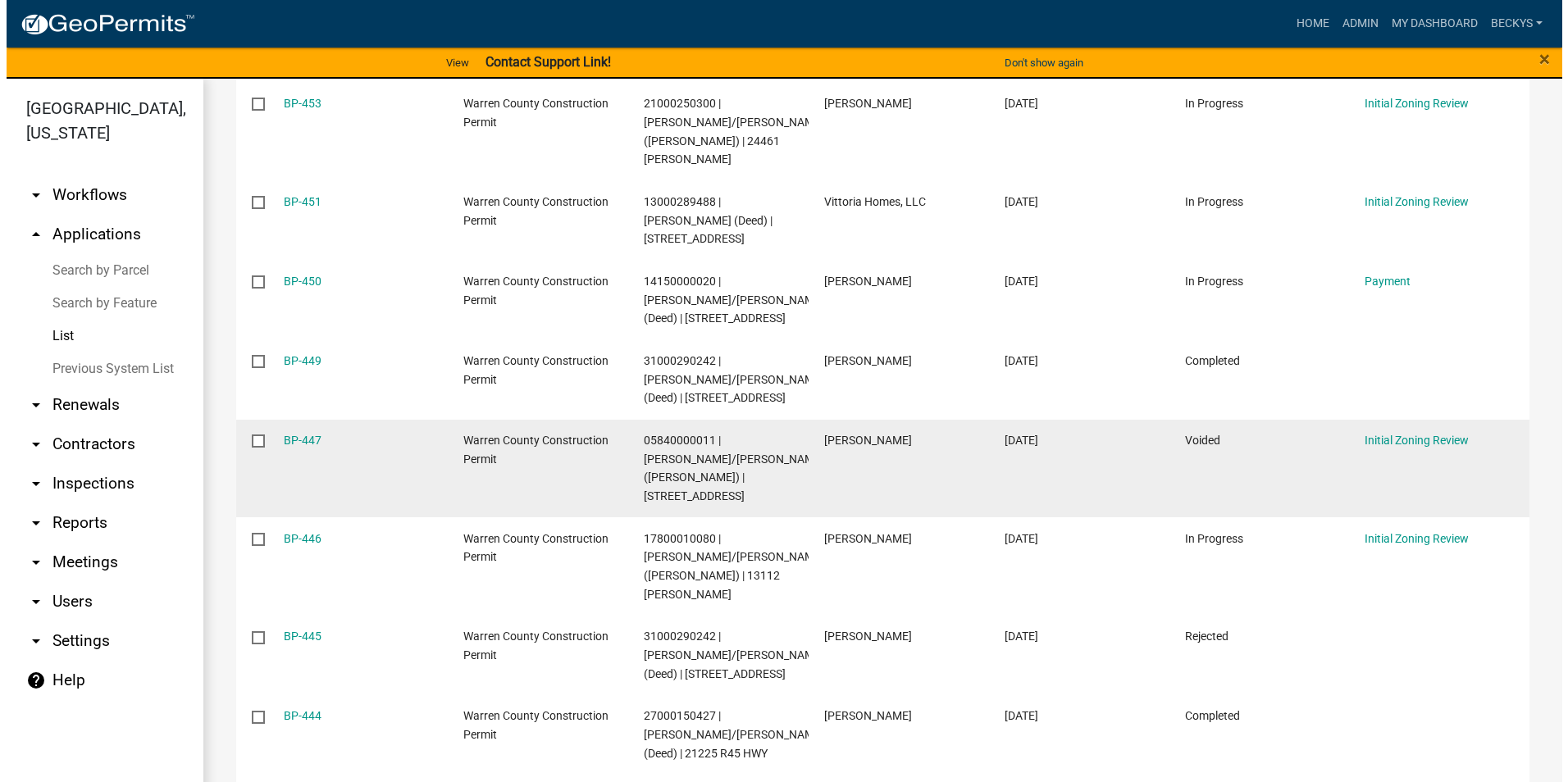
scroll to position [410, 0]
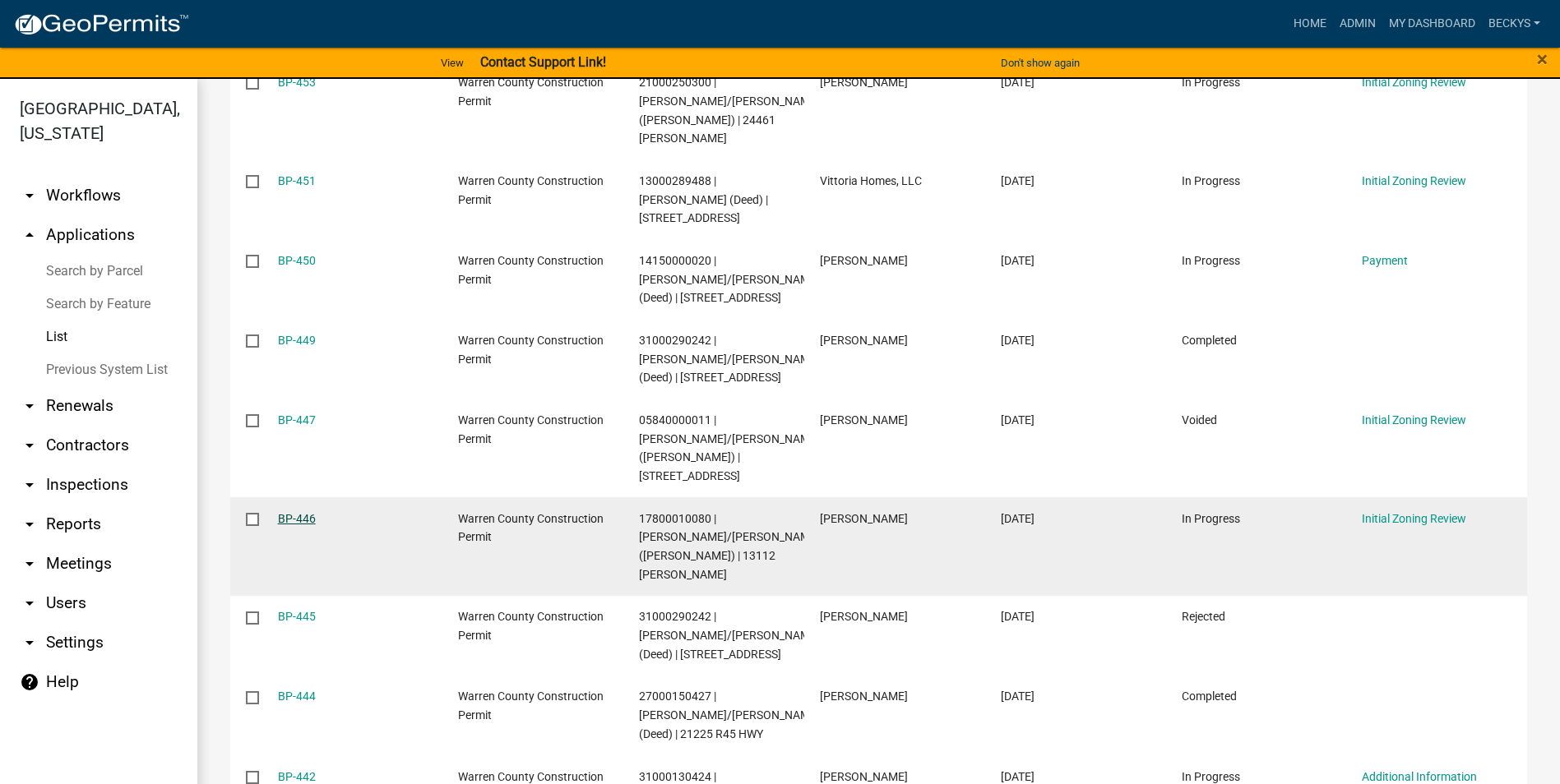
click at [301, 512] on link "BP-446" at bounding box center [296, 518] width 38 height 13
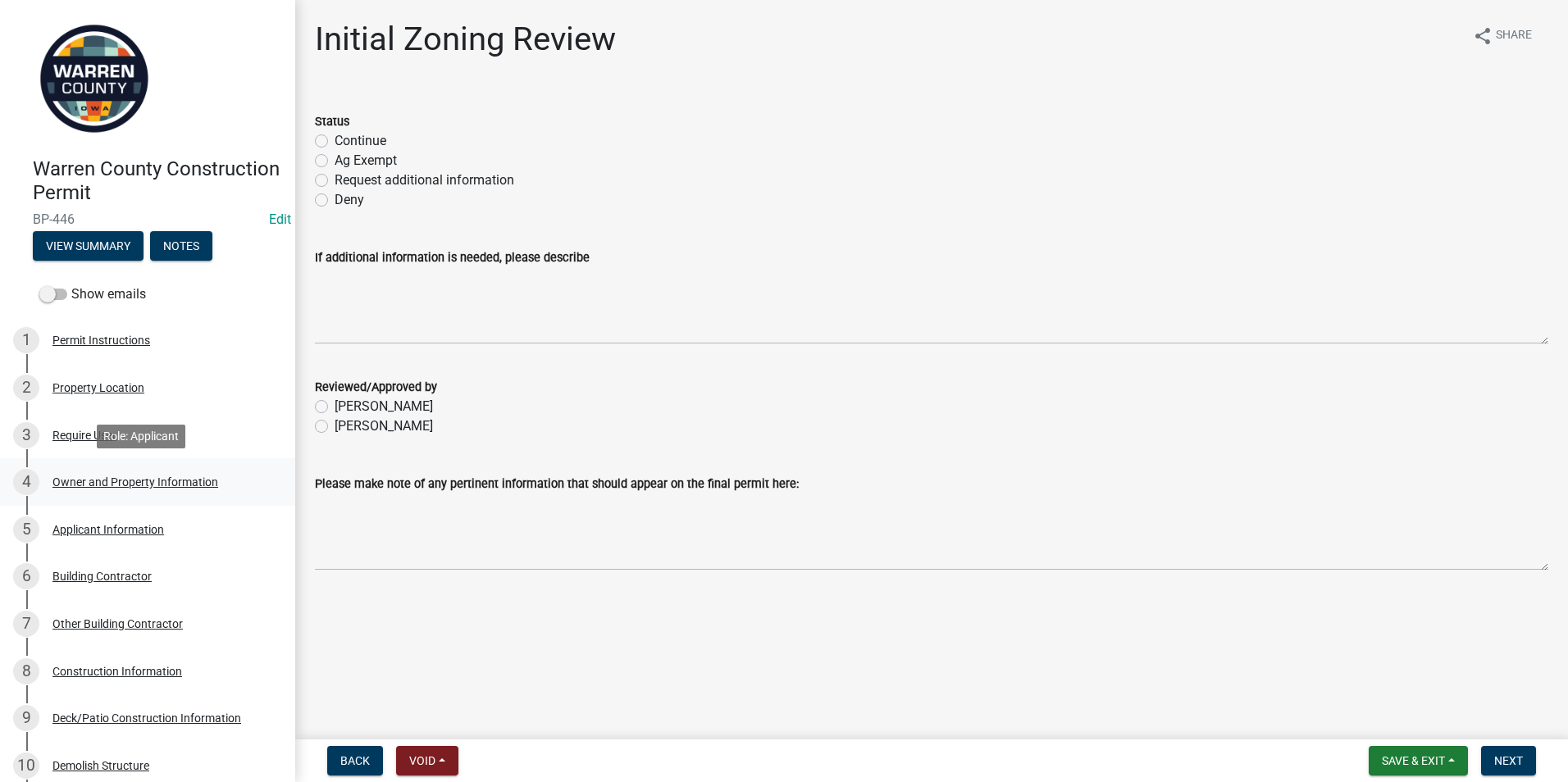
click at [86, 477] on div "Owner and Property Information" at bounding box center [134, 482] width 165 height 12
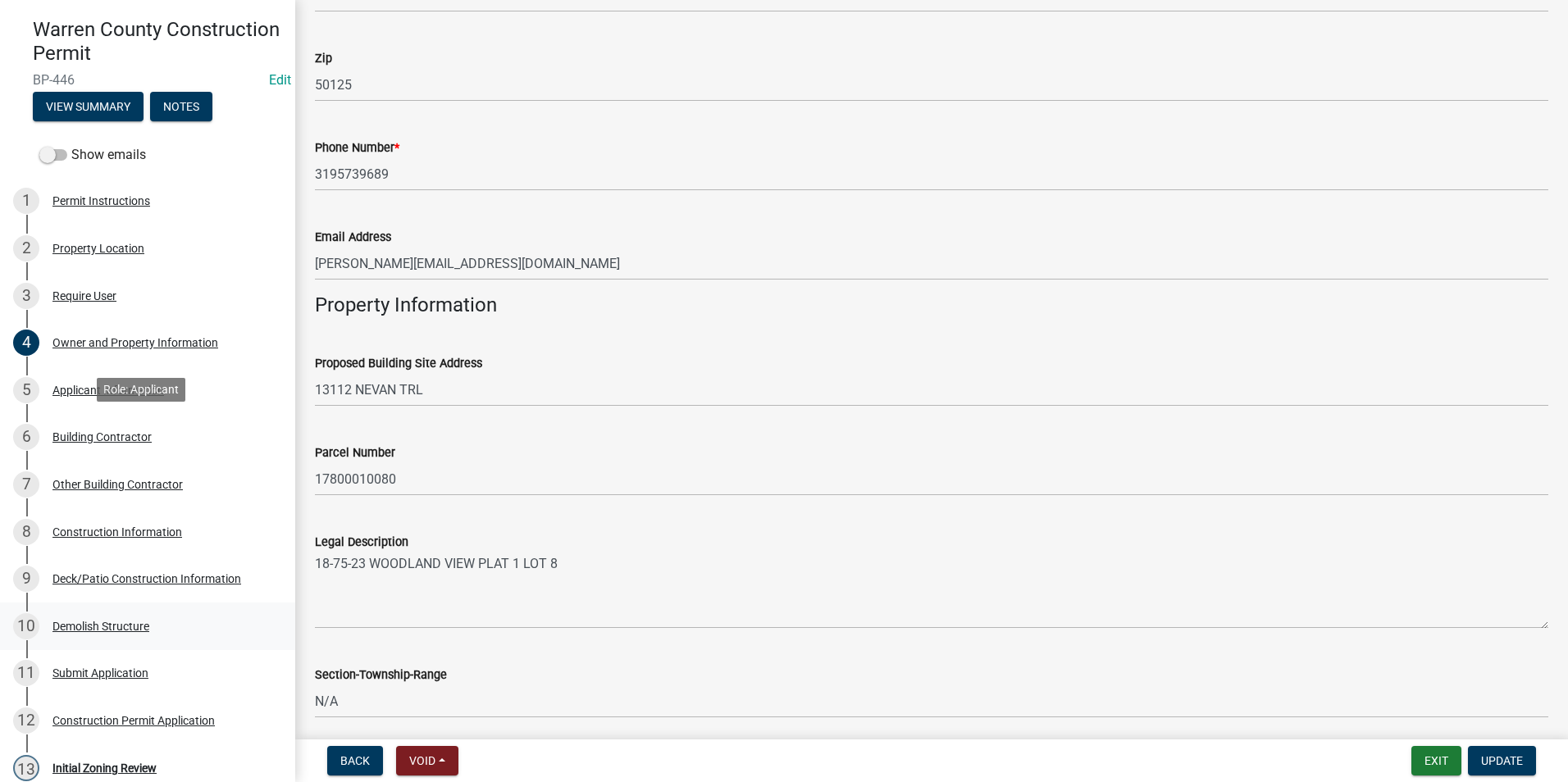
scroll to position [312, 0]
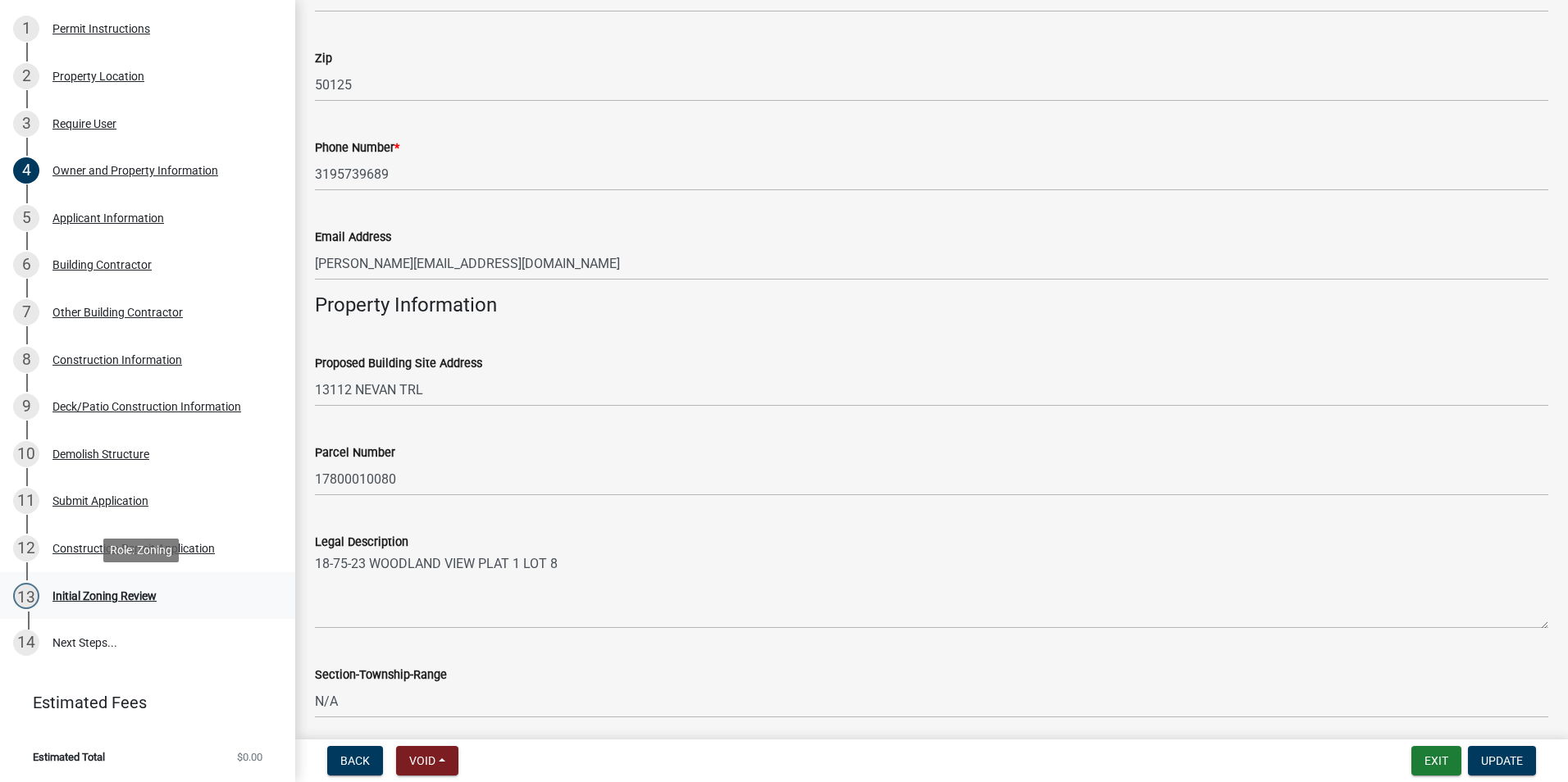
click at [99, 600] on div "Initial Zoning Review" at bounding box center [104, 596] width 104 height 12
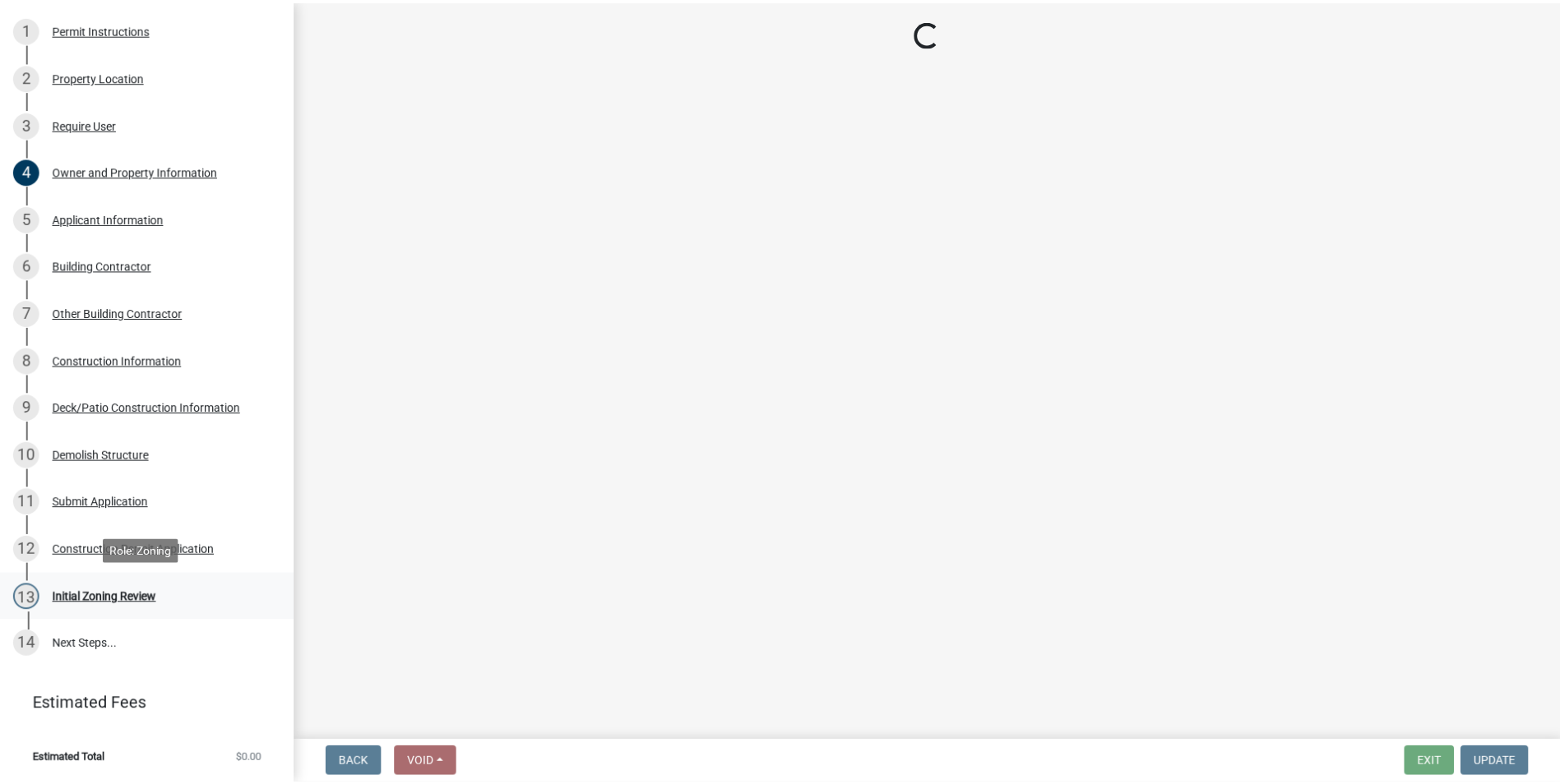
scroll to position [0, 0]
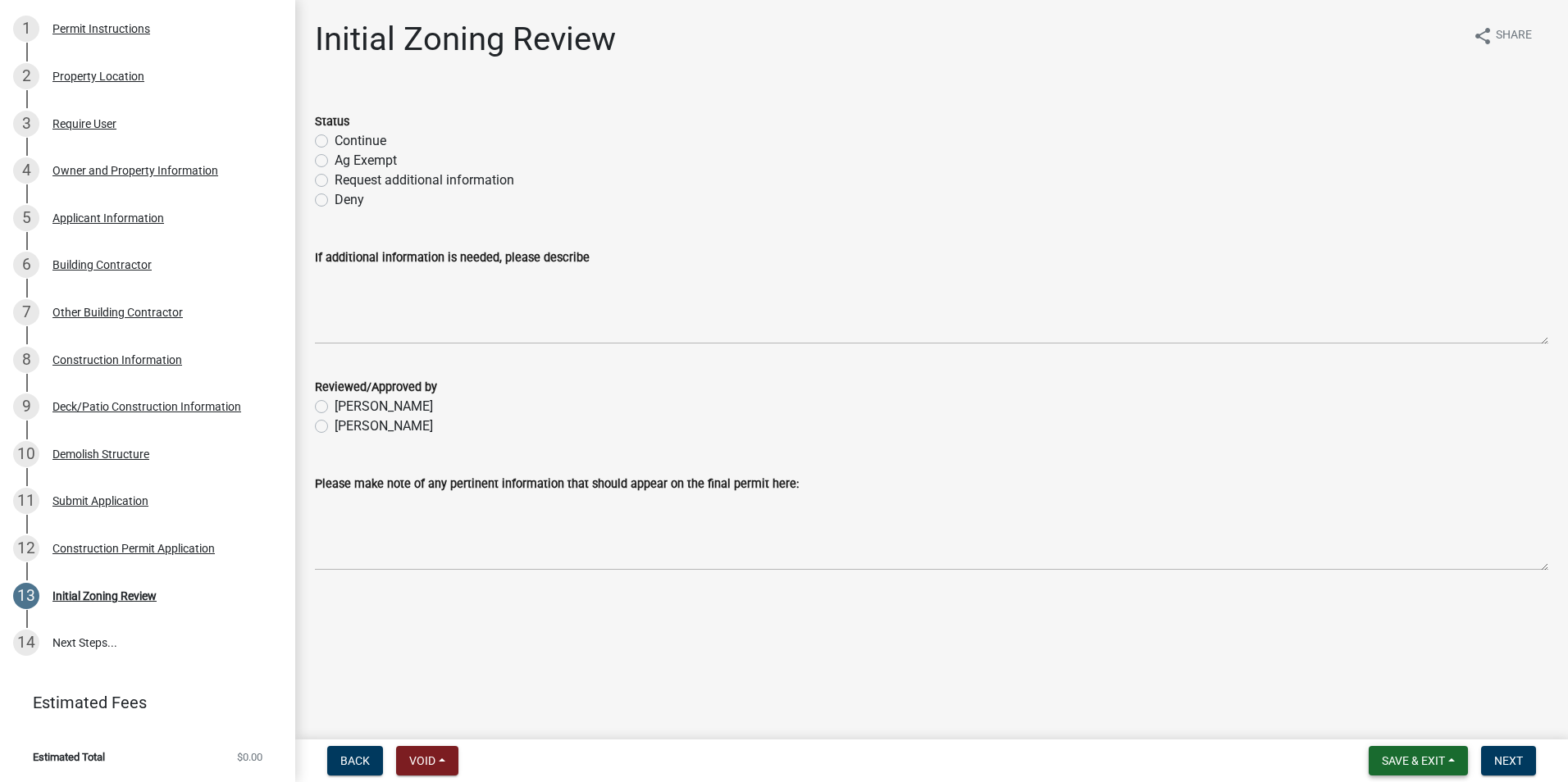
click at [1423, 755] on span "Save & Exit" at bounding box center [1414, 761] width 63 height 13
click at [1403, 713] on button "Save & Exit" at bounding box center [1403, 718] width 132 height 39
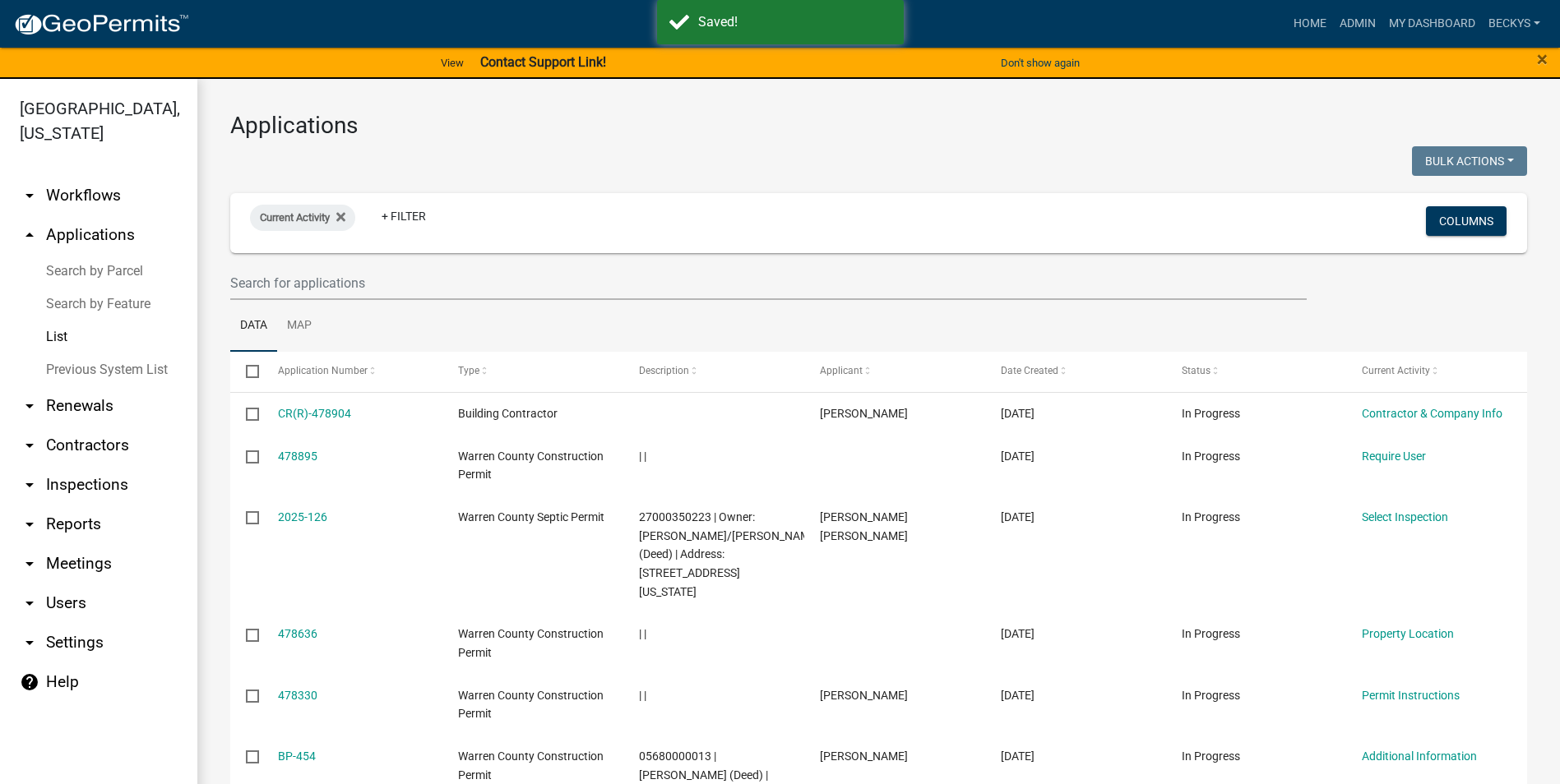
click at [229, 282] on div at bounding box center [769, 283] width 1101 height 34
click at [236, 283] on input "text" at bounding box center [768, 283] width 1076 height 34
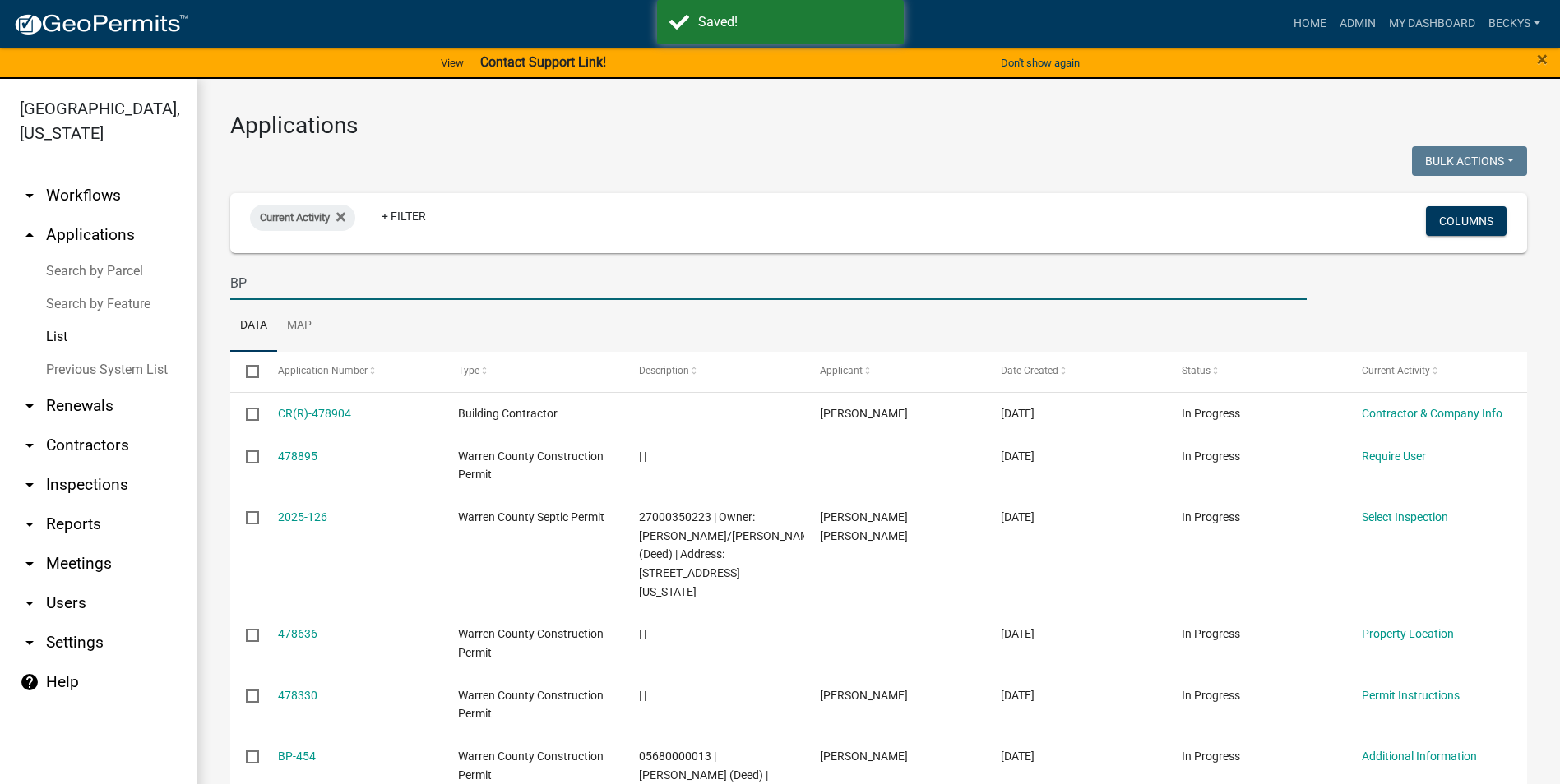
type input "BP"
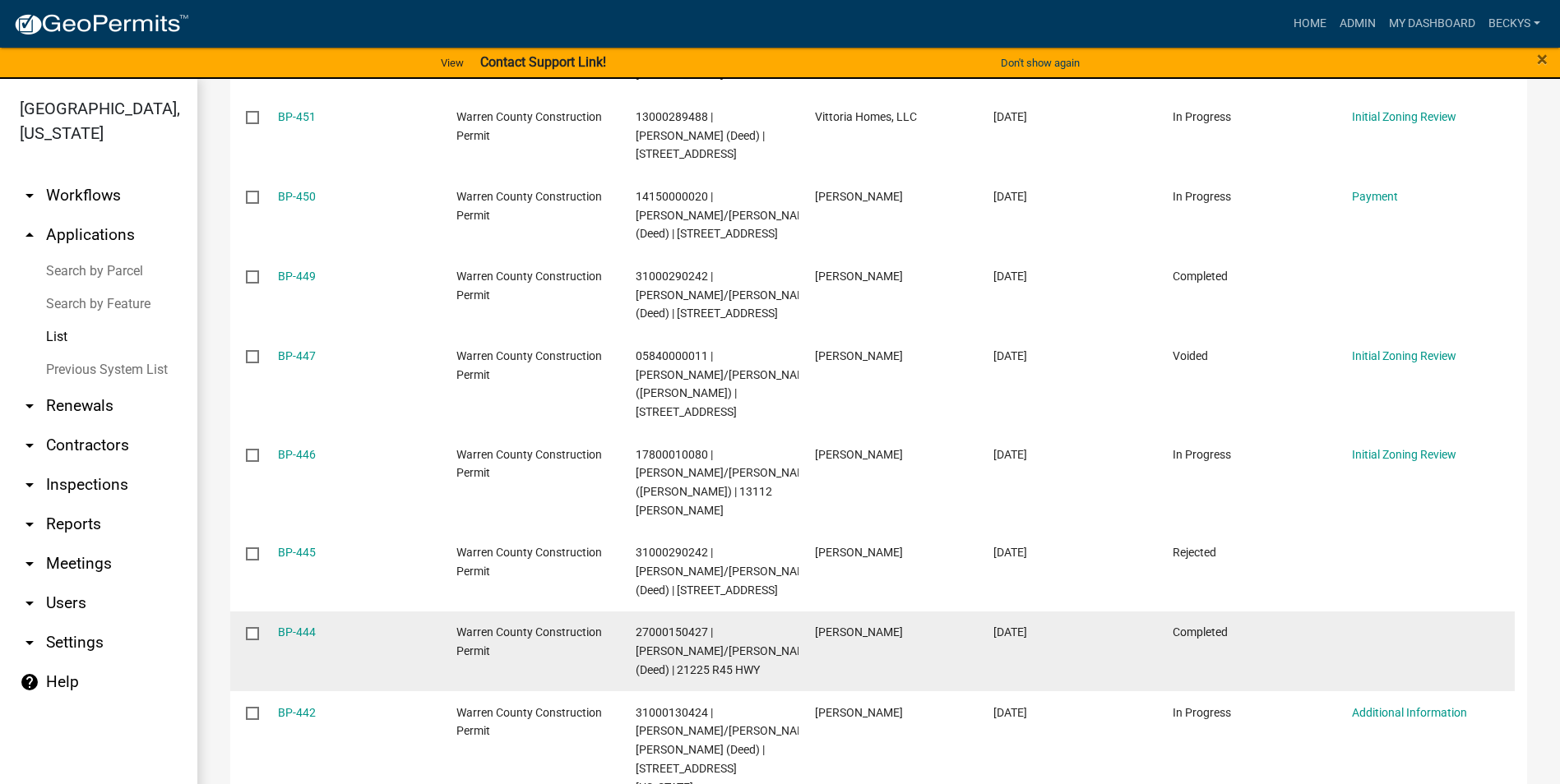
scroll to position [494, 0]
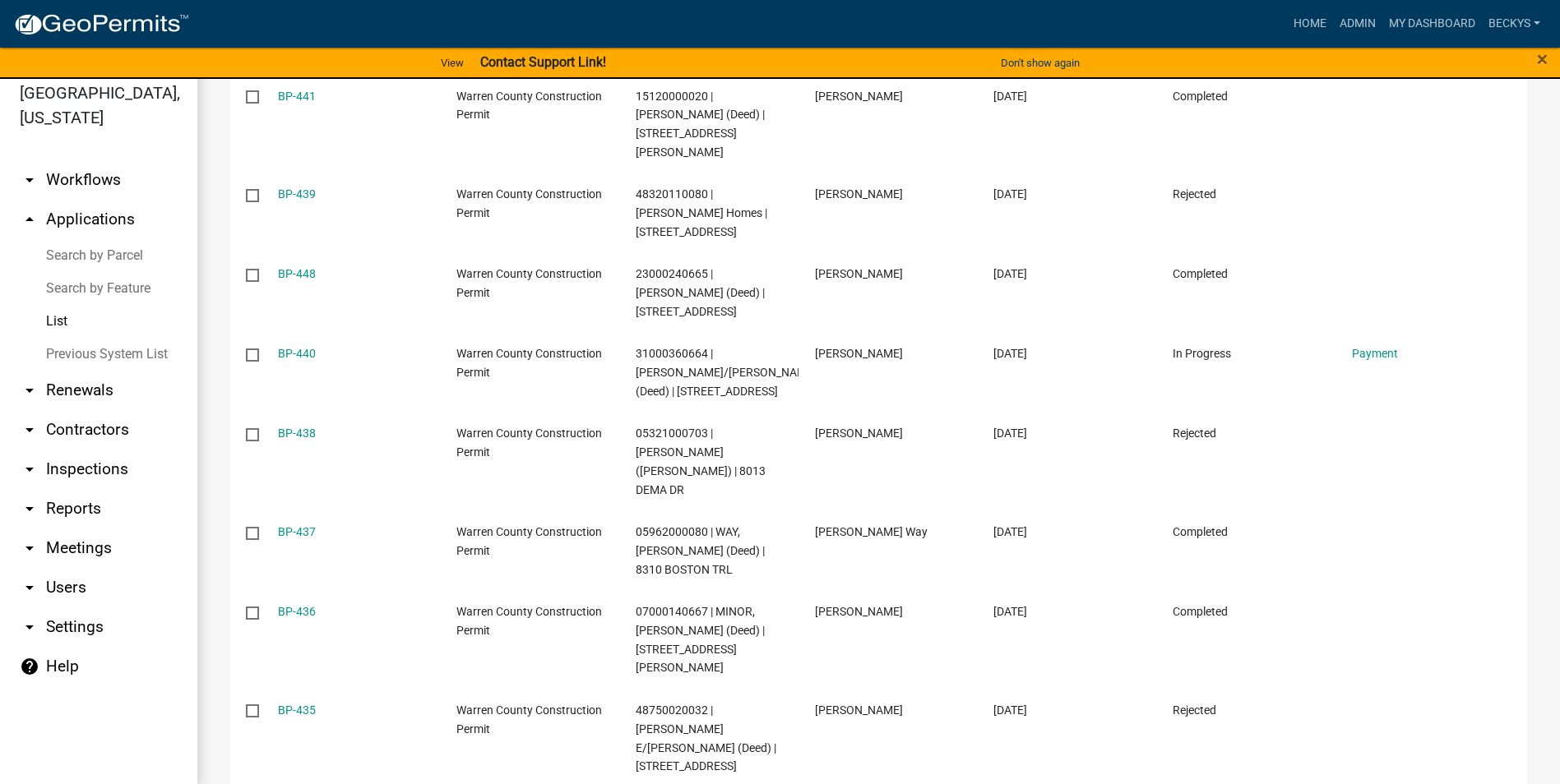
scroll to position [20, 0]
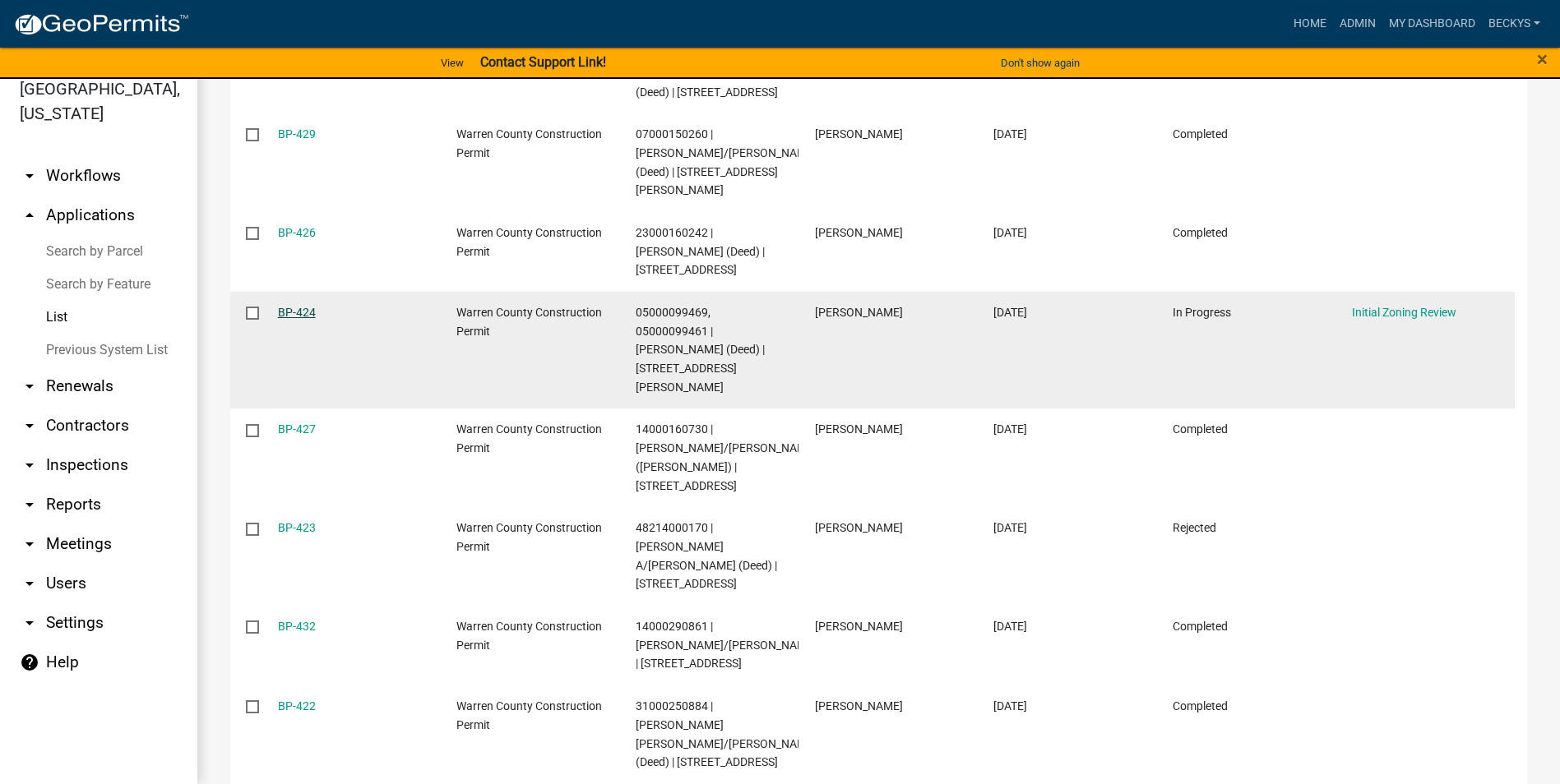
click at [295, 310] on link "BP-424" at bounding box center [296, 312] width 38 height 13
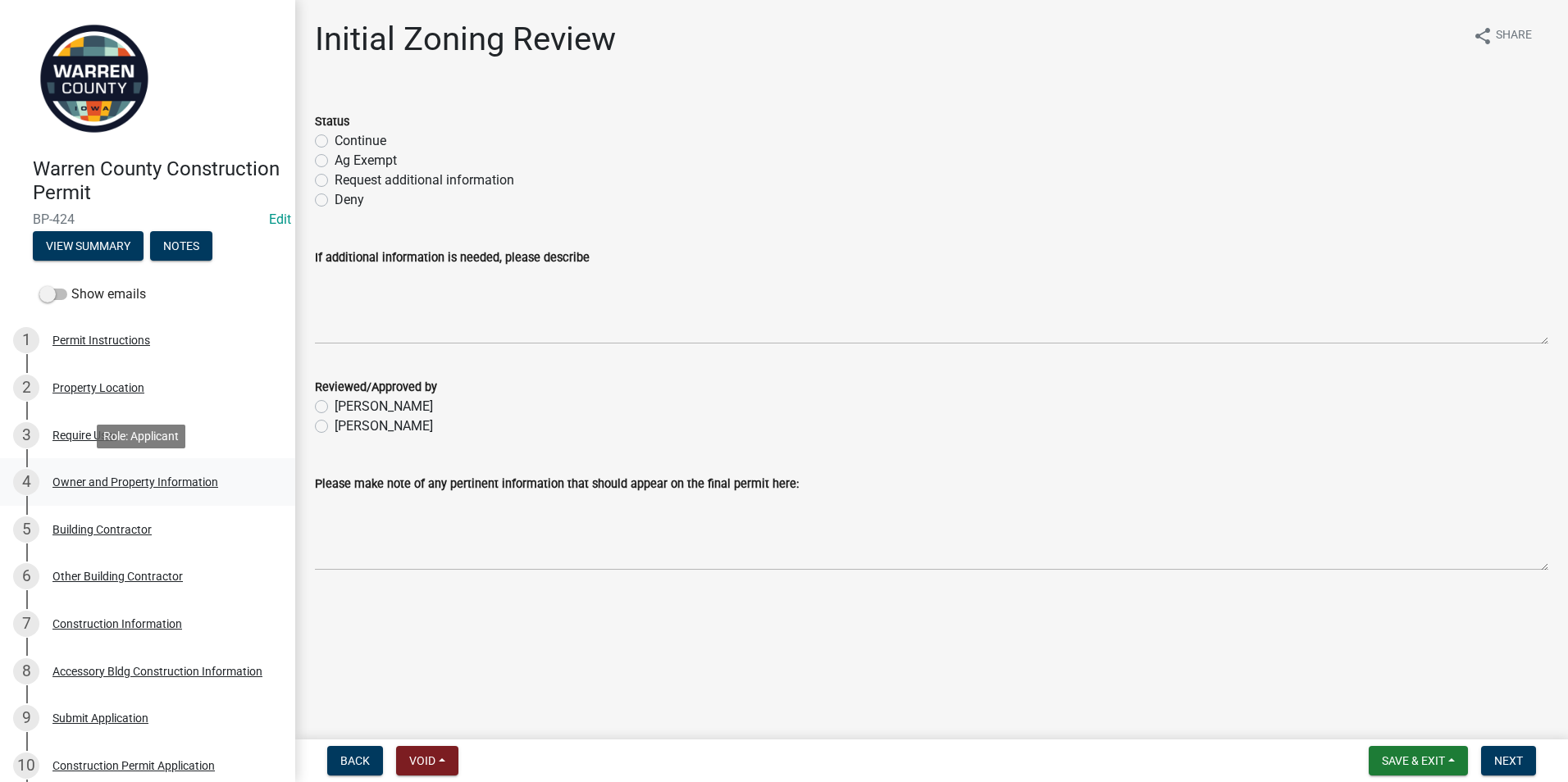
click at [108, 480] on div "Owner and Property Information" at bounding box center [134, 482] width 165 height 12
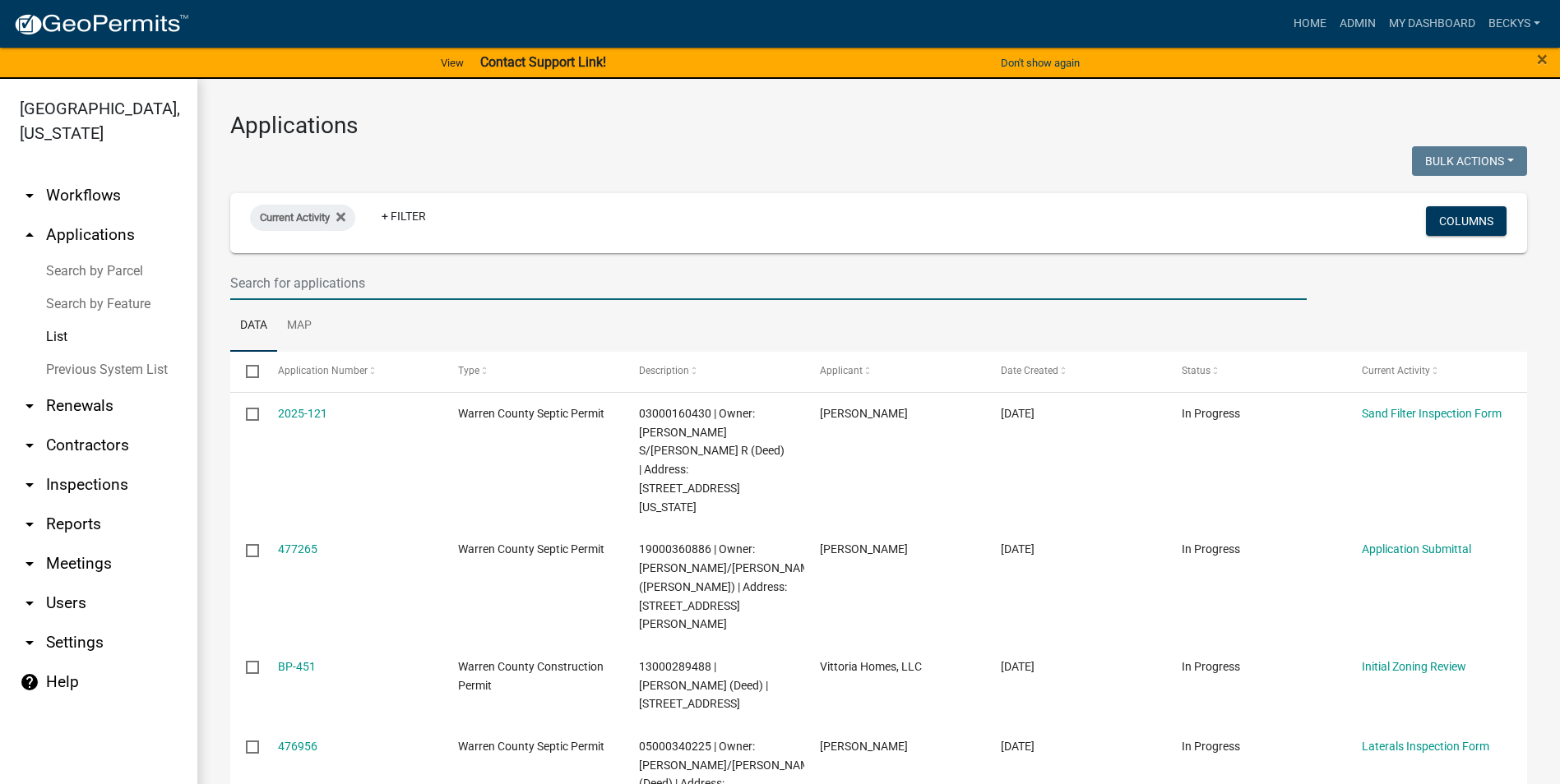
click at [262, 285] on input "text" at bounding box center [768, 283] width 1076 height 34
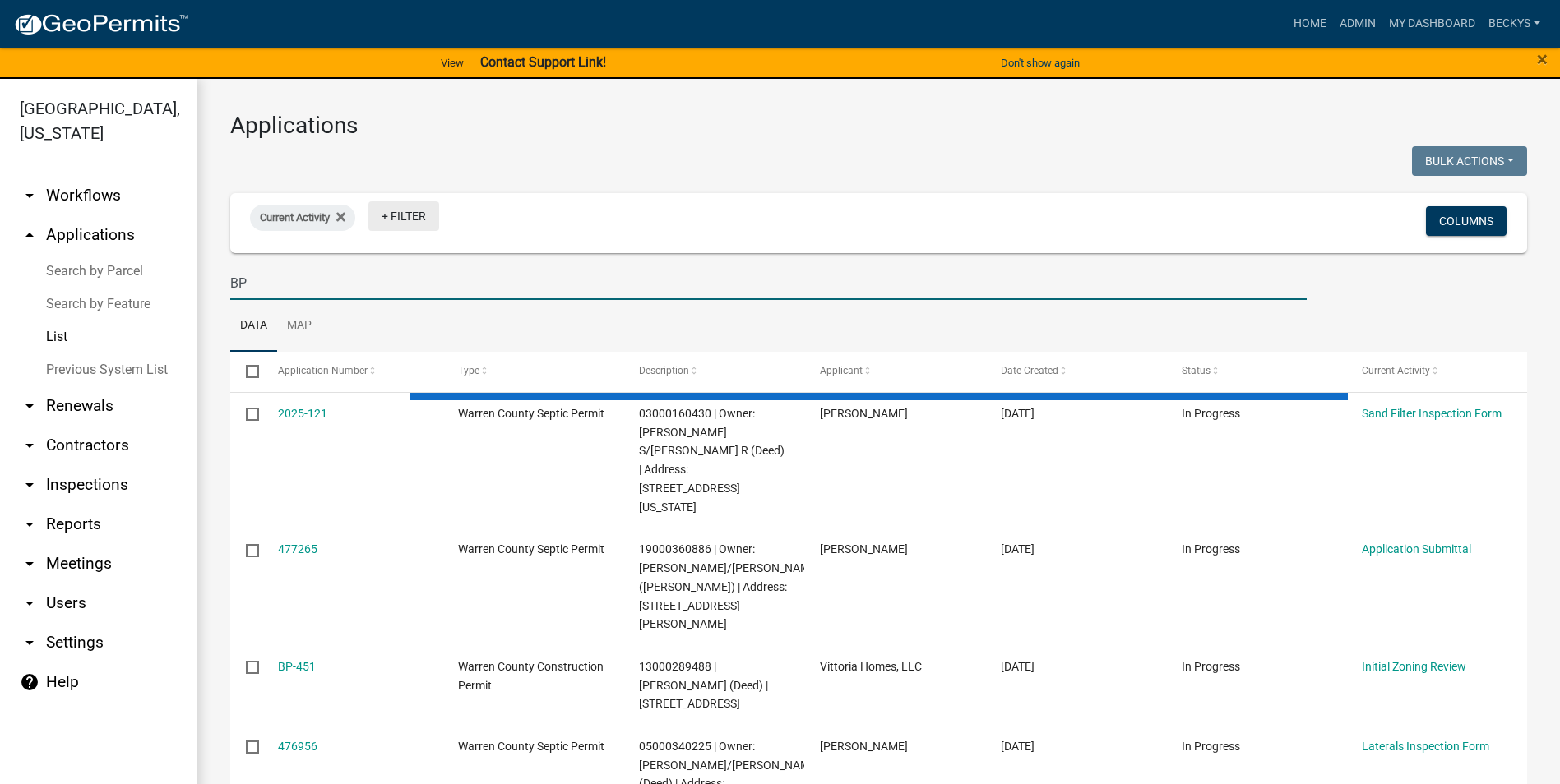
type input "BP"
click at [407, 221] on link "+ Filter" at bounding box center [403, 216] width 71 height 29
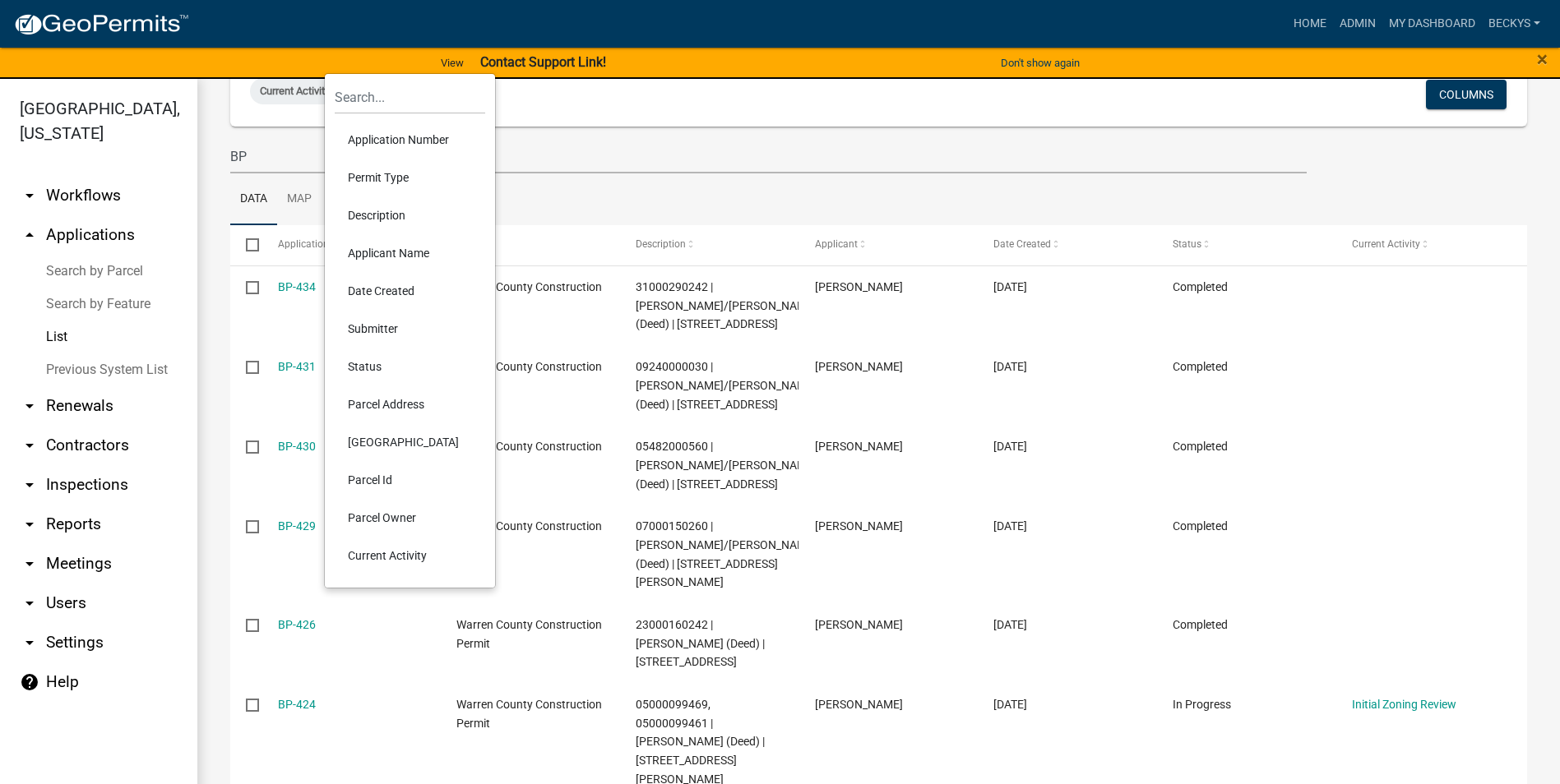
scroll to position [165, 0]
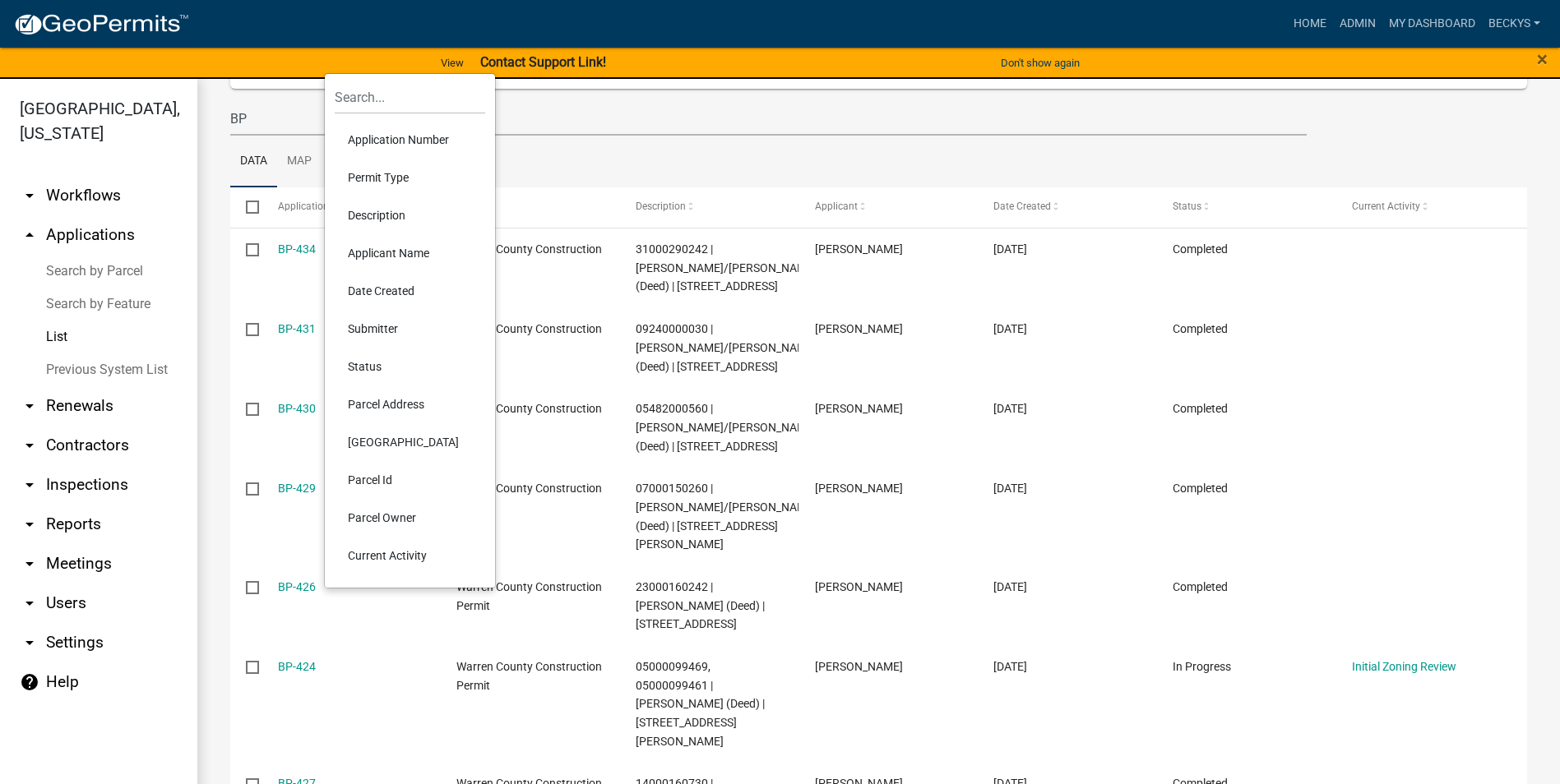
click at [401, 555] on li "Current Activity" at bounding box center [409, 555] width 150 height 38
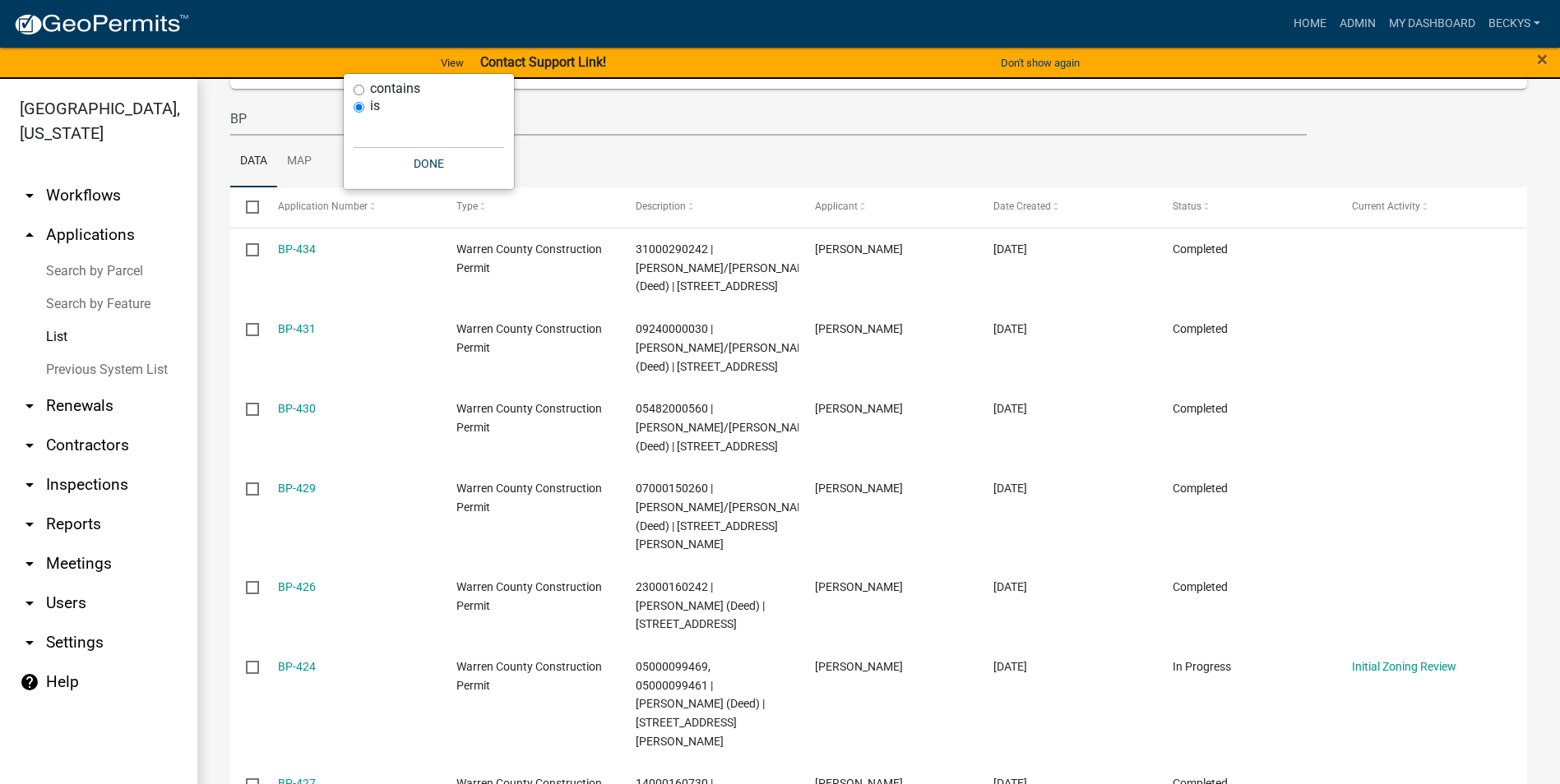
click at [362, 86] on input "contains" at bounding box center [359, 90] width 11 height 11
radio input "true"
click at [374, 126] on input "text" at bounding box center [429, 114] width 150 height 34
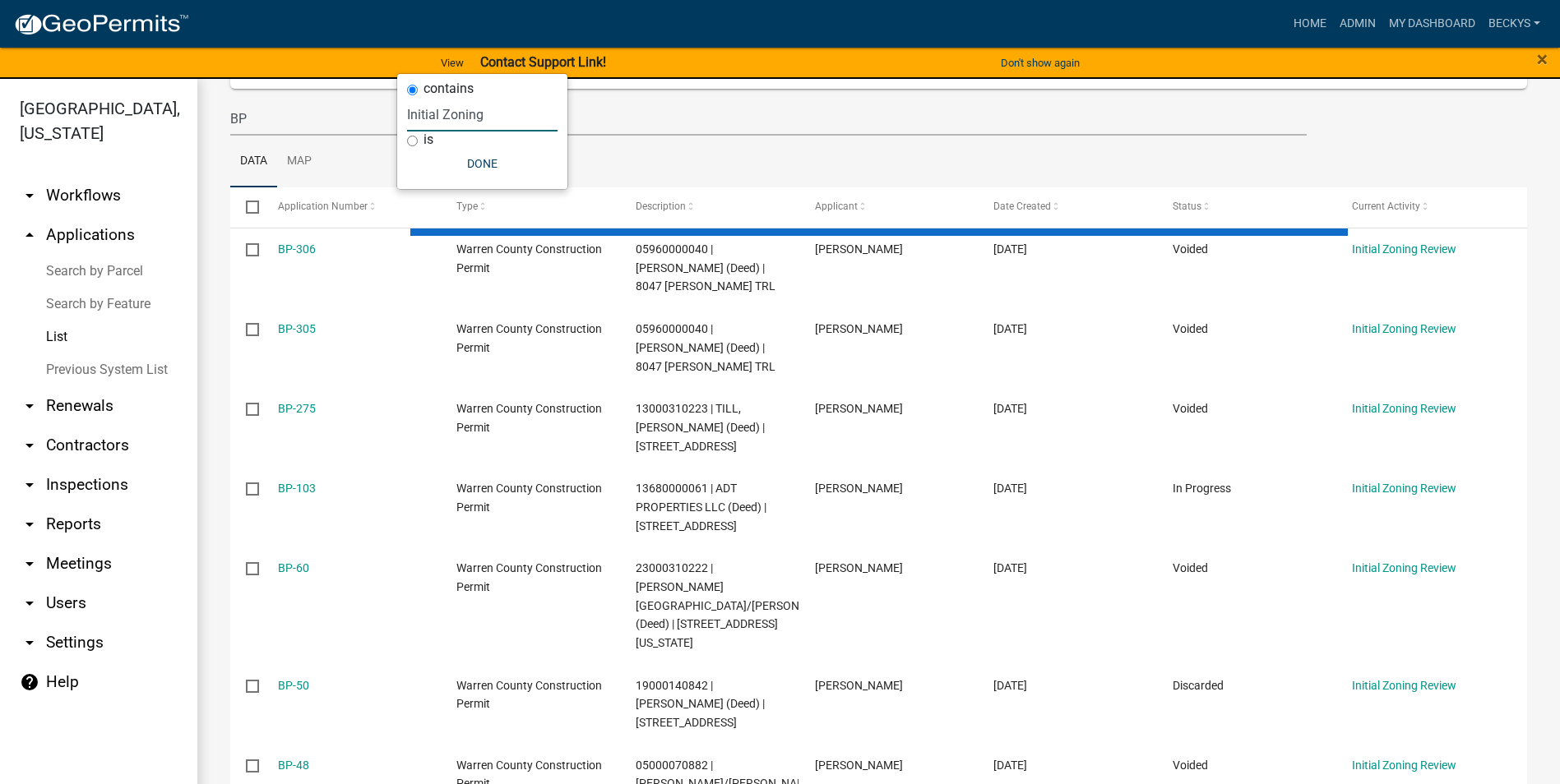
type input "Initial Zoning"
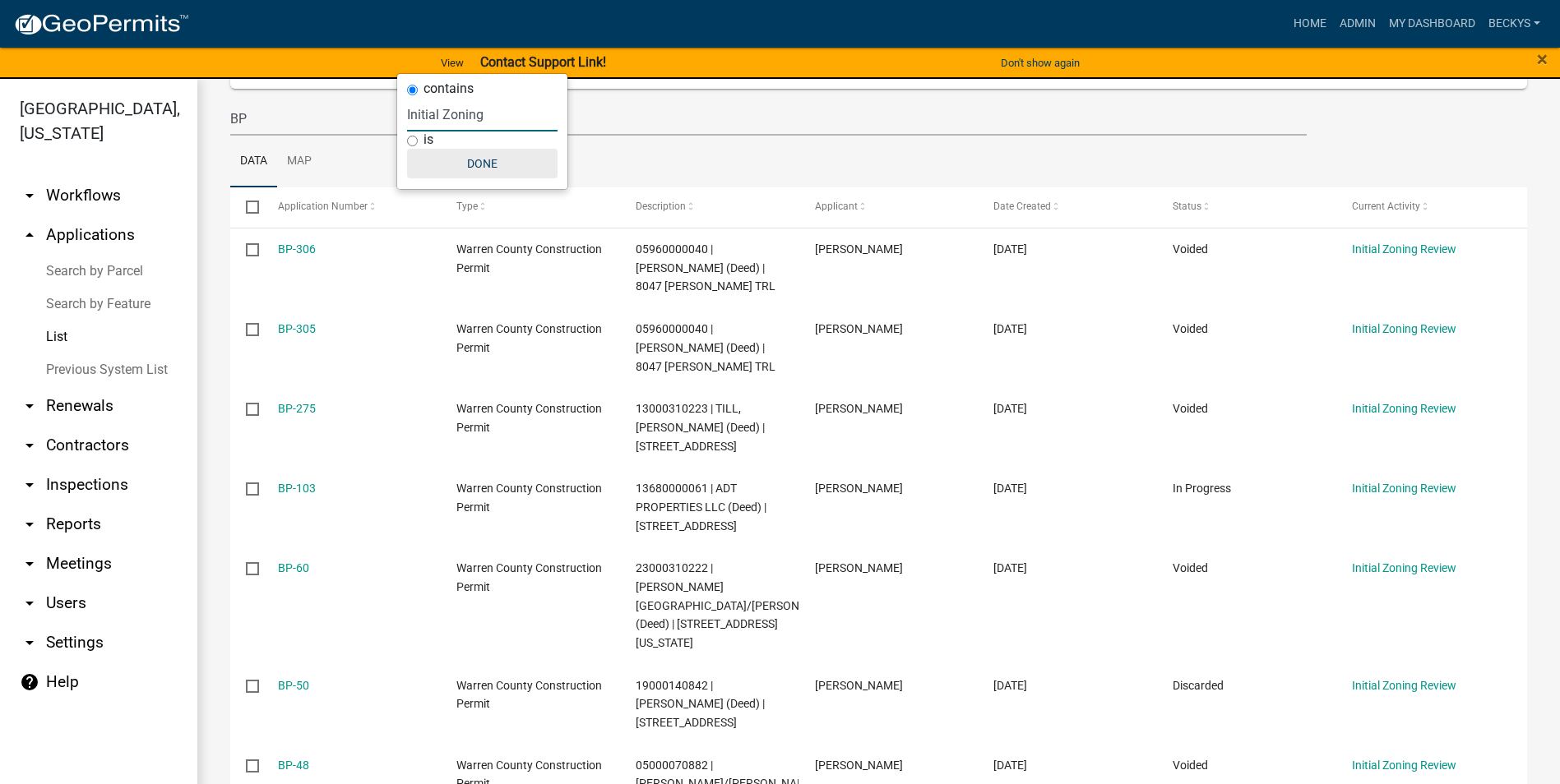
click at [478, 169] on button "Done" at bounding box center [482, 163] width 150 height 29
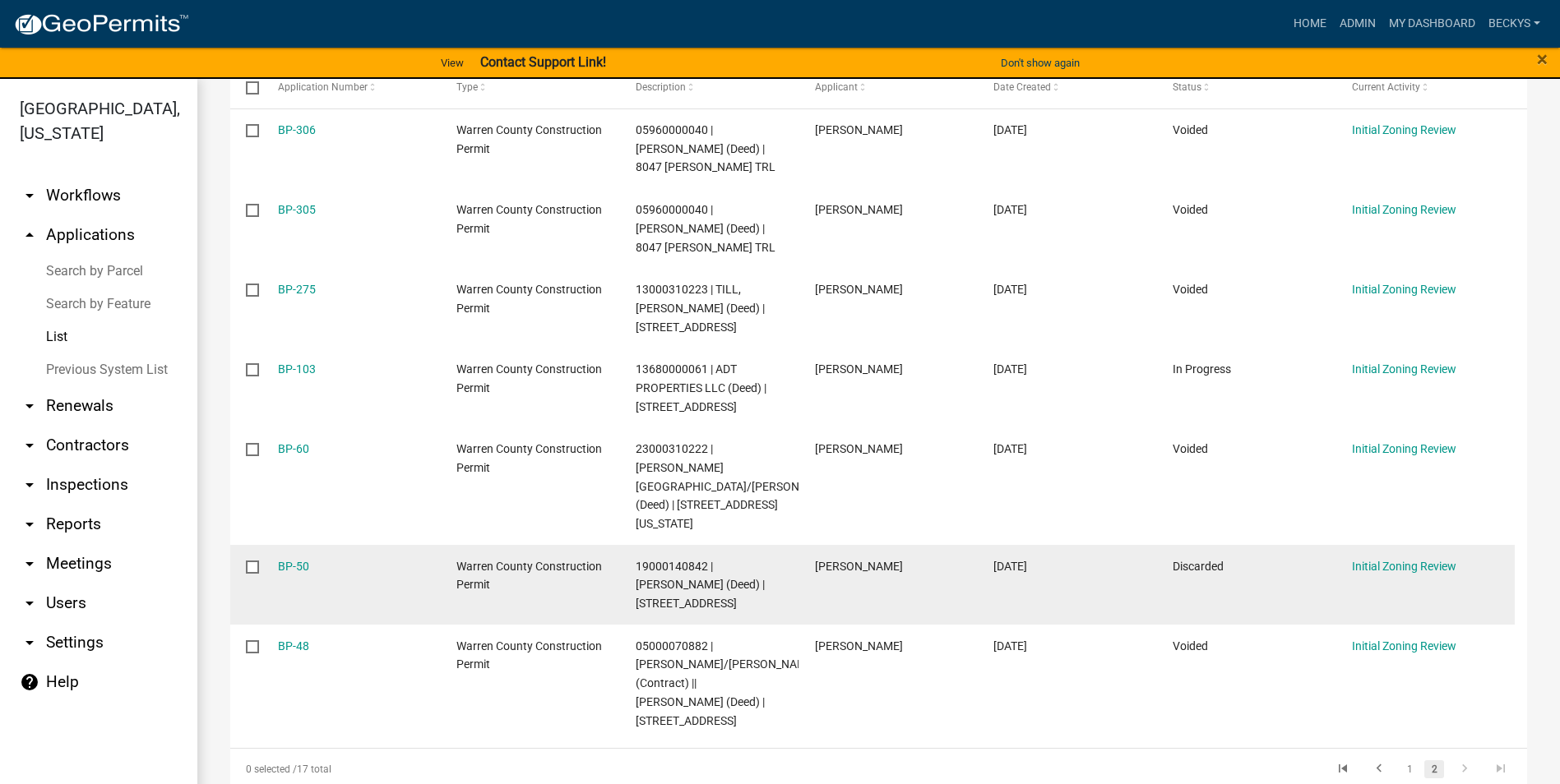
scroll to position [317, 0]
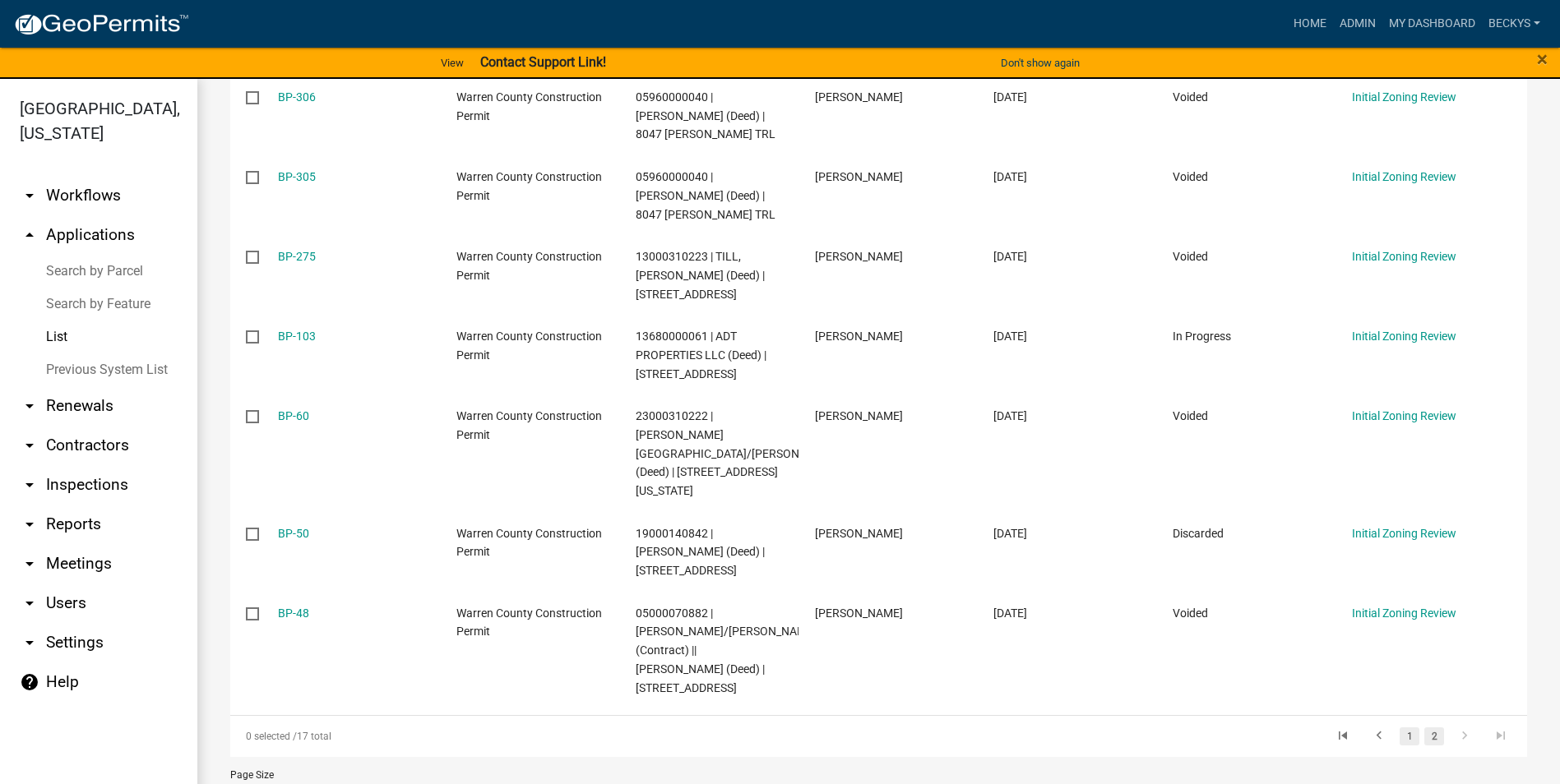
click at [1400, 727] on link "1" at bounding box center [1410, 736] width 20 height 18
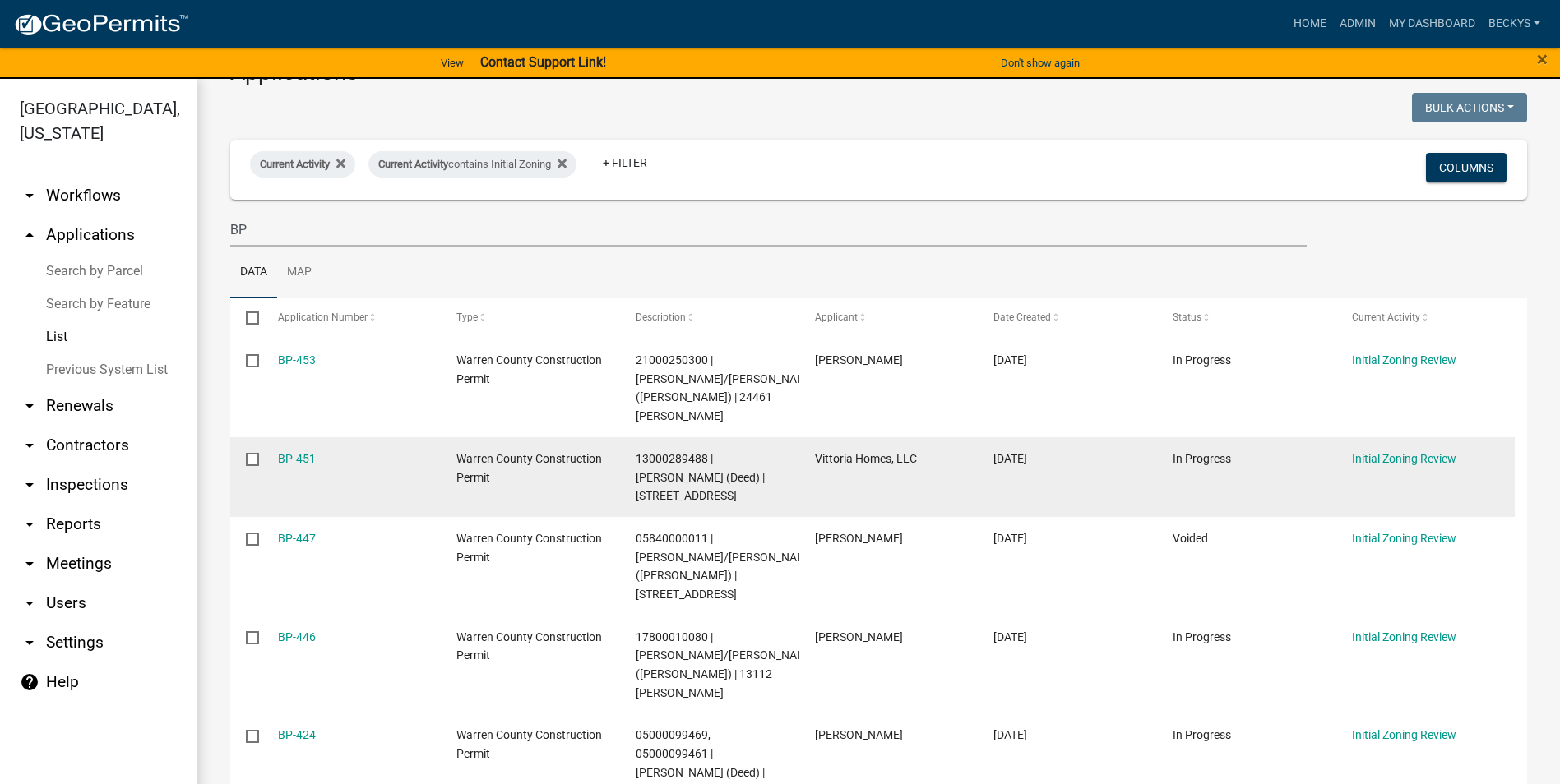
scroll to position [82, 0]
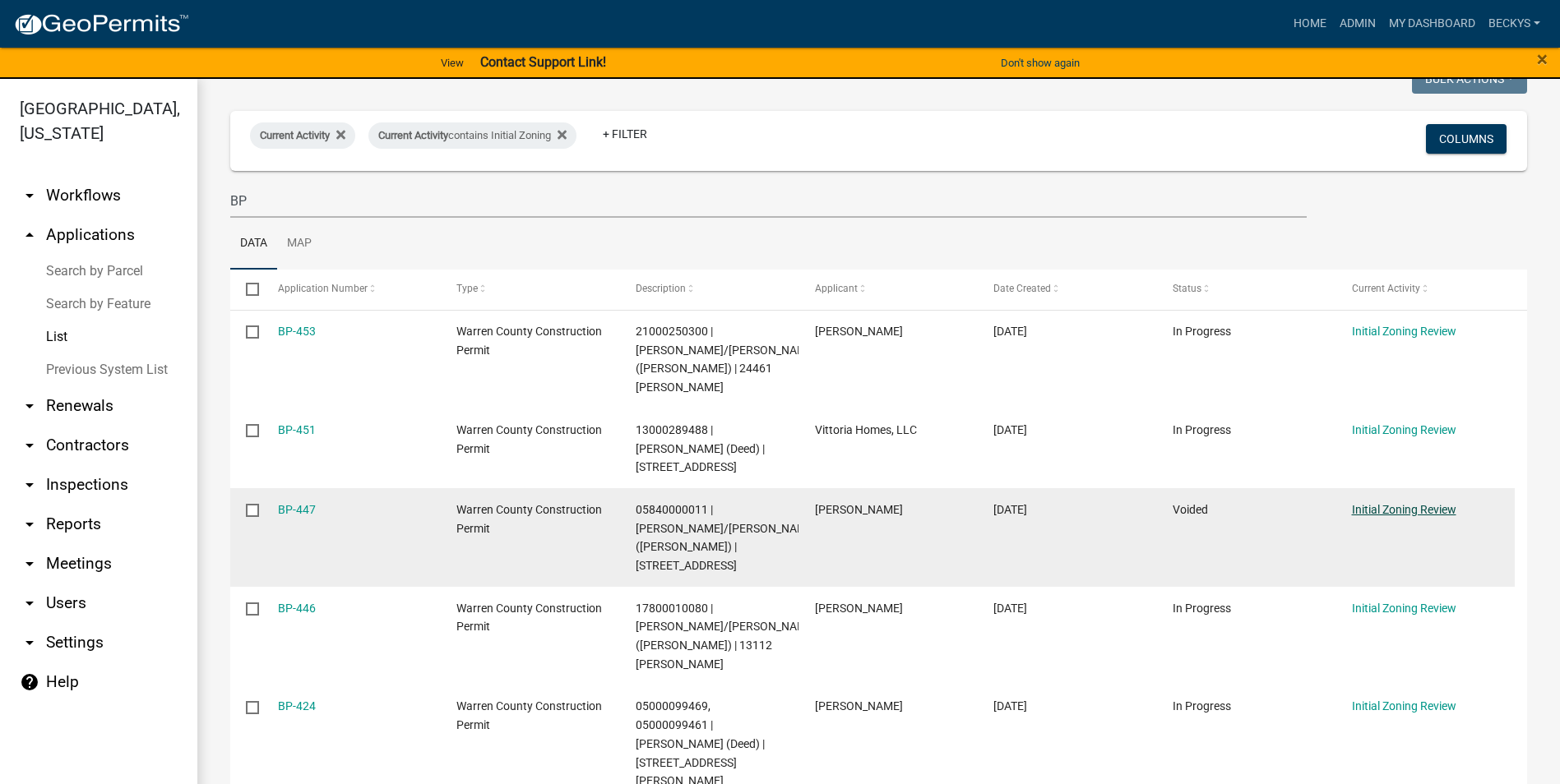
click at [1431, 503] on link "Initial Zoning Review" at bounding box center [1404, 509] width 104 height 13
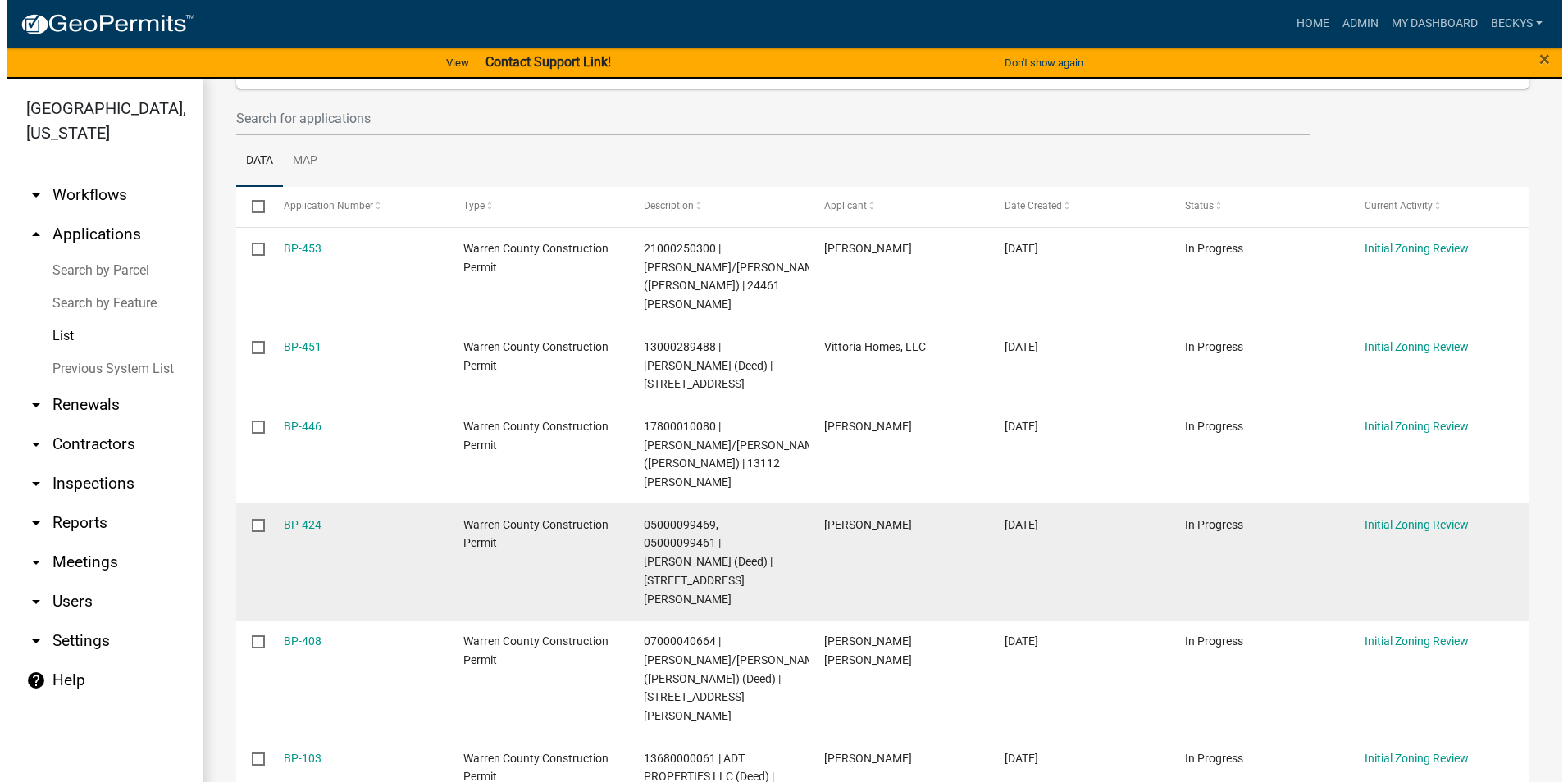
scroll to position [166, 0]
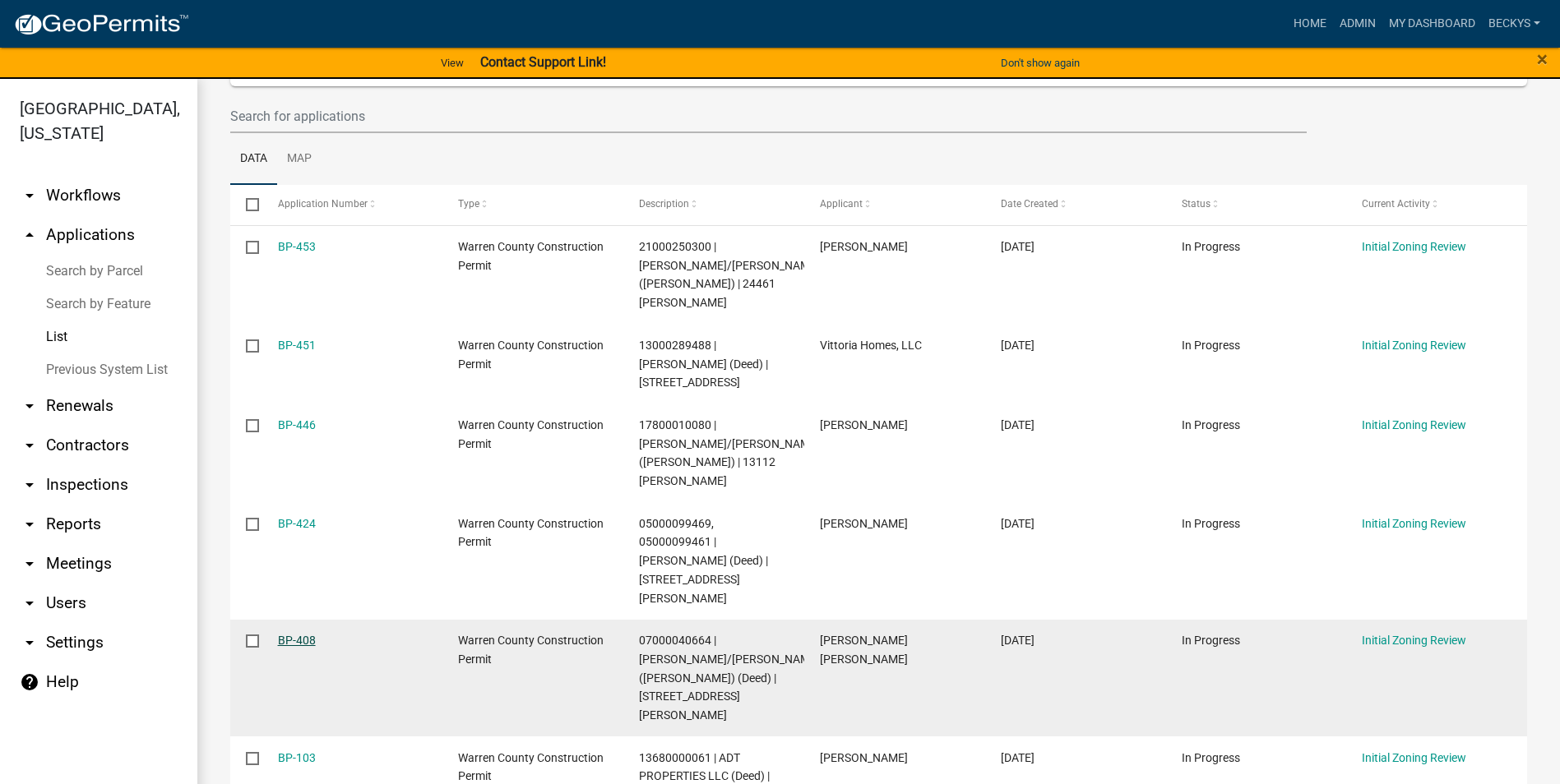
click at [302, 634] on link "BP-408" at bounding box center [296, 640] width 38 height 13
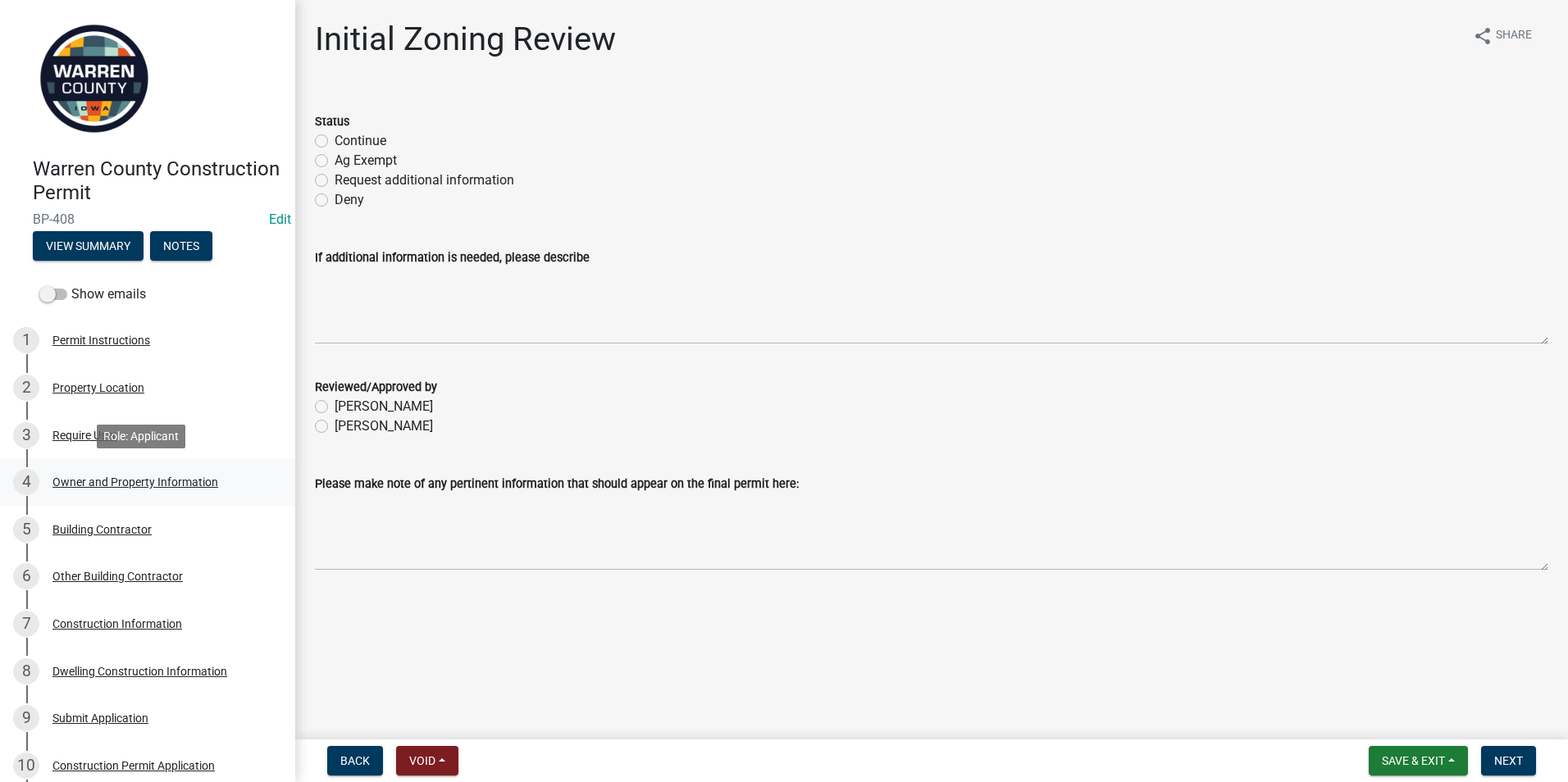
click at [106, 482] on div "Owner and Property Information" at bounding box center [134, 482] width 165 height 12
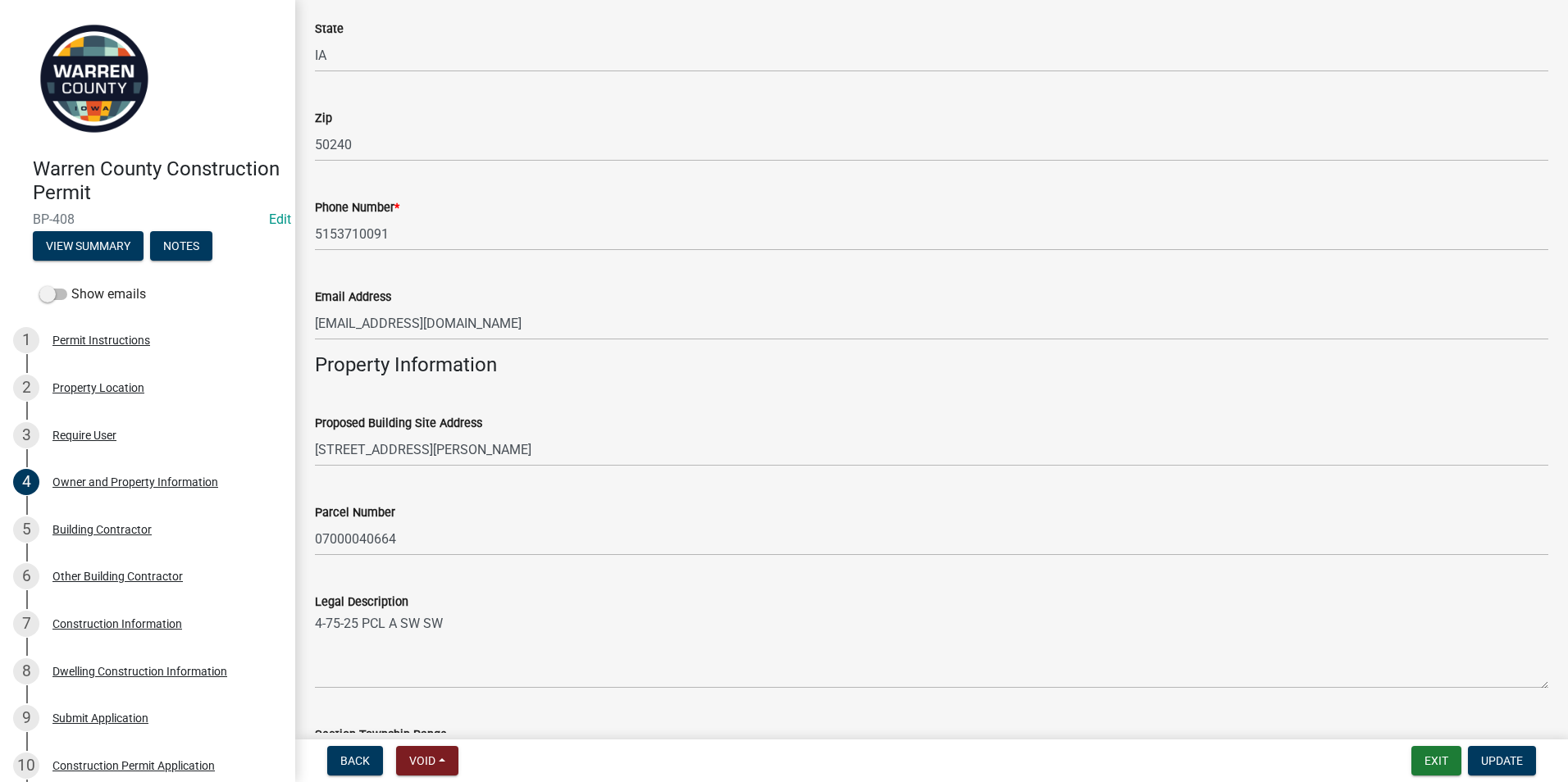
scroll to position [574, 0]
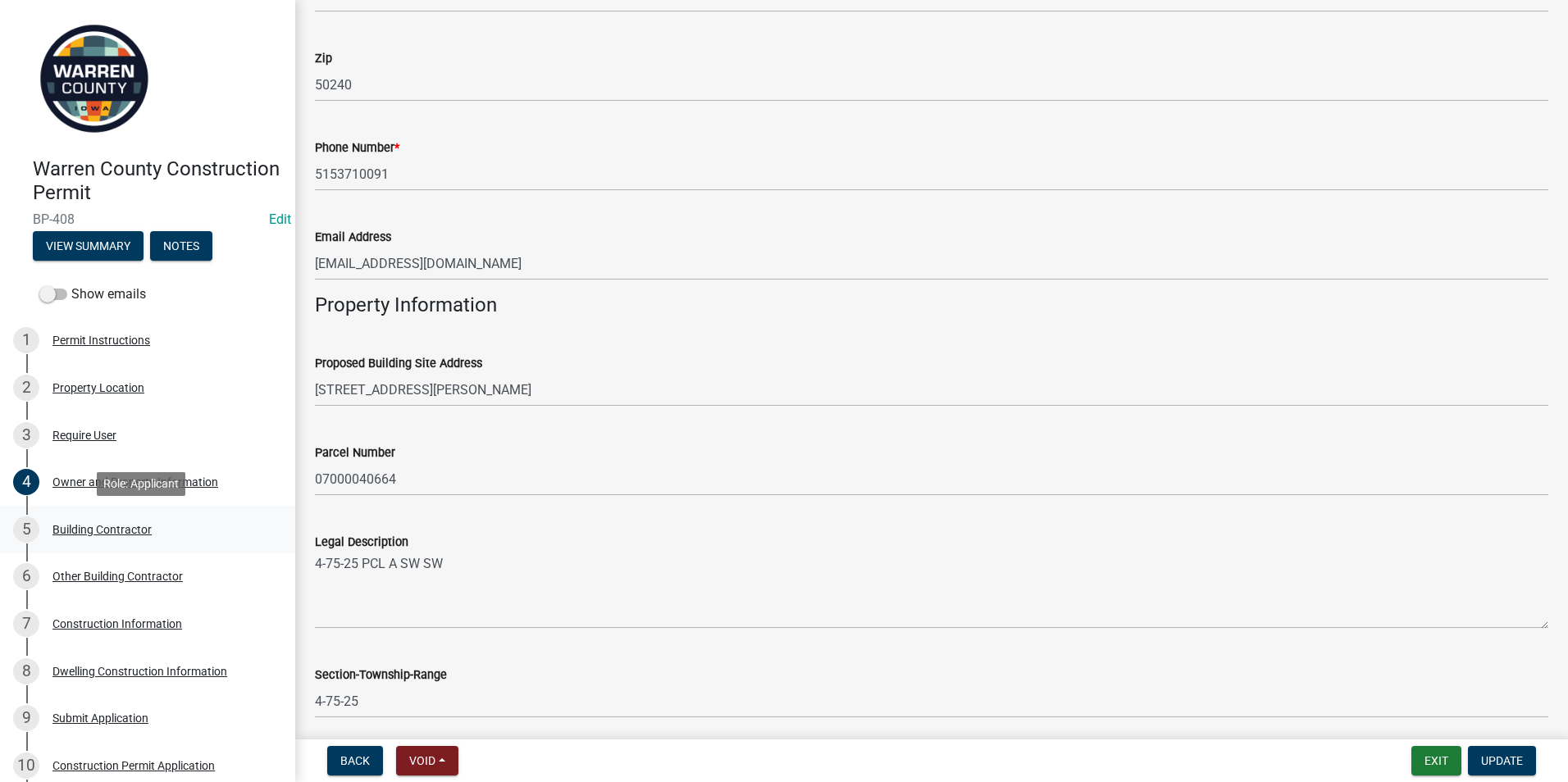
click at [84, 526] on div "Building Contractor" at bounding box center [101, 530] width 100 height 12
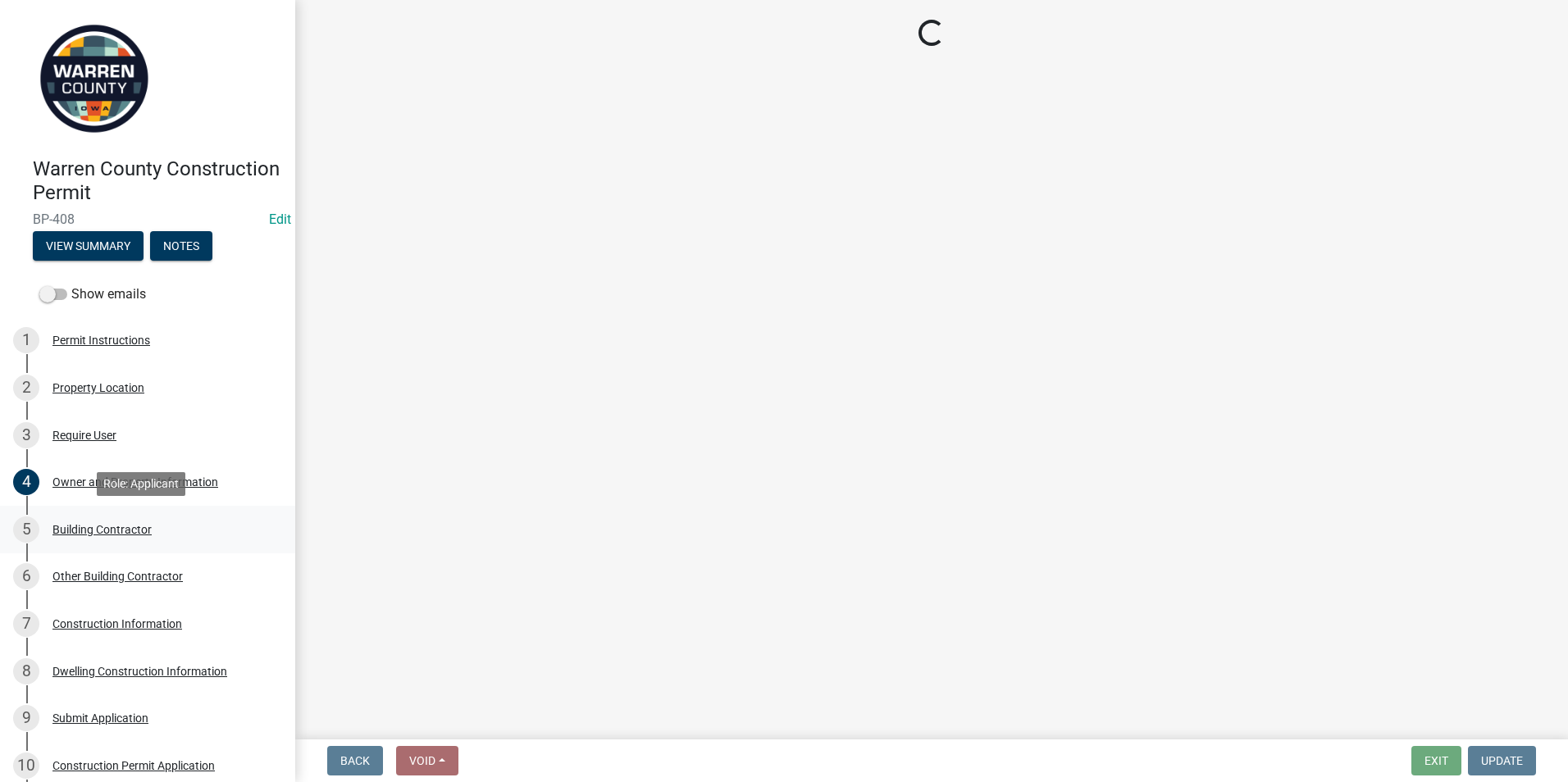
scroll to position [0, 0]
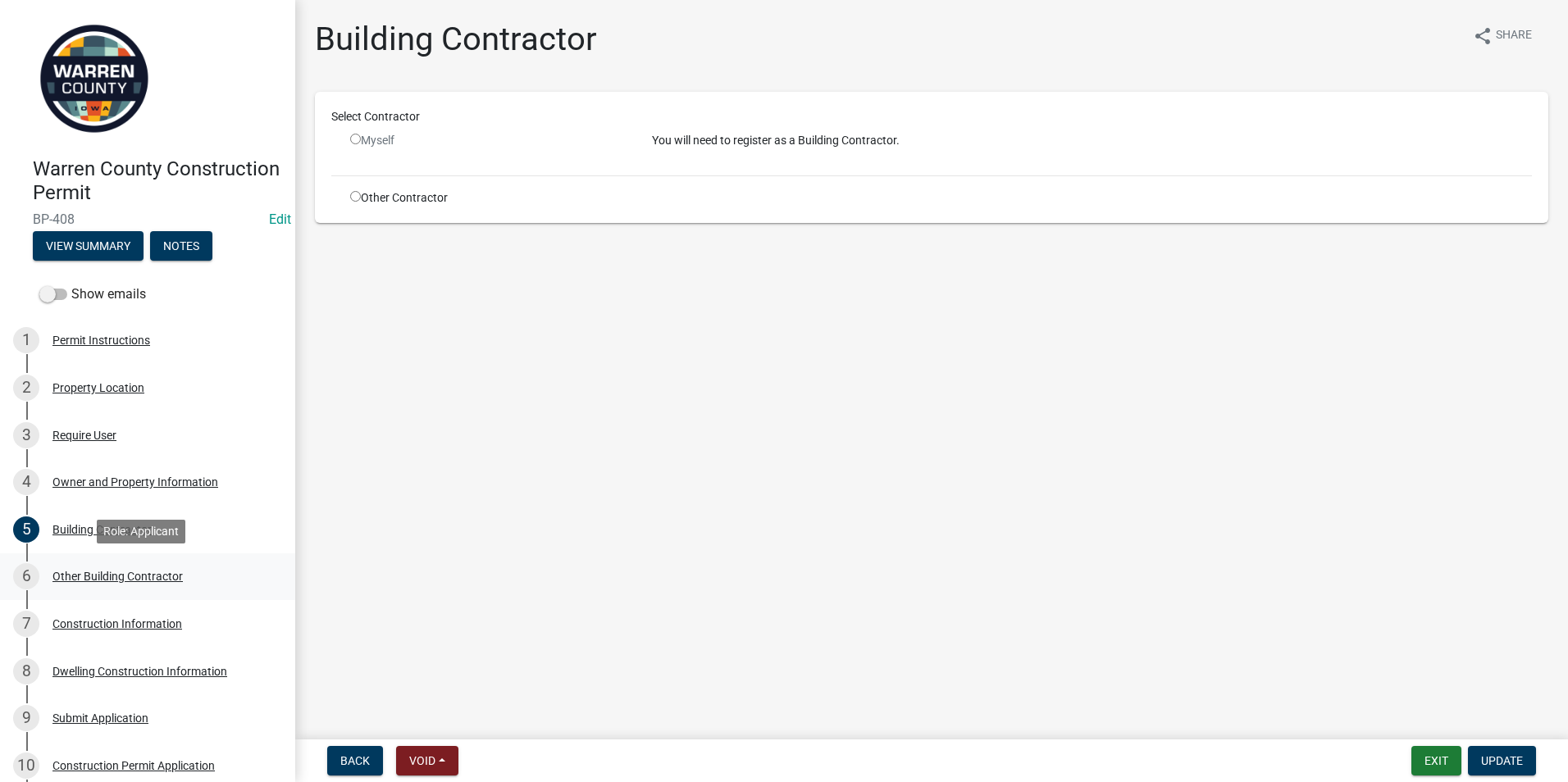
click at [101, 575] on div "Other Building Contractor" at bounding box center [117, 576] width 131 height 12
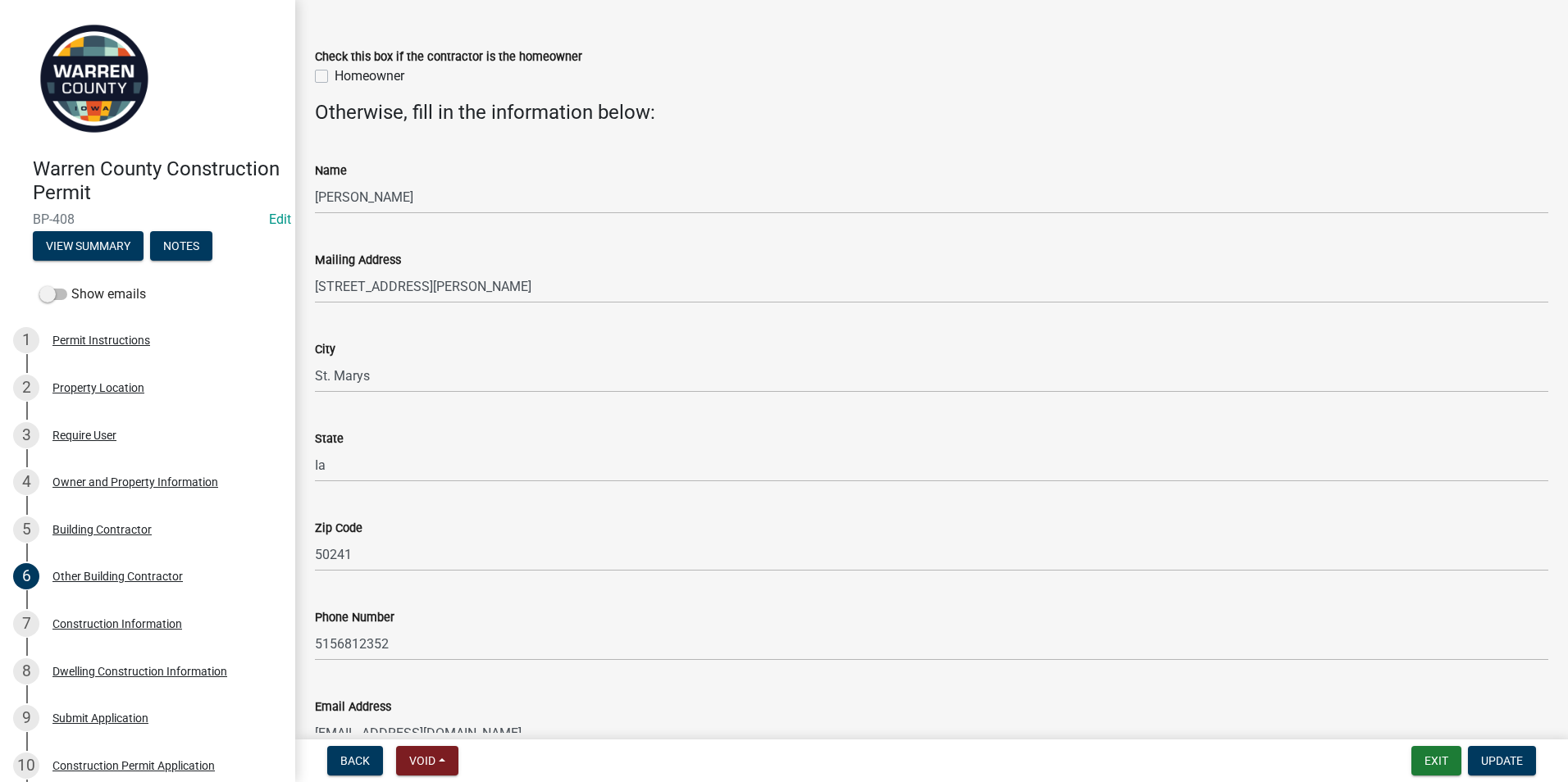
scroll to position [159, 0]
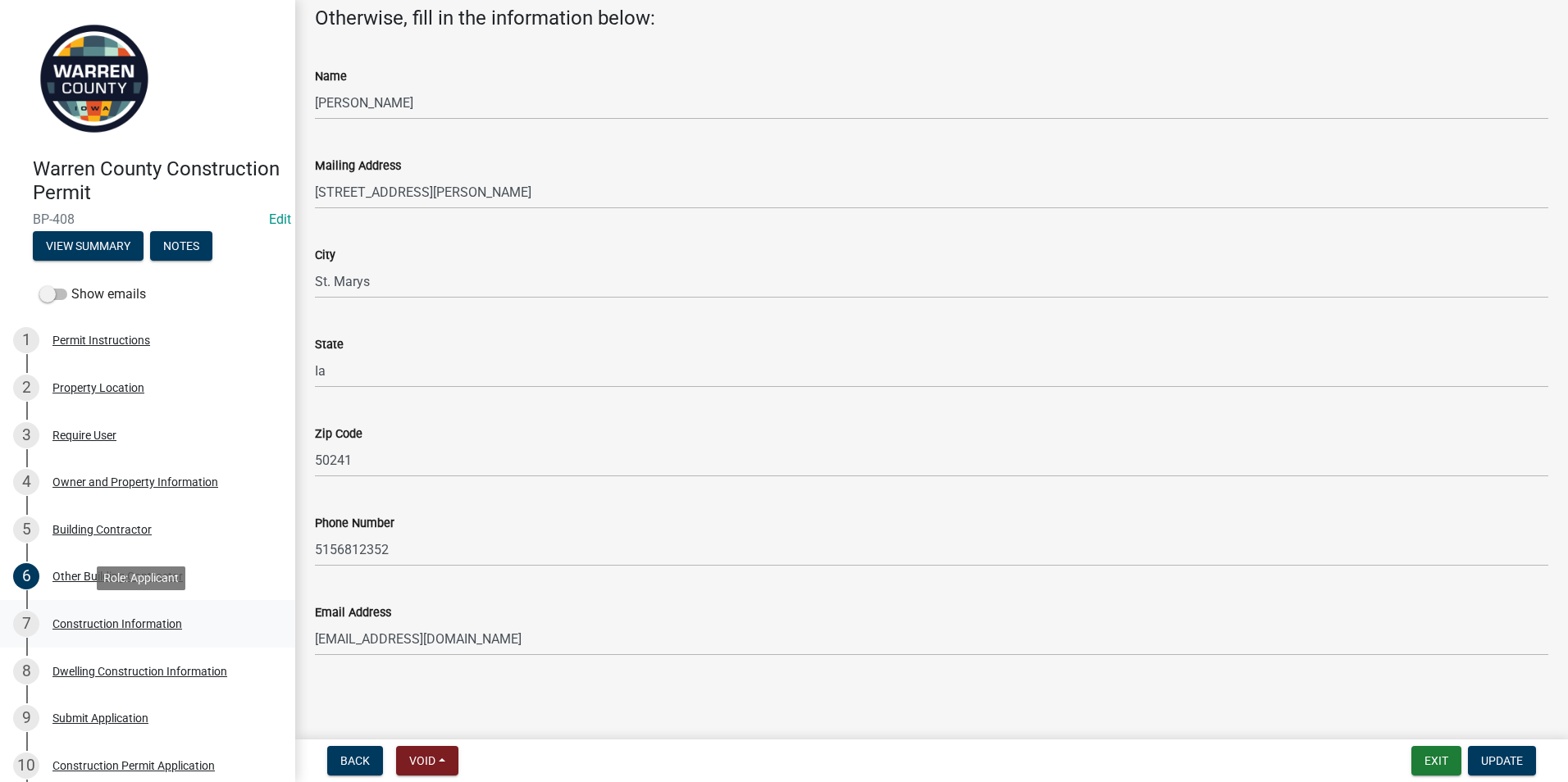
click at [148, 624] on div "Construction Information" at bounding box center [117, 624] width 130 height 12
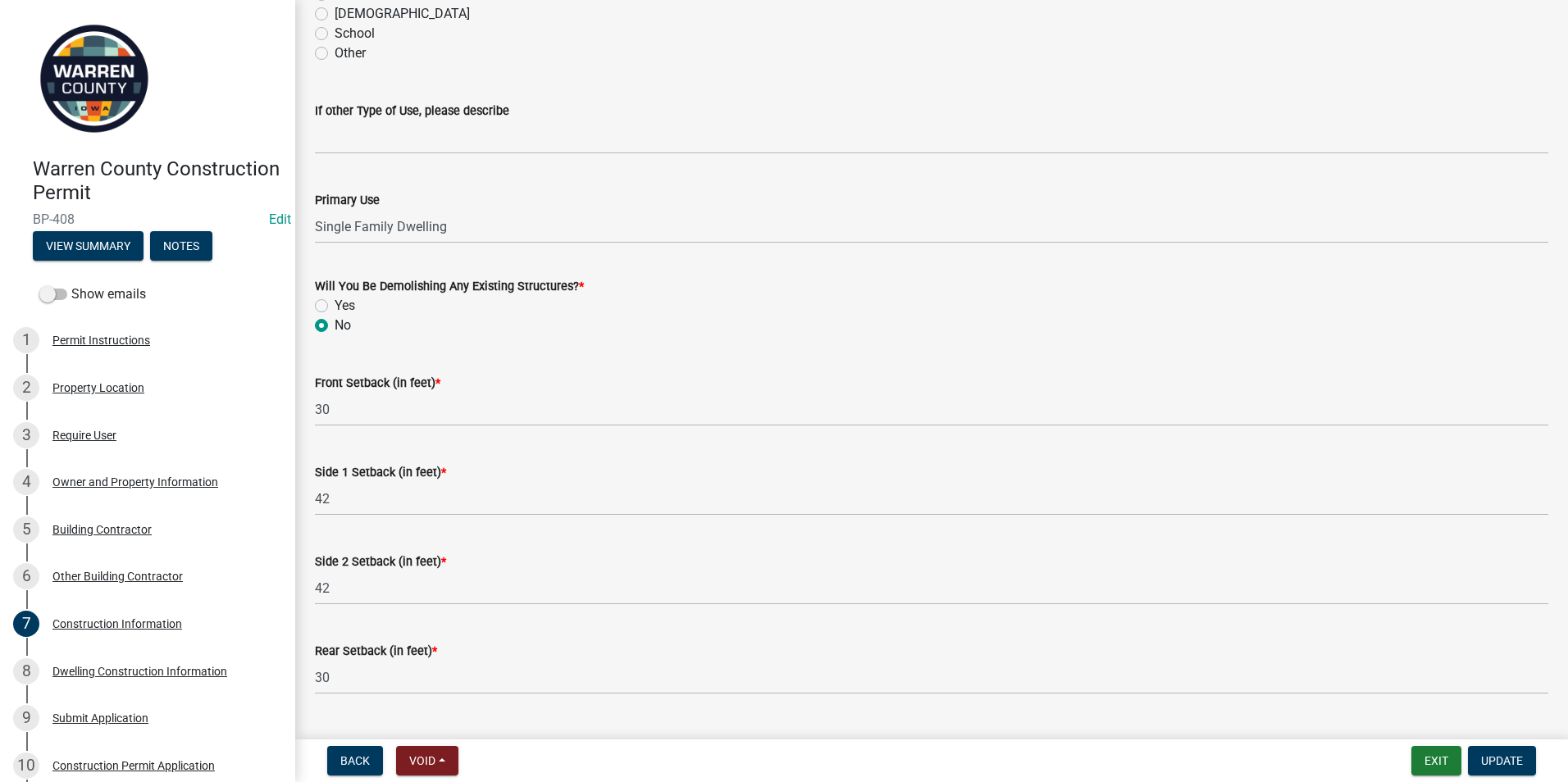
scroll to position [495, 0]
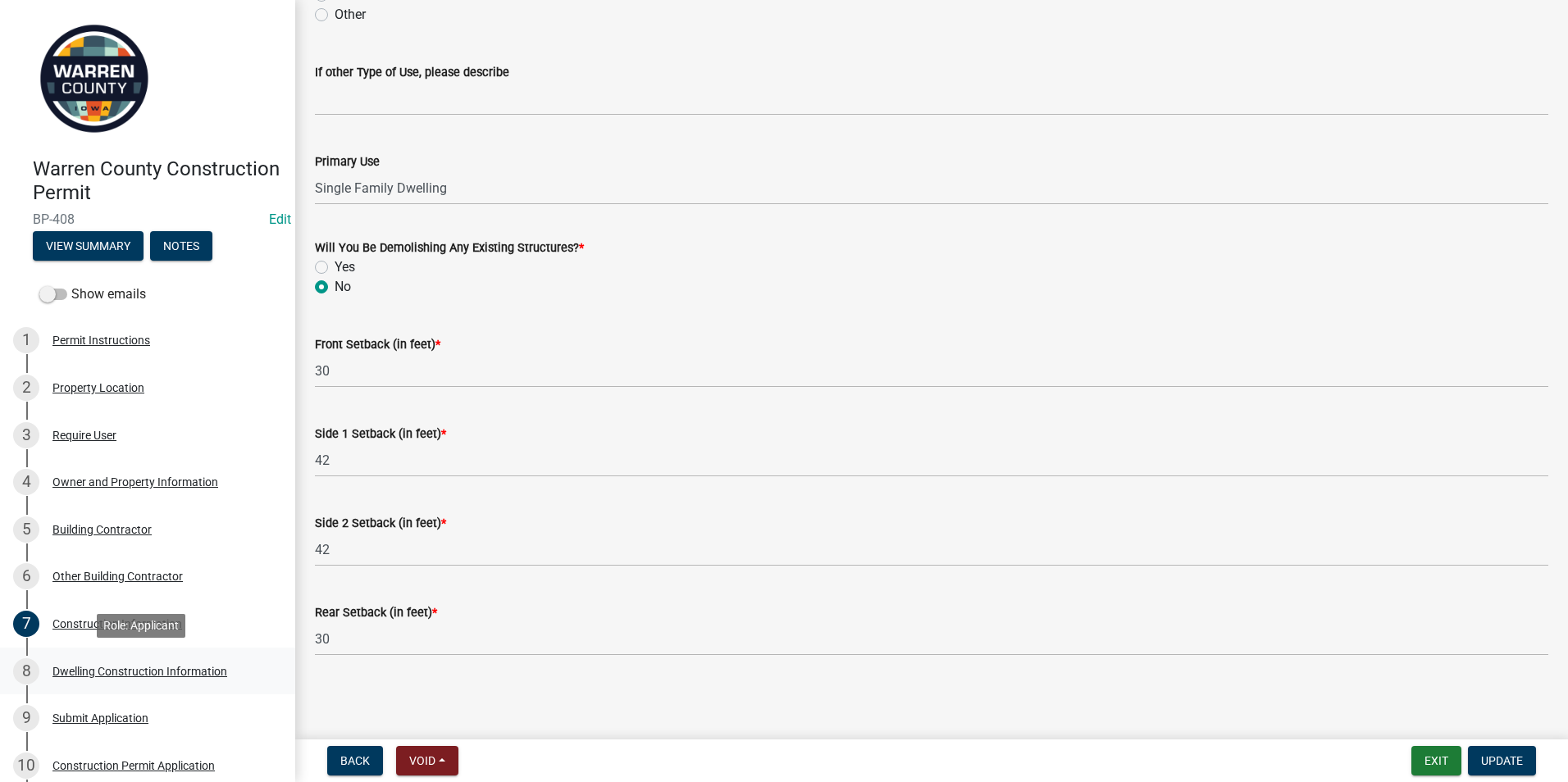
click at [101, 675] on div "Dwelling Construction Information" at bounding box center [139, 671] width 175 height 12
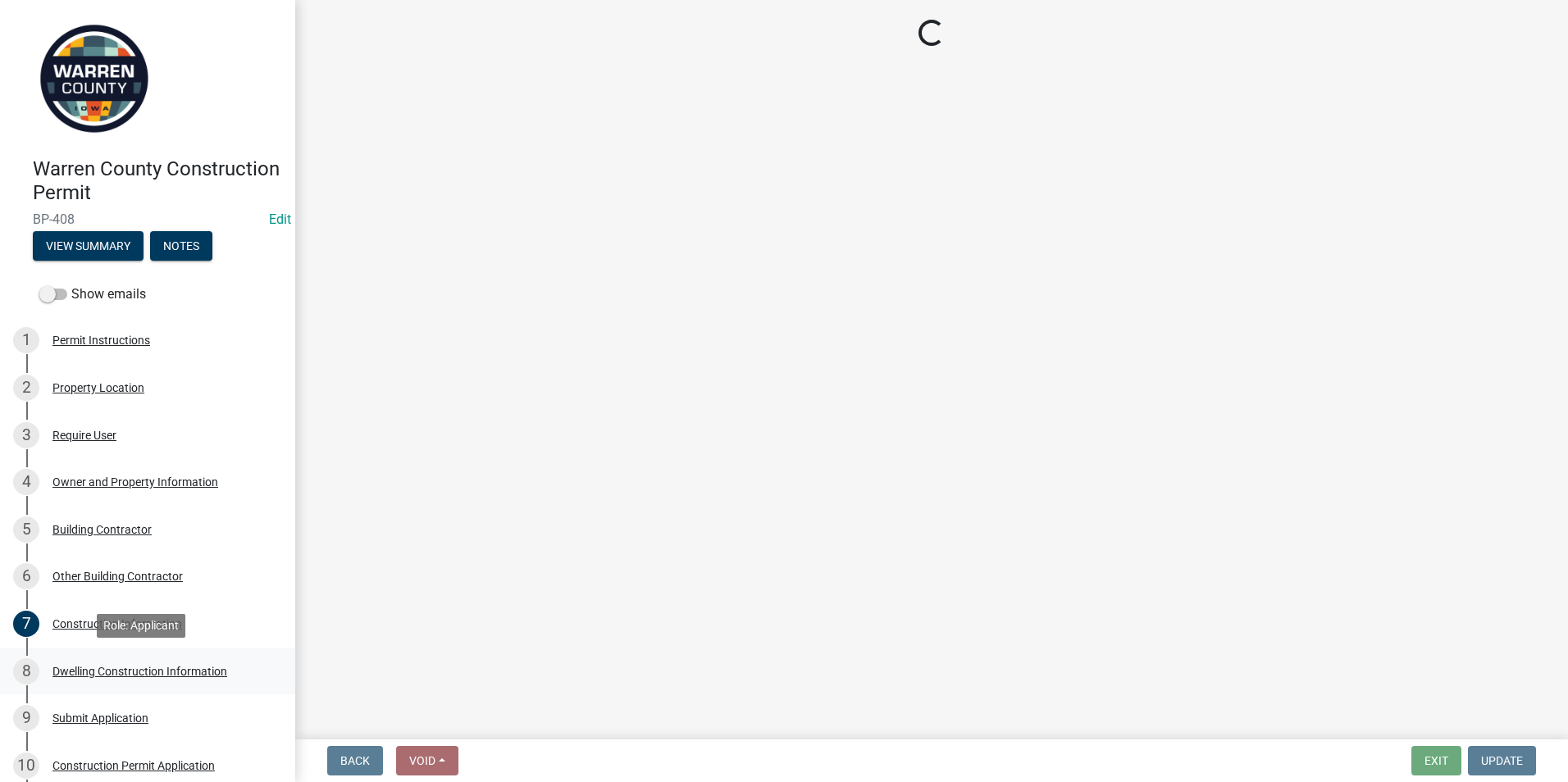
select select "6be2891c-b014-4eb5-8316-9de7191813e4"
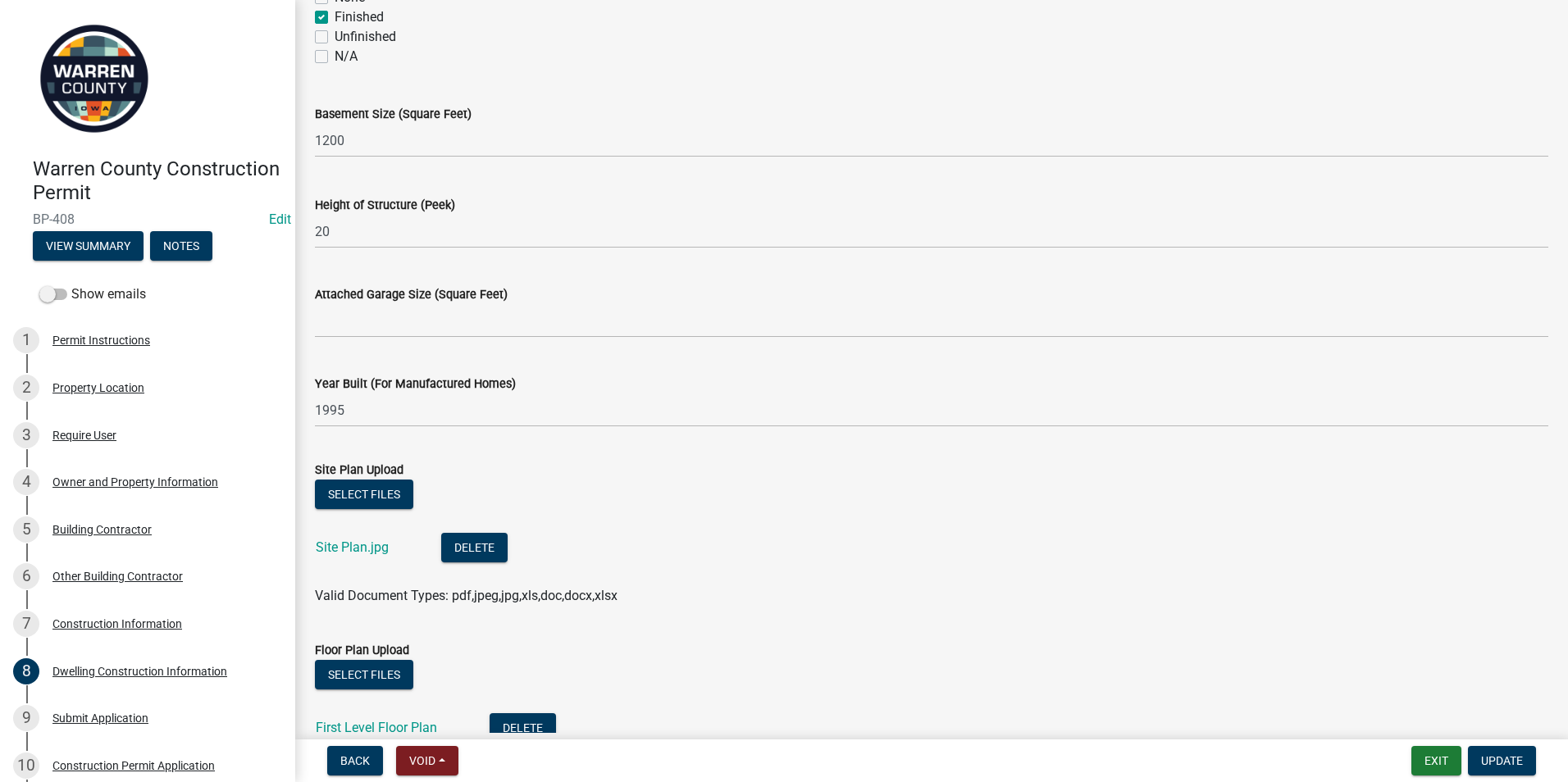
scroll to position [820, 0]
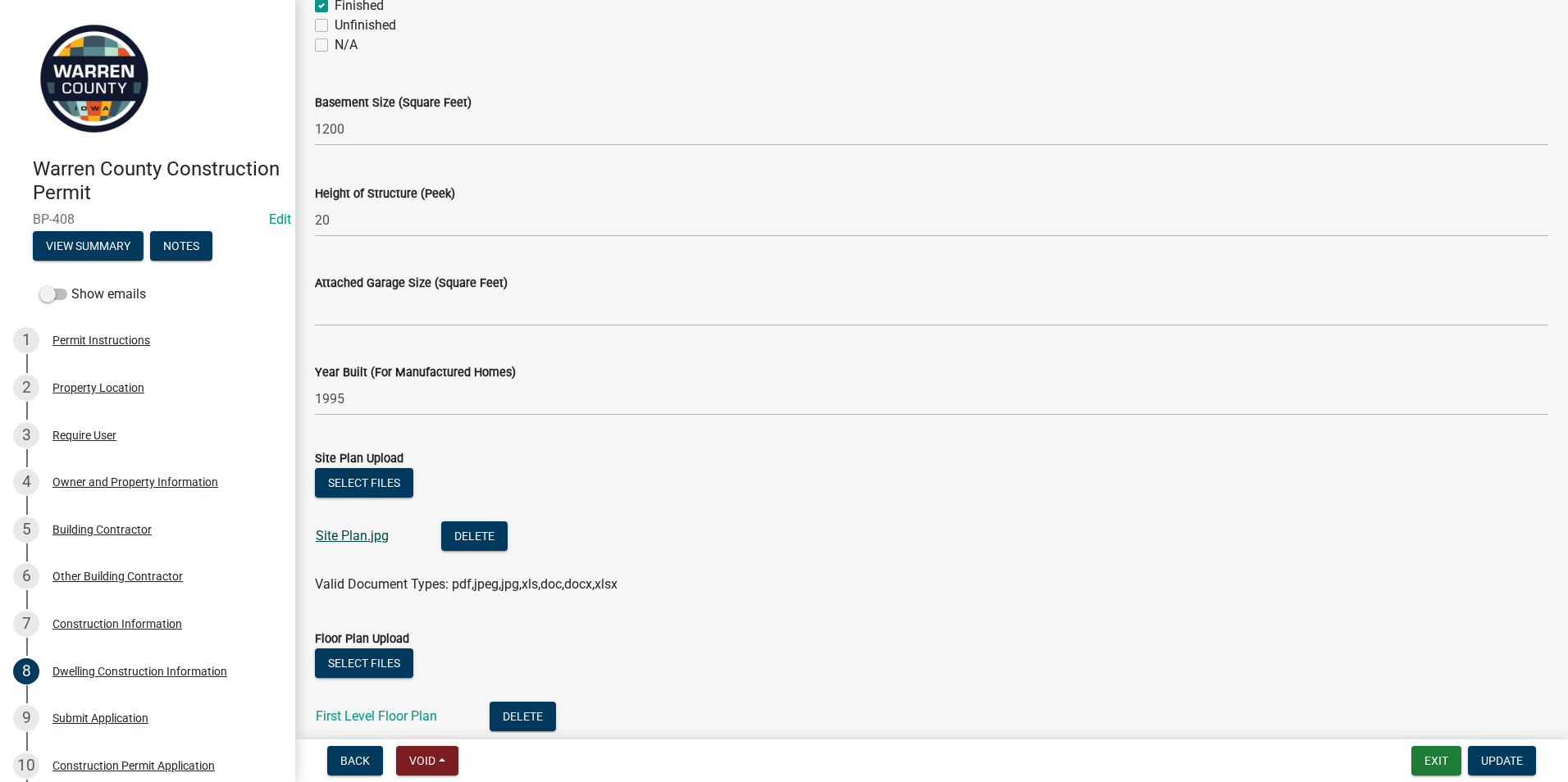
click at [323, 536] on link "Site Plan.jpg" at bounding box center [353, 535] width 73 height 16
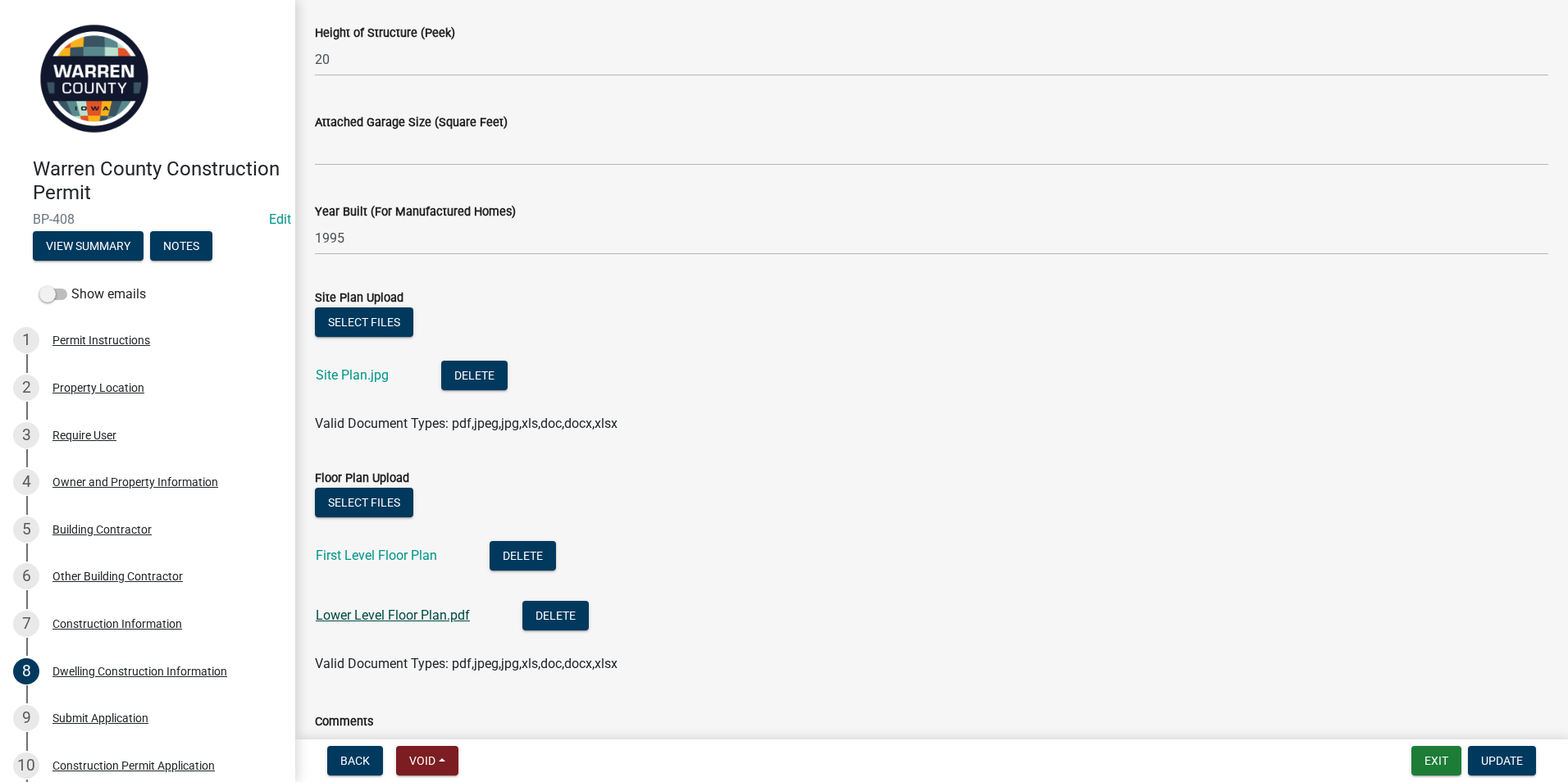
scroll to position [984, 0]
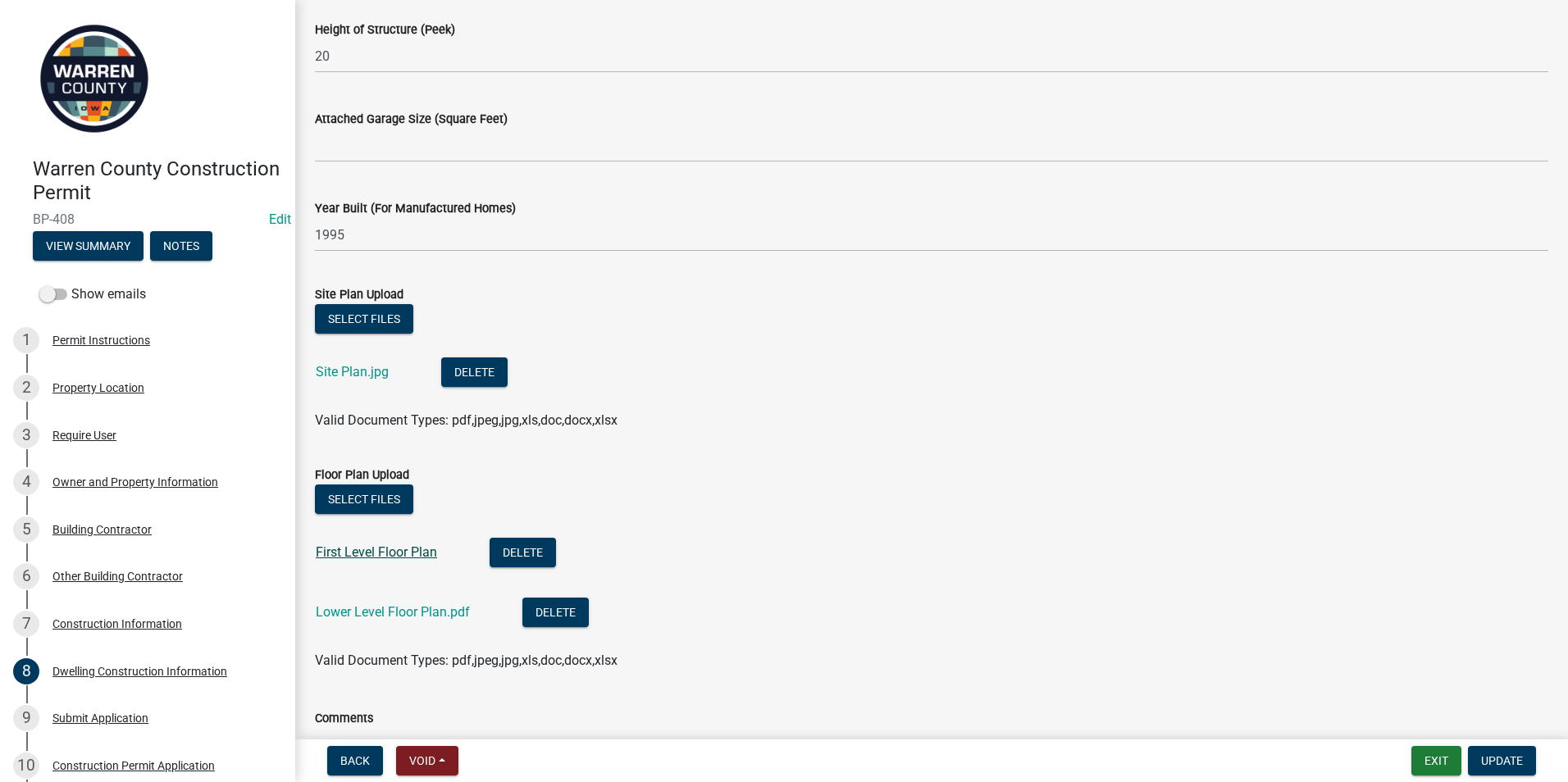
click at [361, 553] on link "First Level Floor Plan" at bounding box center [376, 552] width 122 height 16
click at [372, 557] on link "First Level Floor Plan" at bounding box center [376, 552] width 122 height 16
click at [977, 509] on div "Select files" at bounding box center [932, 502] width 1234 height 34
click at [390, 555] on link "First Level Floor Plan" at bounding box center [376, 552] width 122 height 16
click at [374, 612] on link "Lower Level Floor Plan.pdf" at bounding box center [393, 612] width 154 height 16
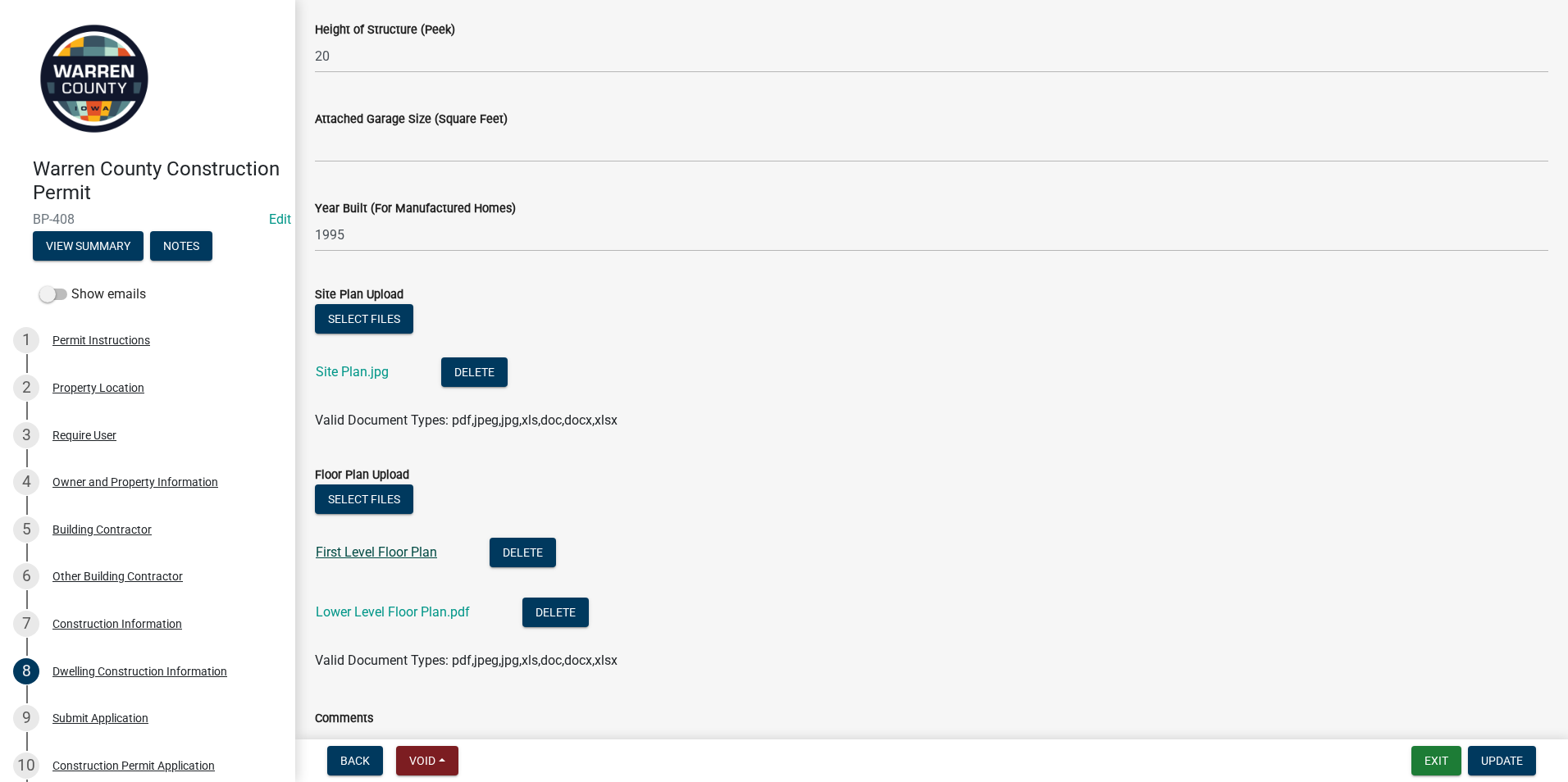
click at [357, 544] on link "First Level Floor Plan" at bounding box center [376, 552] width 122 height 16
click at [415, 609] on link "Lower Level Floor Plan.pdf" at bounding box center [393, 612] width 154 height 16
click at [391, 554] on link "First Level Floor Plan" at bounding box center [376, 552] width 122 height 16
click at [398, 545] on link "First Level Floor Plan" at bounding box center [376, 552] width 122 height 16
click at [333, 371] on link "Site Plan.jpg" at bounding box center [353, 372] width 73 height 16
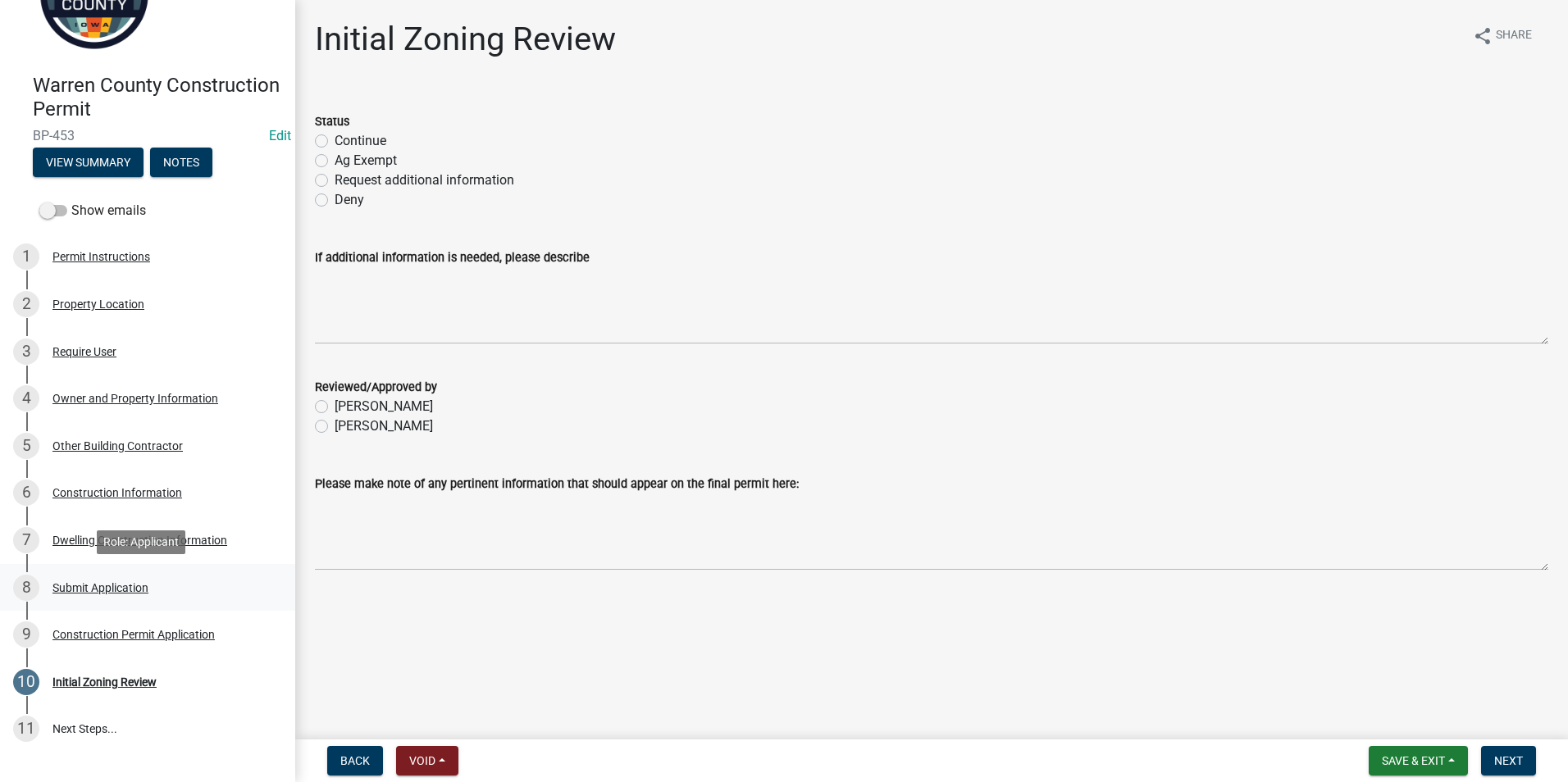
scroll to position [164, 0]
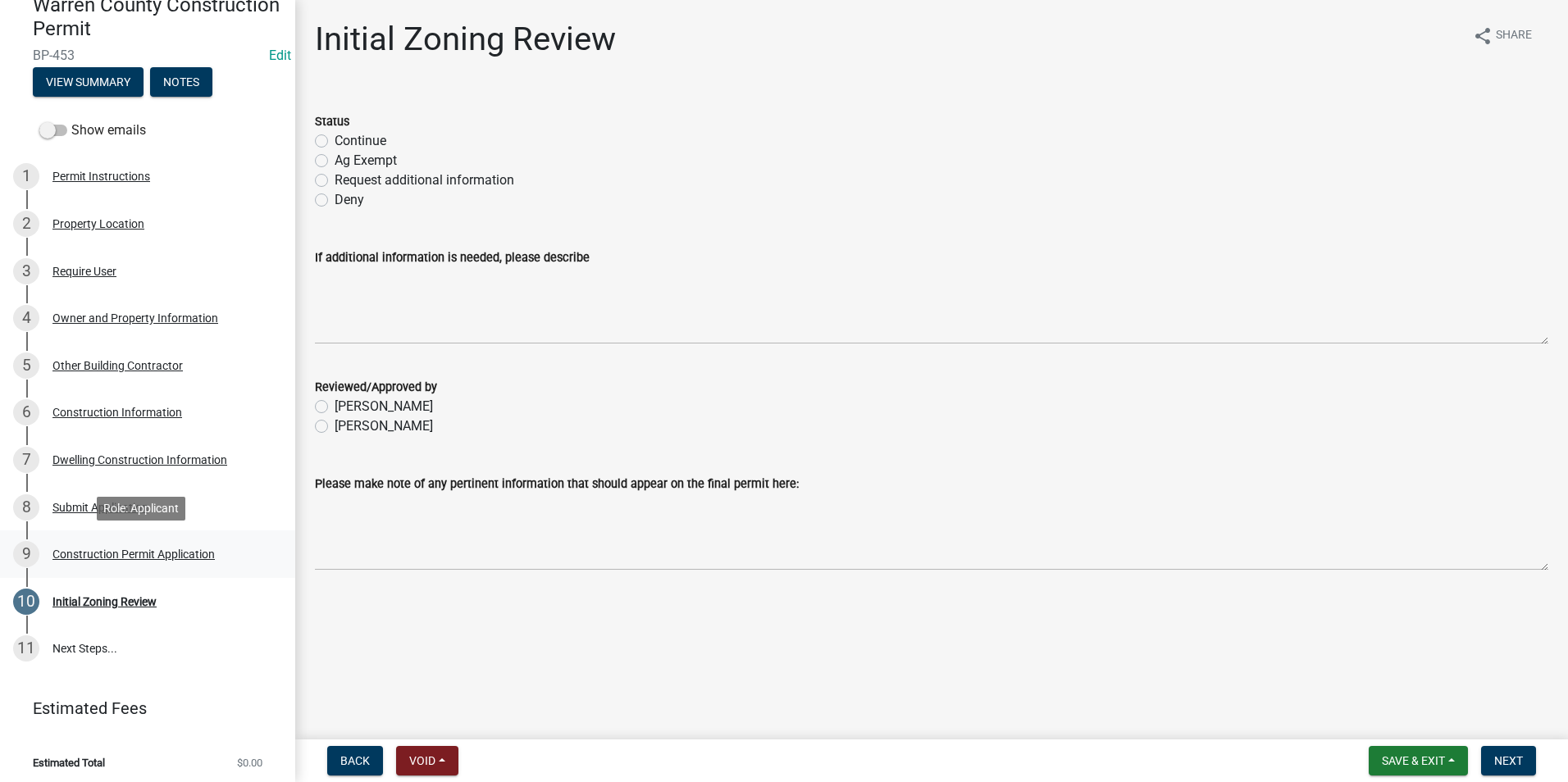
click at [96, 554] on div "Construction Permit Application" at bounding box center [133, 555] width 163 height 12
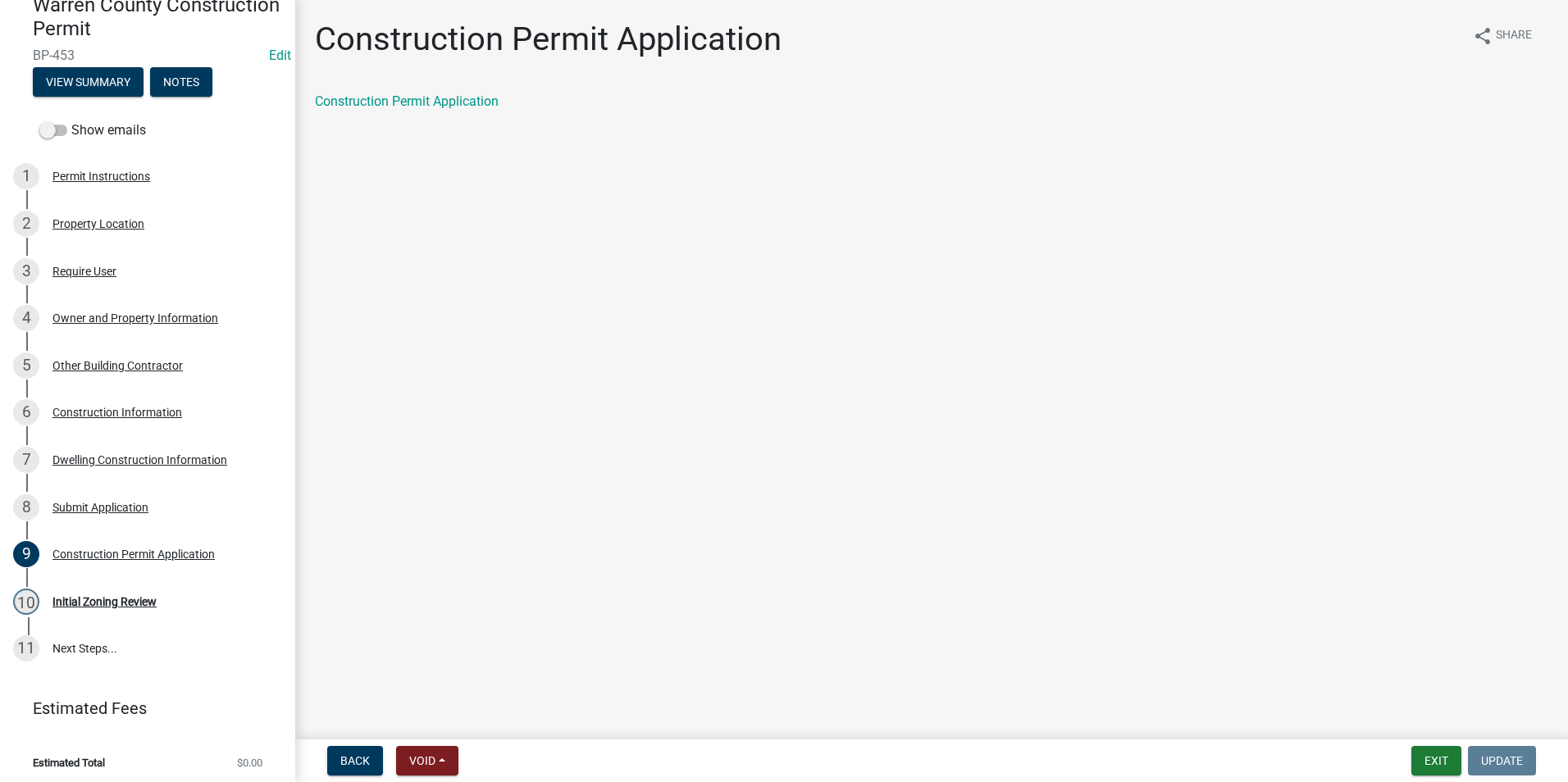
click at [391, 109] on div "Construction Permit Application" at bounding box center [932, 102] width 1234 height 20
click at [391, 105] on link "Construction Permit Application" at bounding box center [407, 100] width 184 height 16
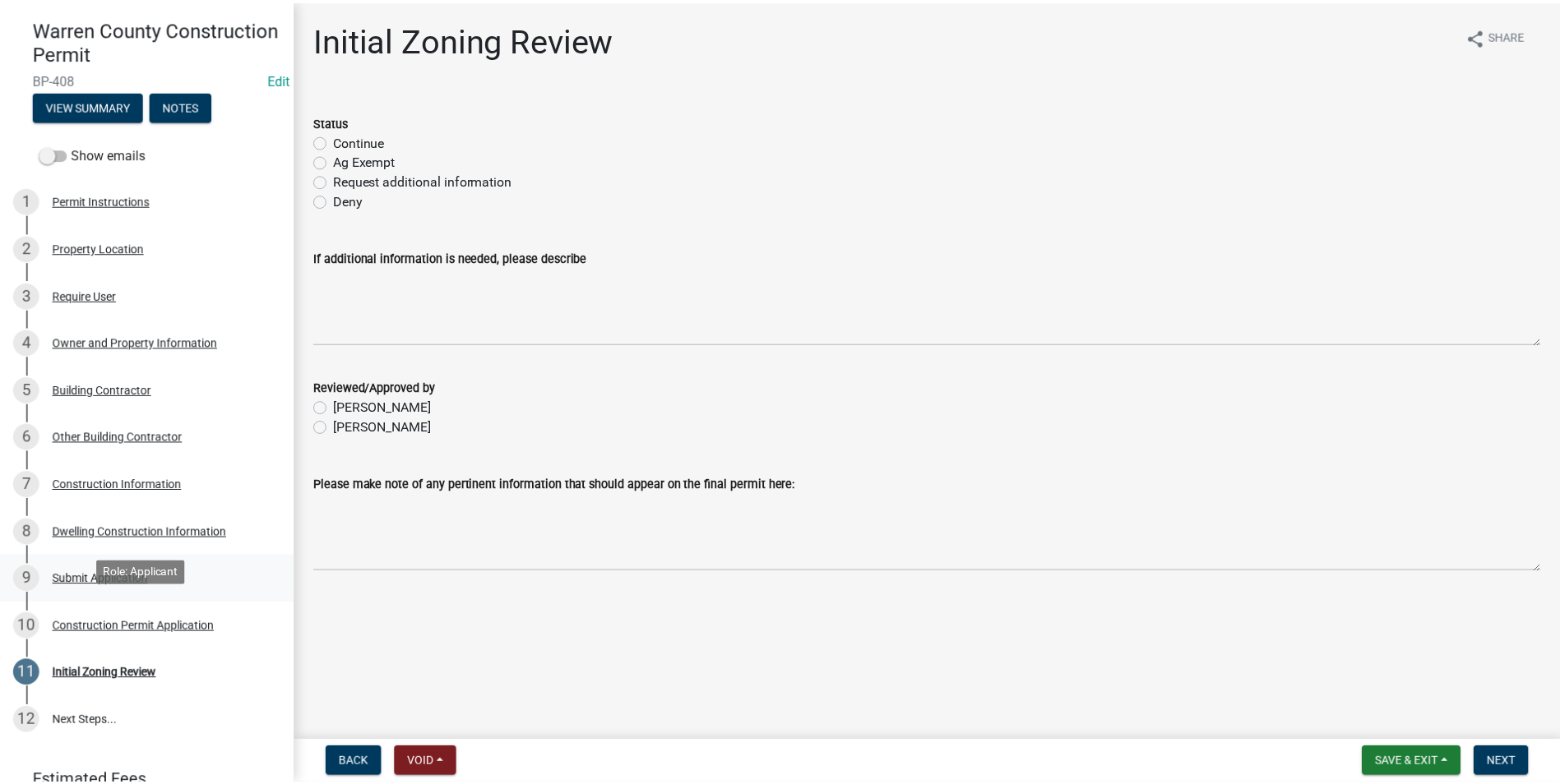
scroll to position [218, 0]
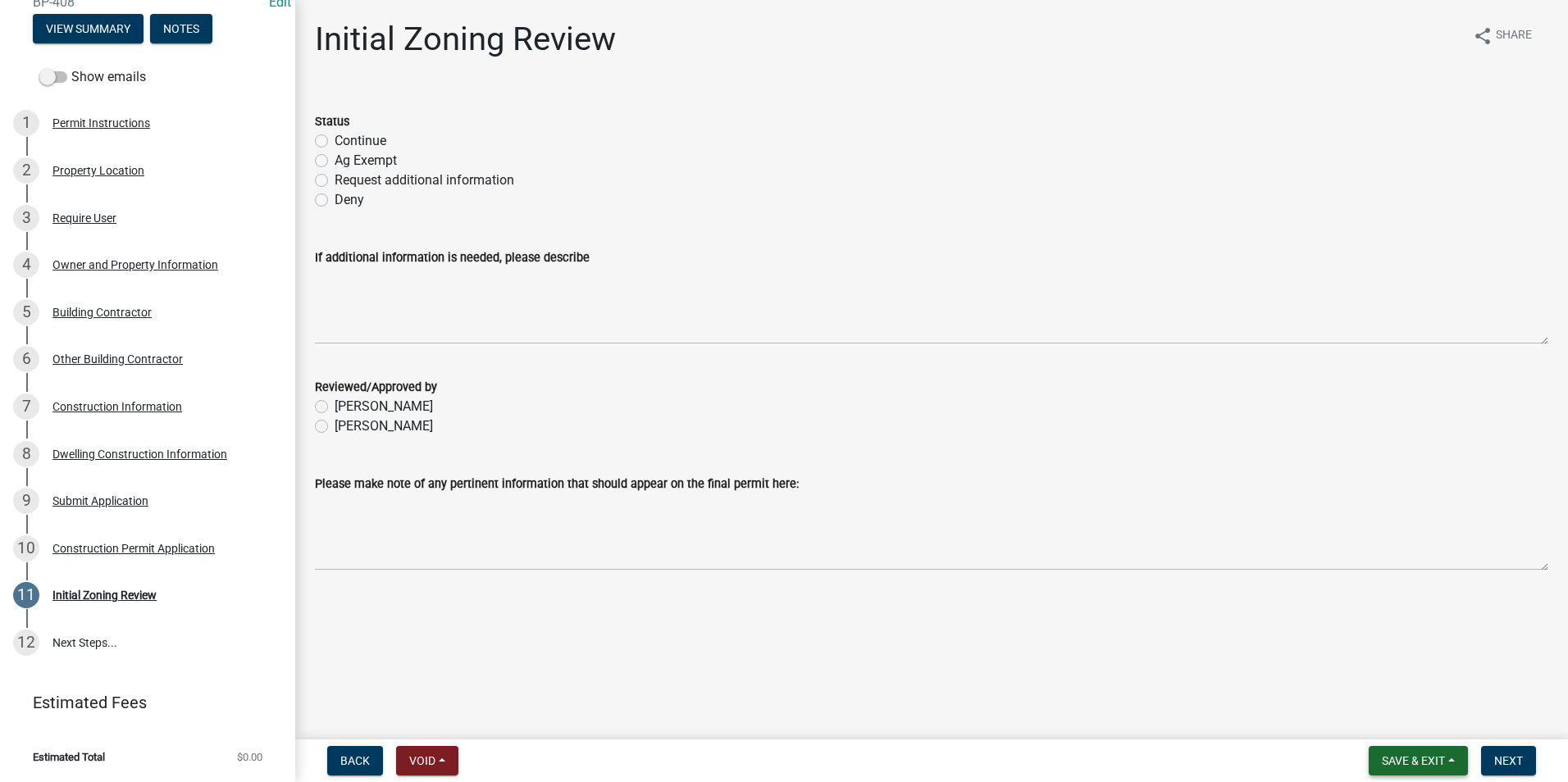
click at [1407, 765] on span "Save & Exit" at bounding box center [1414, 761] width 63 height 13
click at [1397, 721] on button "Save & Exit" at bounding box center [1403, 718] width 132 height 39
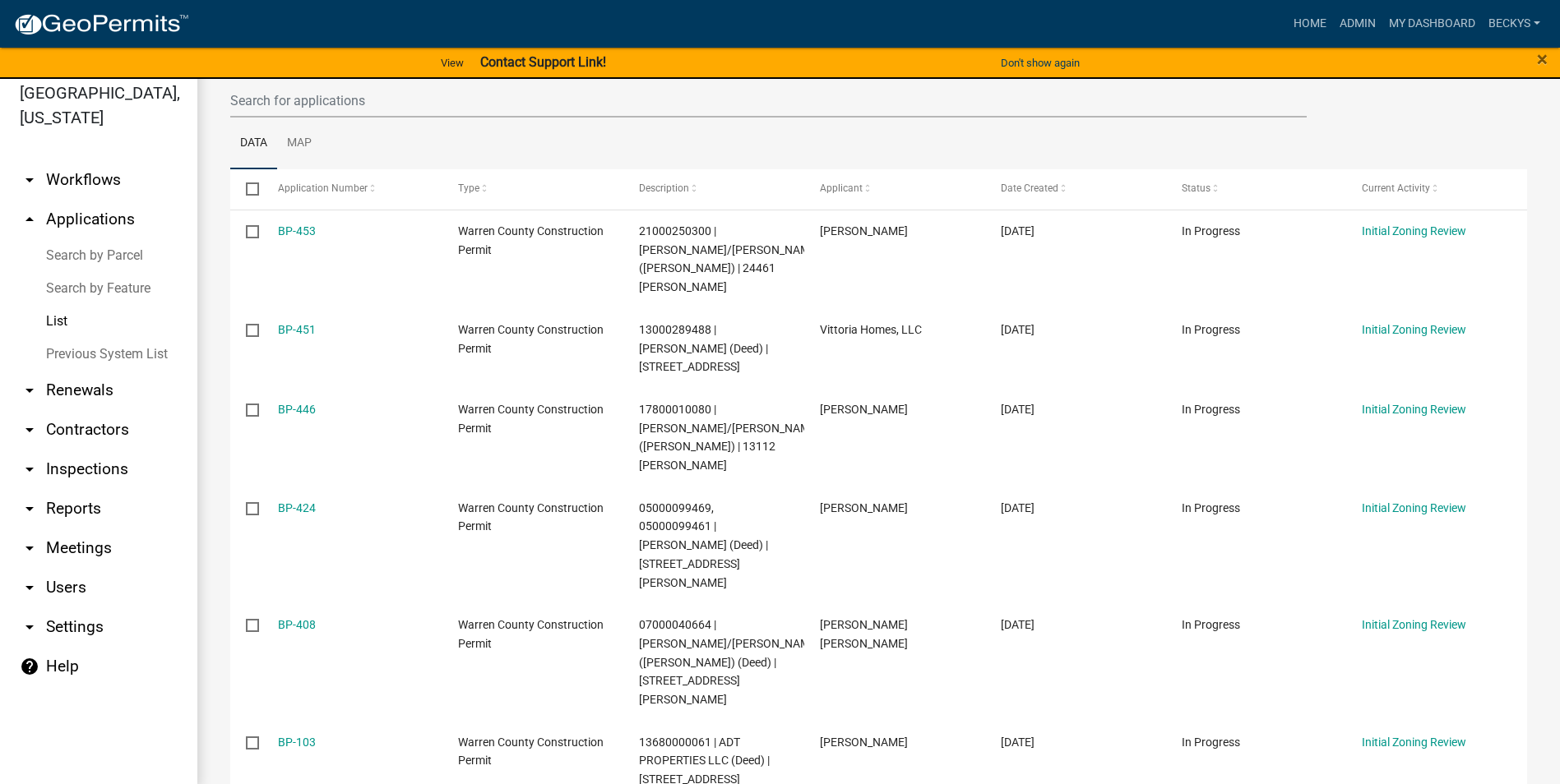
scroll to position [20, 0]
